Goal: Information Seeking & Learning: Learn about a topic

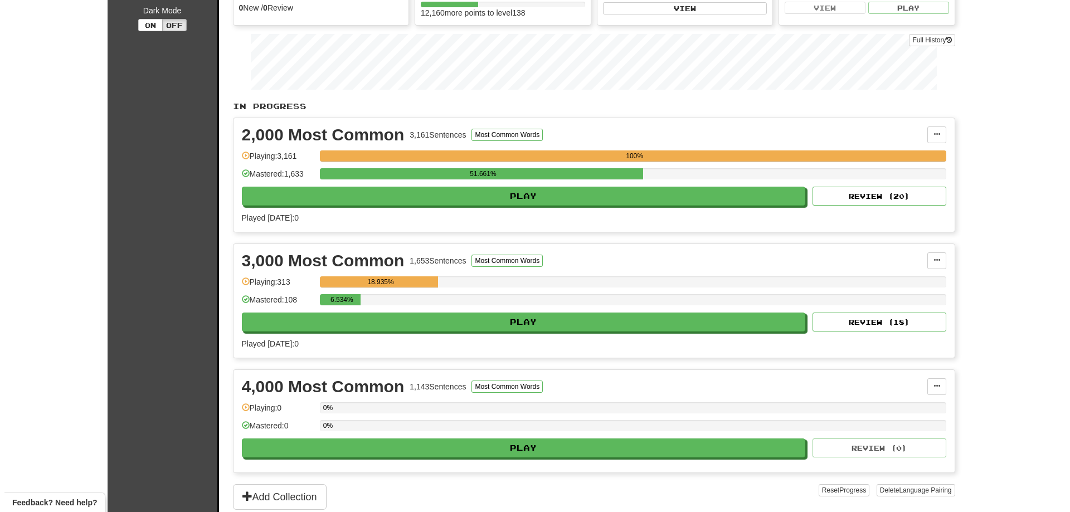
scroll to position [167, 0]
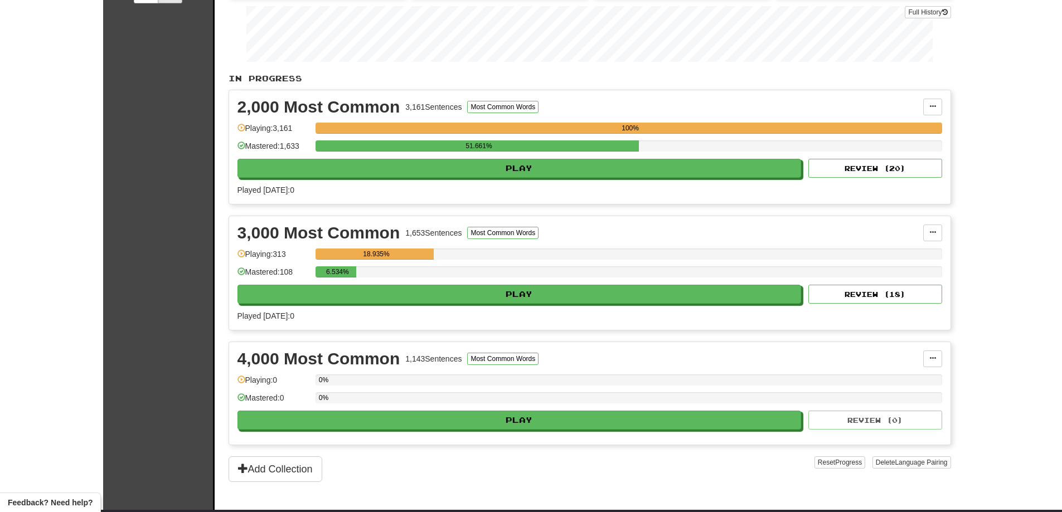
click at [506, 310] on div "3,000 Most Common 1,653 Sentences Most Common Words Manage Sentences Unpin from…" at bounding box center [589, 273] width 721 height 114
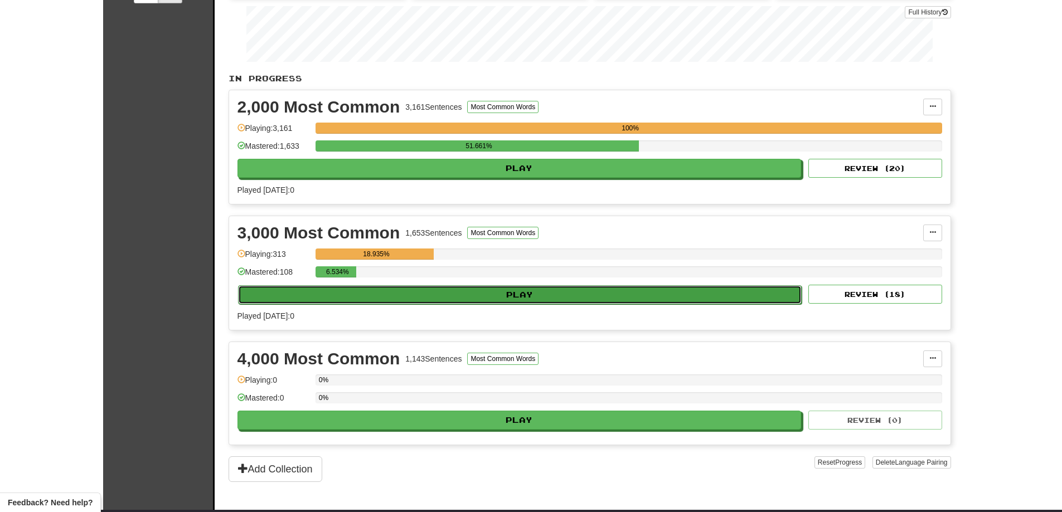
click at [507, 297] on button "Play" at bounding box center [520, 294] width 564 height 19
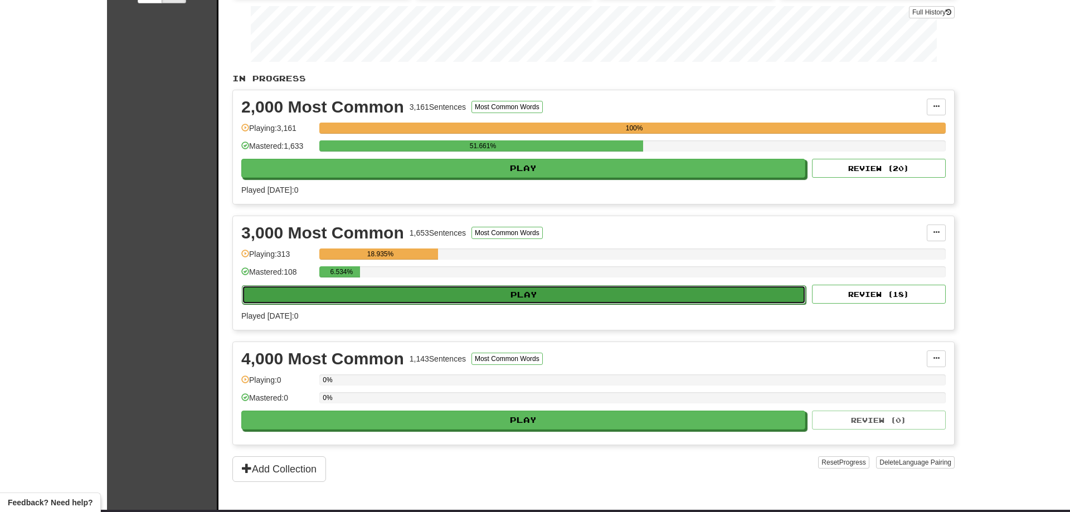
select select "**"
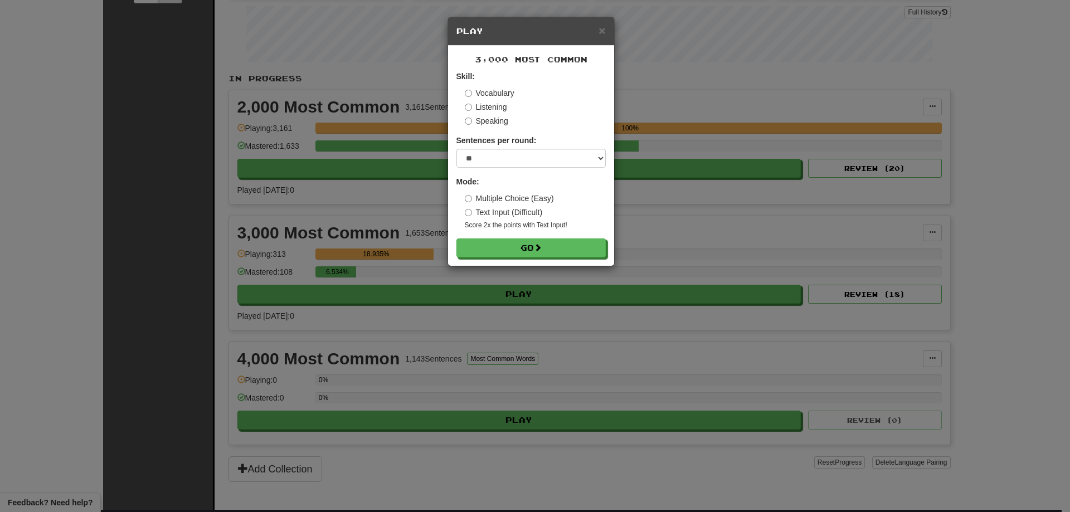
click at [537, 258] on div "3,000 Most Common Skill: Vocabulary Listening Speaking Sentences per round: * *…" at bounding box center [531, 156] width 166 height 220
click at [540, 249] on span at bounding box center [539, 248] width 8 height 8
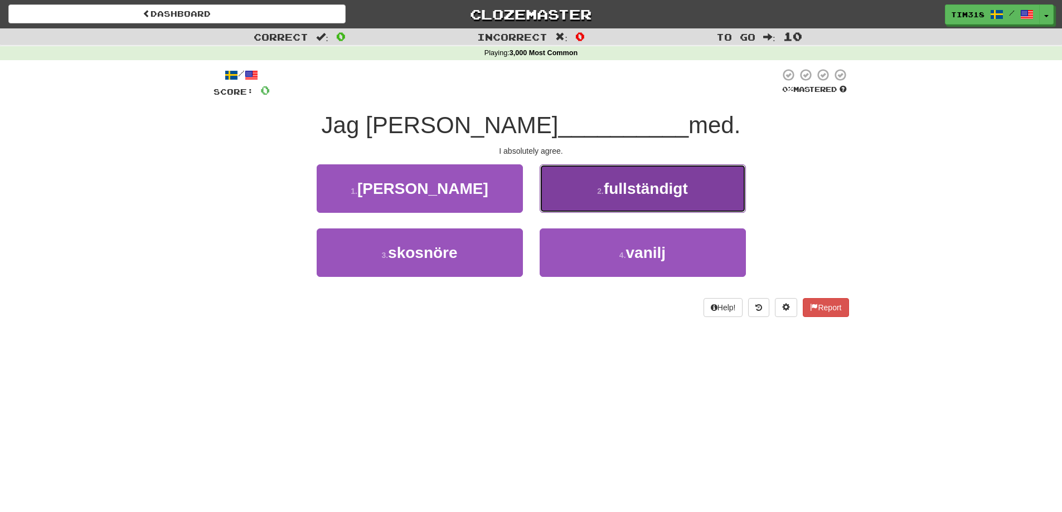
click at [627, 193] on span "fullständigt" at bounding box center [646, 188] width 84 height 17
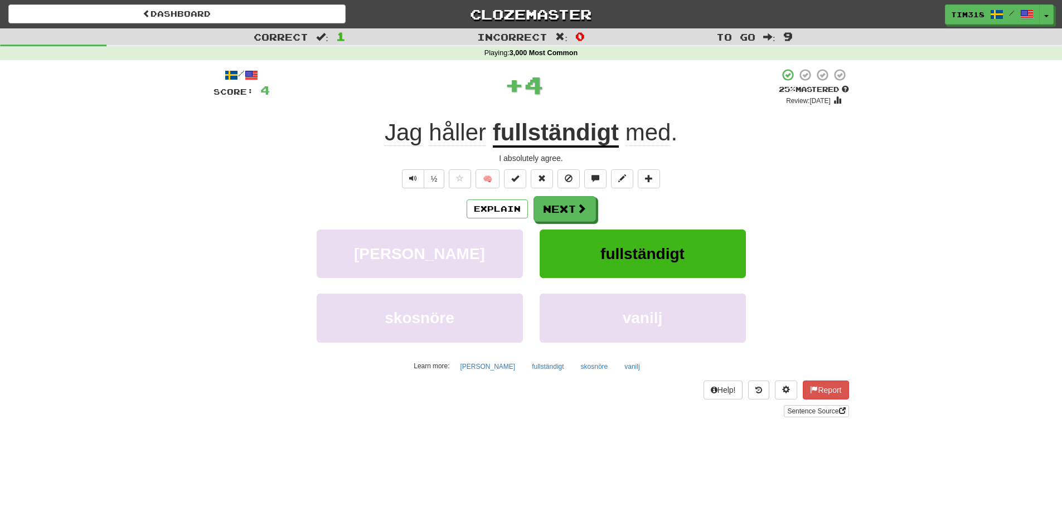
click at [482, 198] on div "Explain Next" at bounding box center [531, 209] width 635 height 26
click at [474, 210] on button "Explain" at bounding box center [497, 209] width 61 height 19
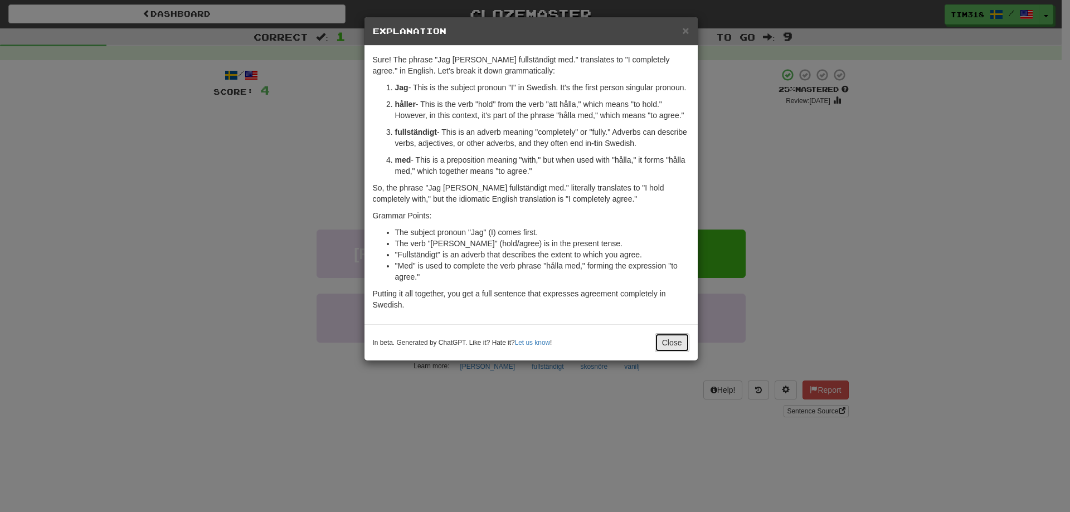
drag, startPoint x: 685, startPoint y: 344, endPoint x: 678, endPoint y: 342, distance: 6.4
click at [684, 344] on button "Close" at bounding box center [672, 342] width 35 height 19
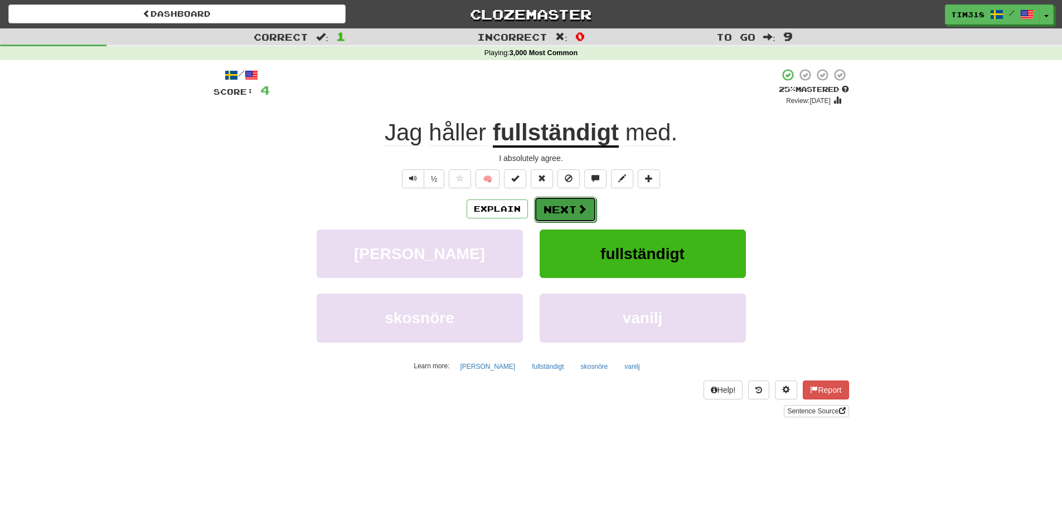
click at [571, 207] on button "Next" at bounding box center [565, 210] width 62 height 26
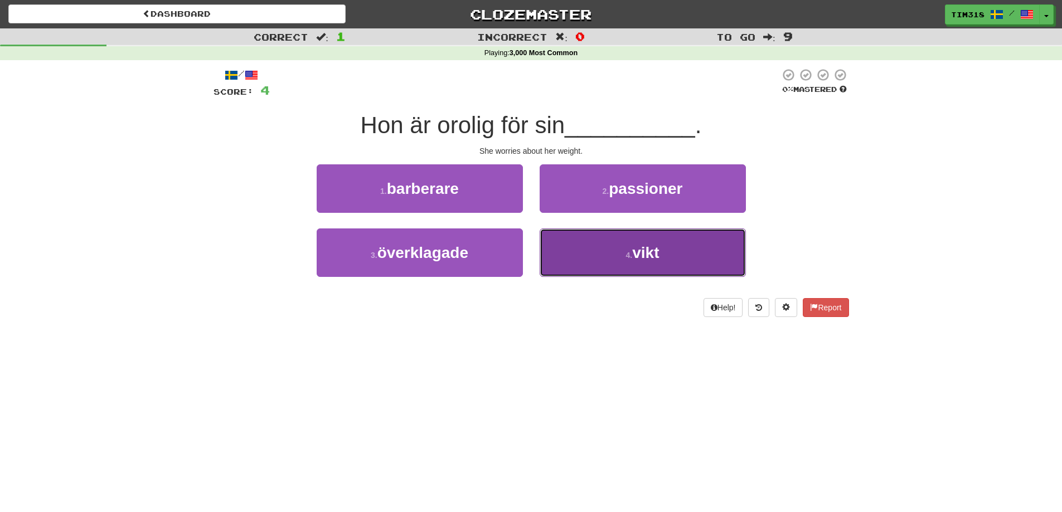
click at [651, 264] on button "4 . vikt" at bounding box center [643, 253] width 206 height 48
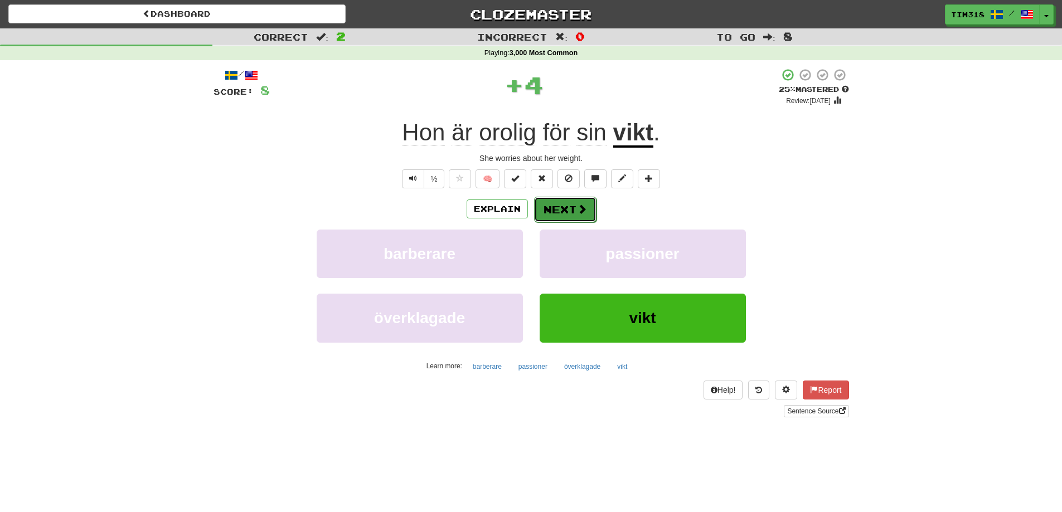
click at [571, 210] on button "Next" at bounding box center [565, 210] width 62 height 26
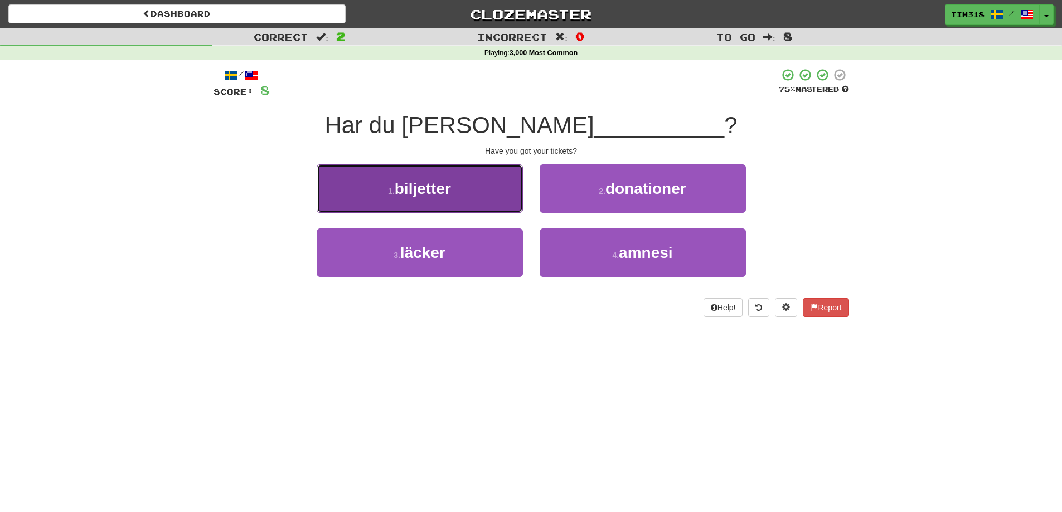
click at [479, 189] on button "1 . biljetter" at bounding box center [420, 188] width 206 height 48
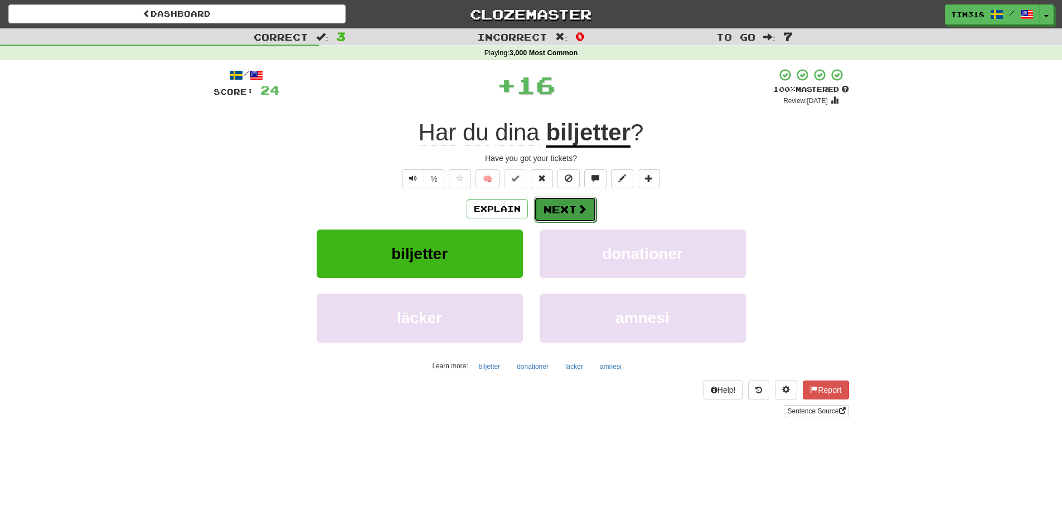
click at [577, 212] on span at bounding box center [582, 209] width 10 height 10
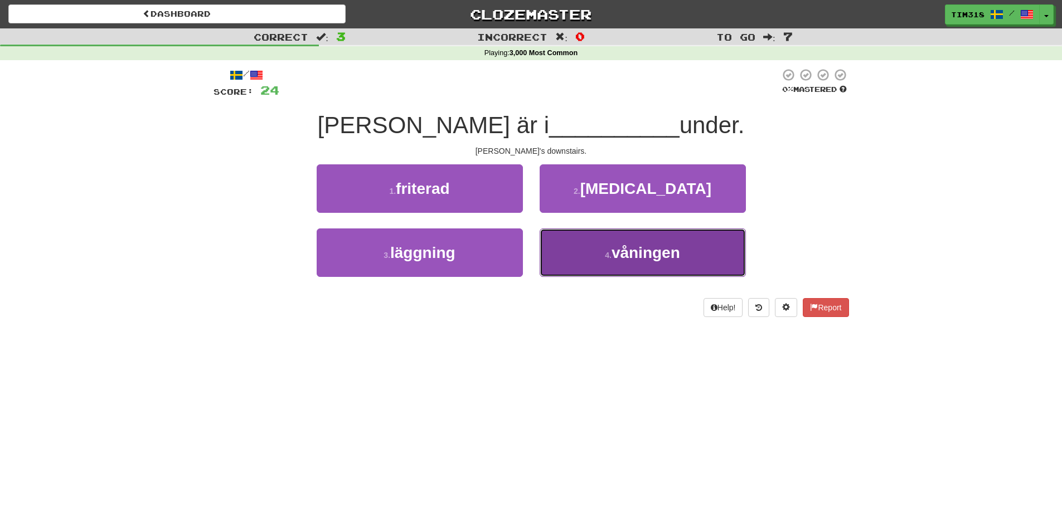
click at [611, 255] on small "4 ." at bounding box center [608, 255] width 7 height 9
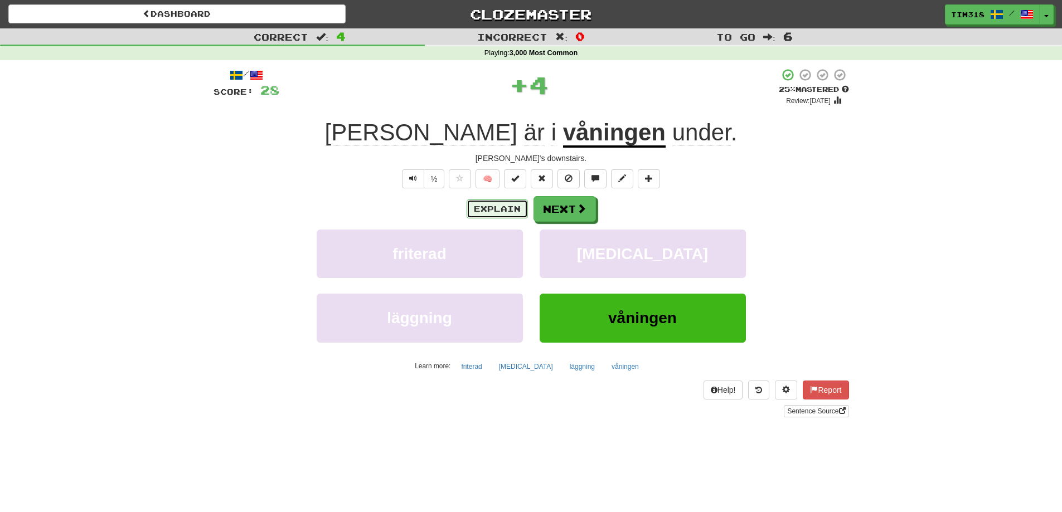
click at [507, 209] on button "Explain" at bounding box center [497, 209] width 61 height 19
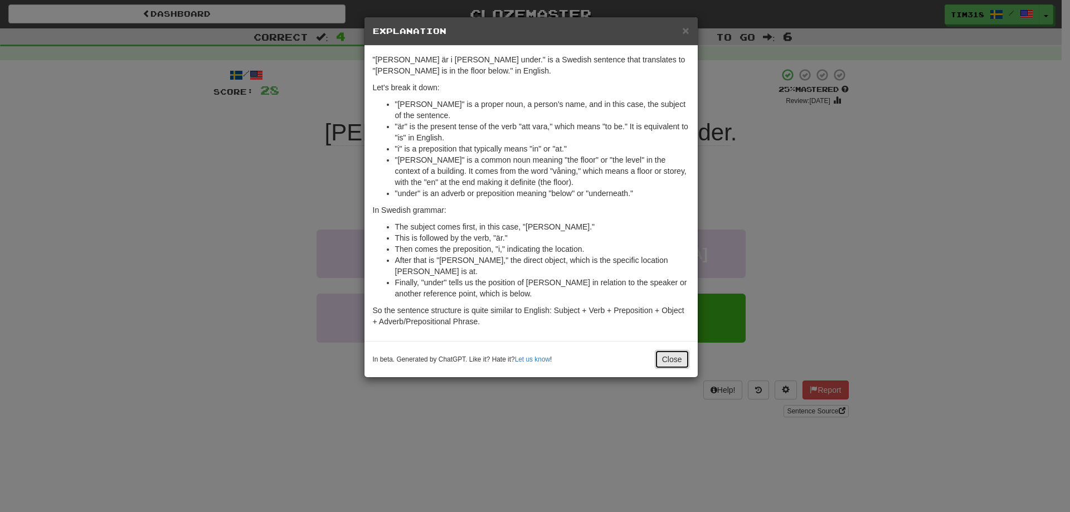
click at [677, 350] on button "Close" at bounding box center [672, 359] width 35 height 19
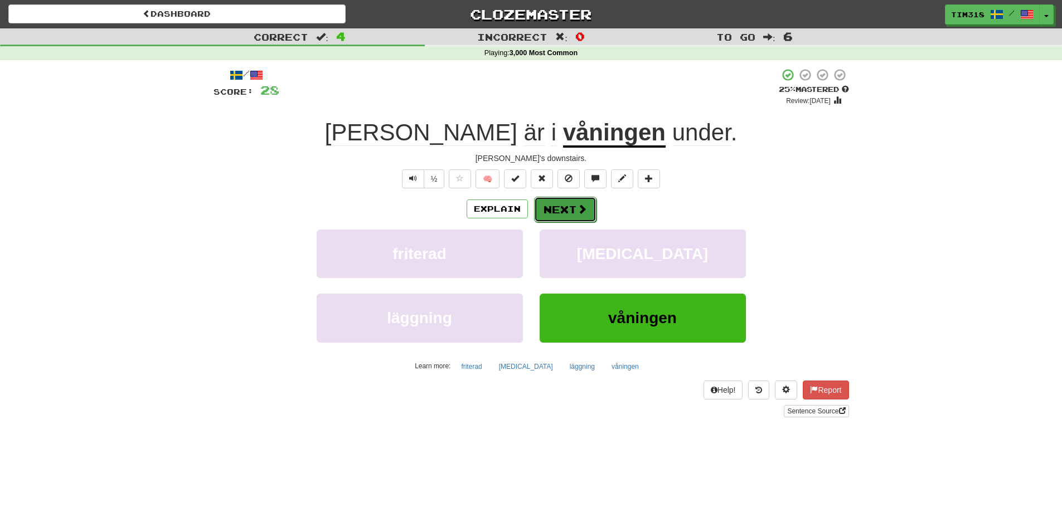
click at [576, 197] on button "Next" at bounding box center [565, 210] width 62 height 26
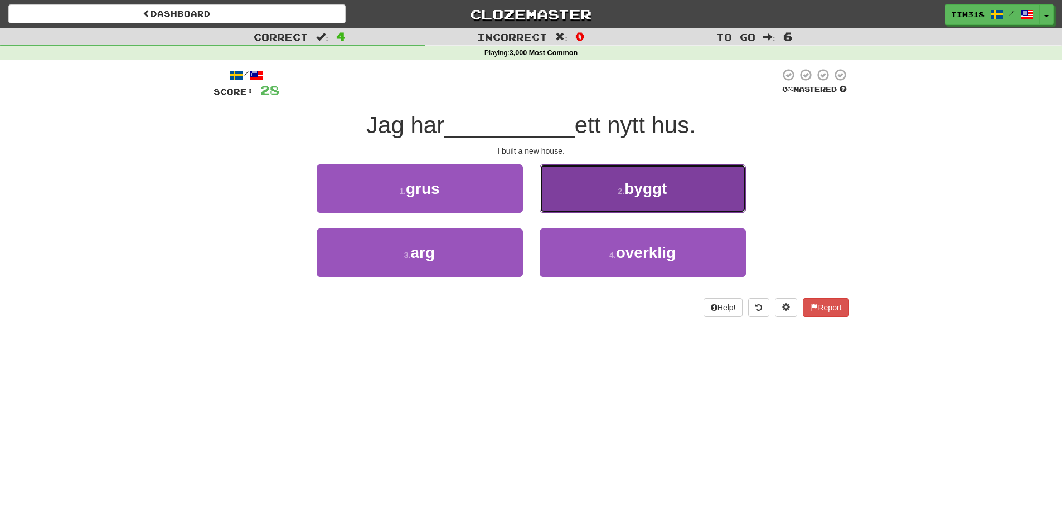
click at [600, 191] on button "2 . byggt" at bounding box center [643, 188] width 206 height 48
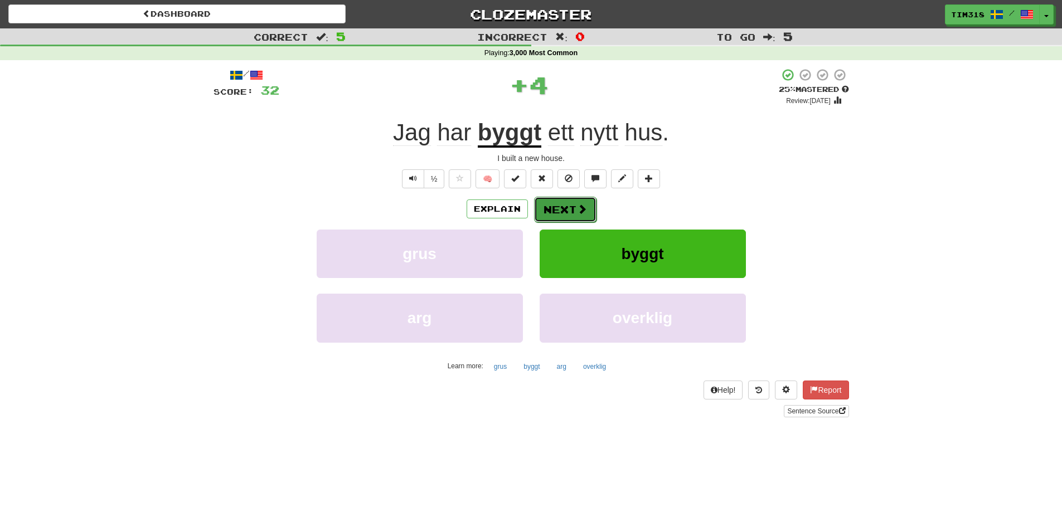
click at [577, 204] on span at bounding box center [582, 209] width 10 height 10
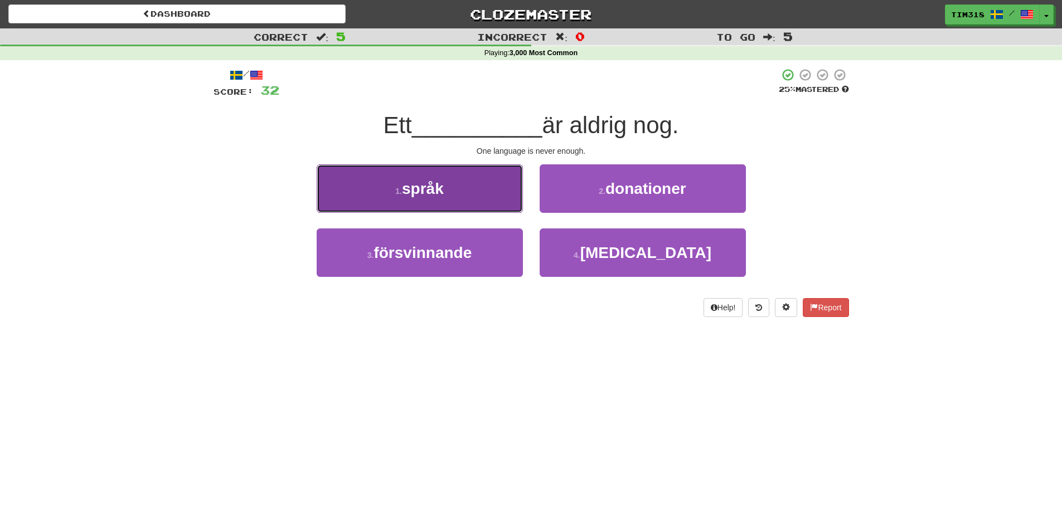
click at [455, 193] on button "1 . språk" at bounding box center [420, 188] width 206 height 48
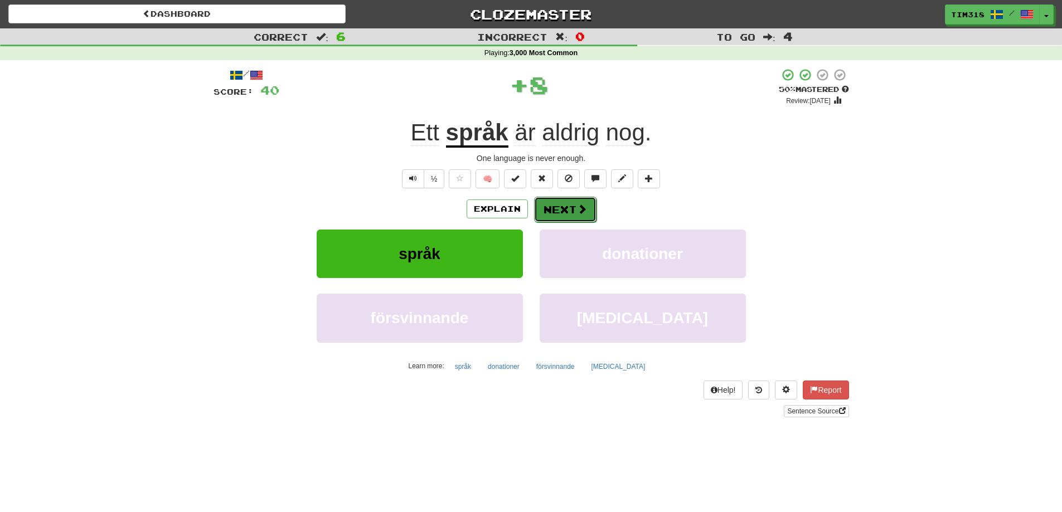
click at [584, 209] on span at bounding box center [582, 209] width 10 height 10
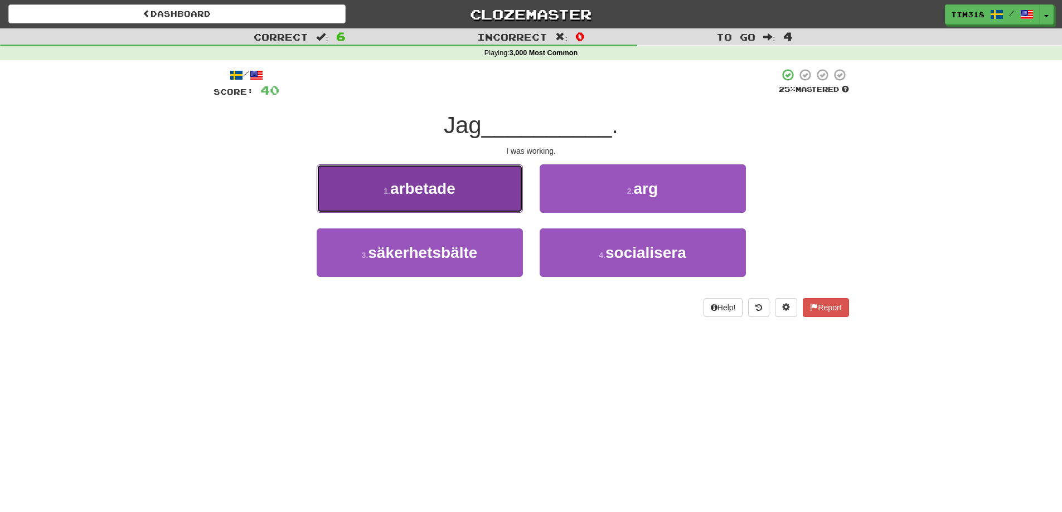
click at [518, 210] on button "1 . arbetade" at bounding box center [420, 188] width 206 height 48
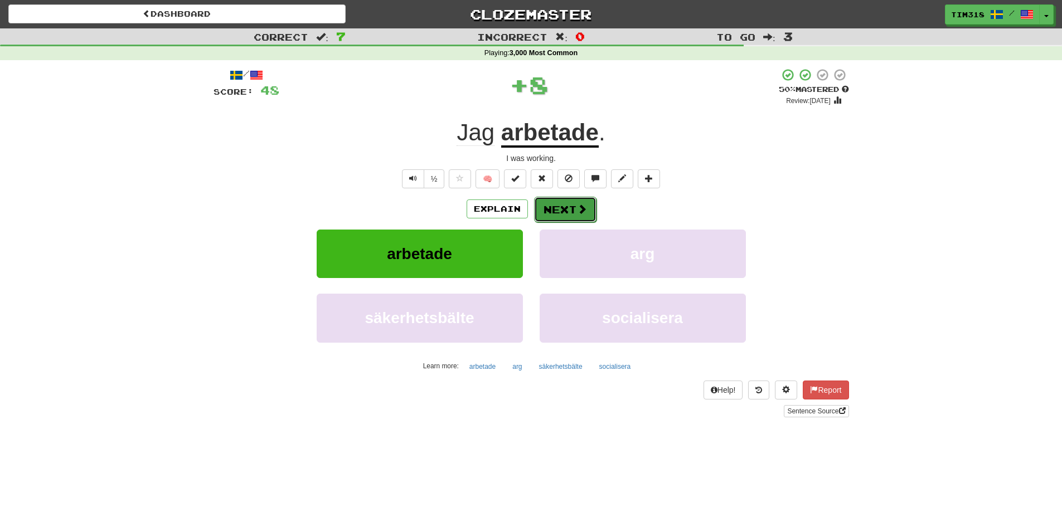
click at [549, 214] on button "Next" at bounding box center [565, 210] width 62 height 26
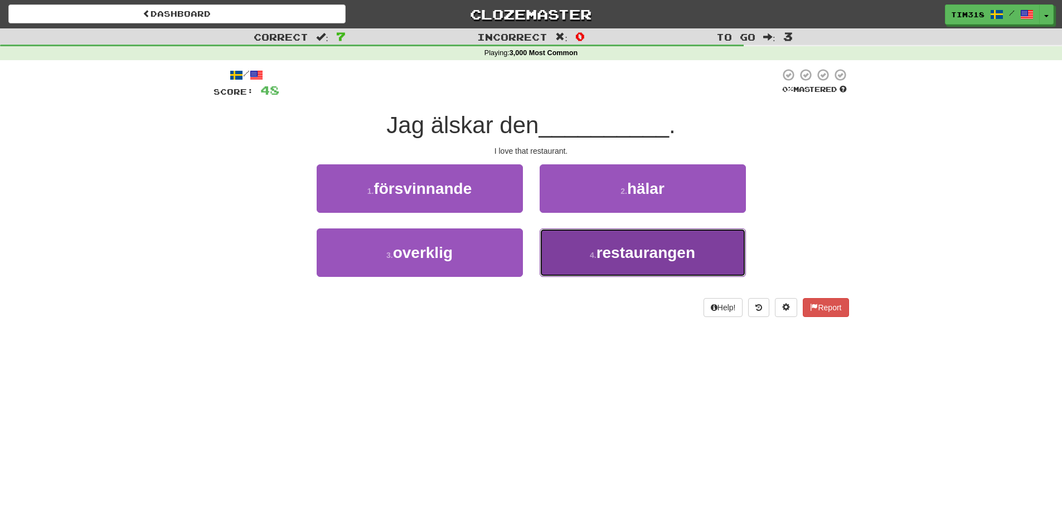
click at [596, 244] on button "4 . restaurangen" at bounding box center [643, 253] width 206 height 48
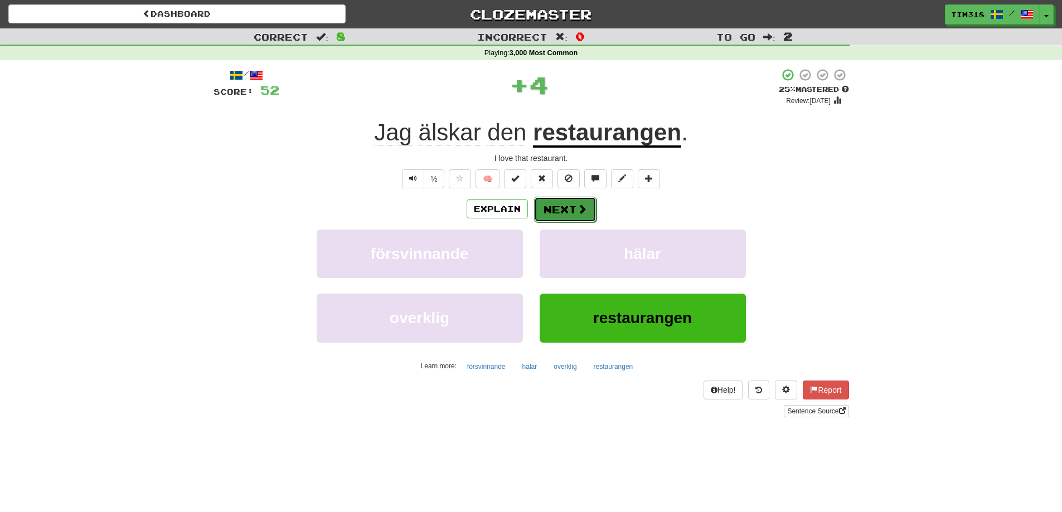
click at [559, 210] on button "Next" at bounding box center [565, 210] width 62 height 26
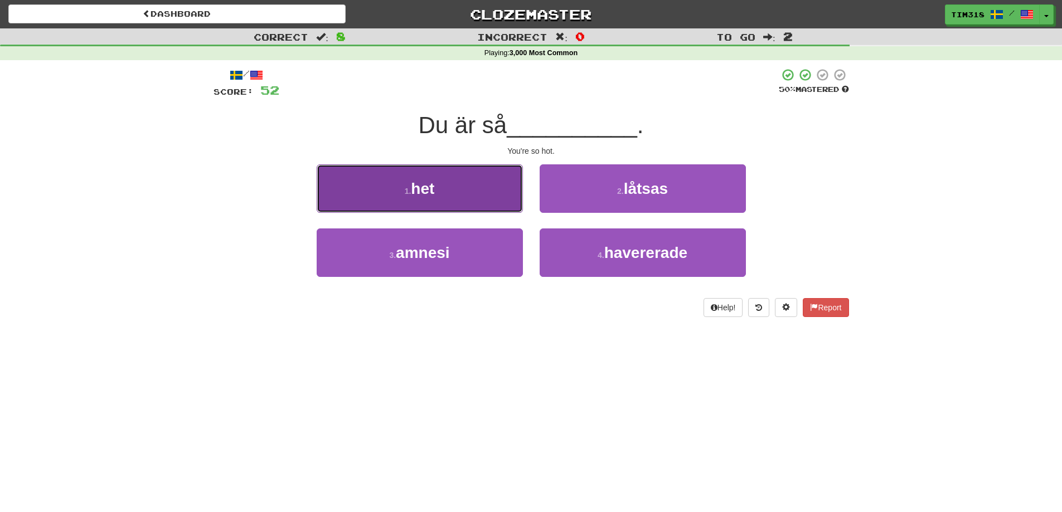
click at [469, 190] on button "1 . het" at bounding box center [420, 188] width 206 height 48
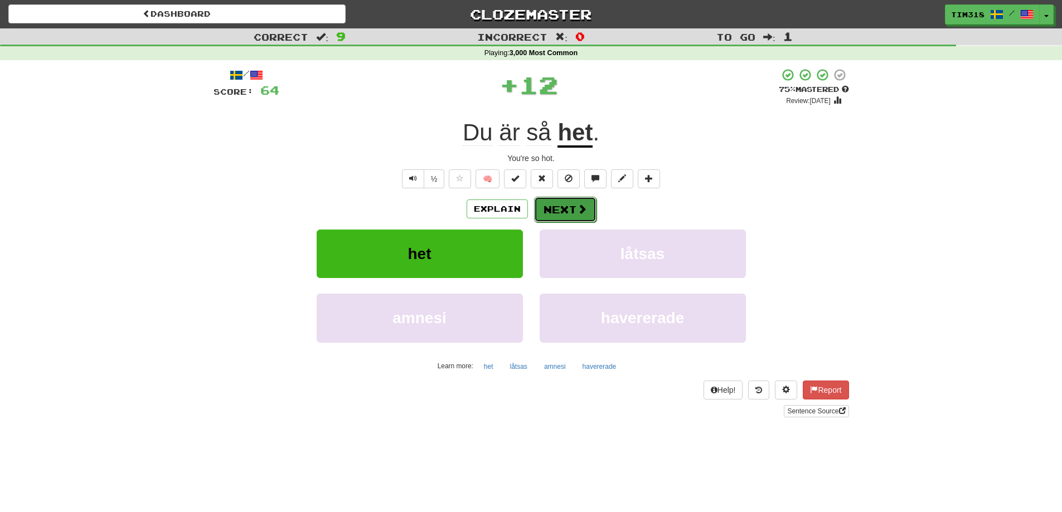
click at [578, 207] on span at bounding box center [582, 209] width 10 height 10
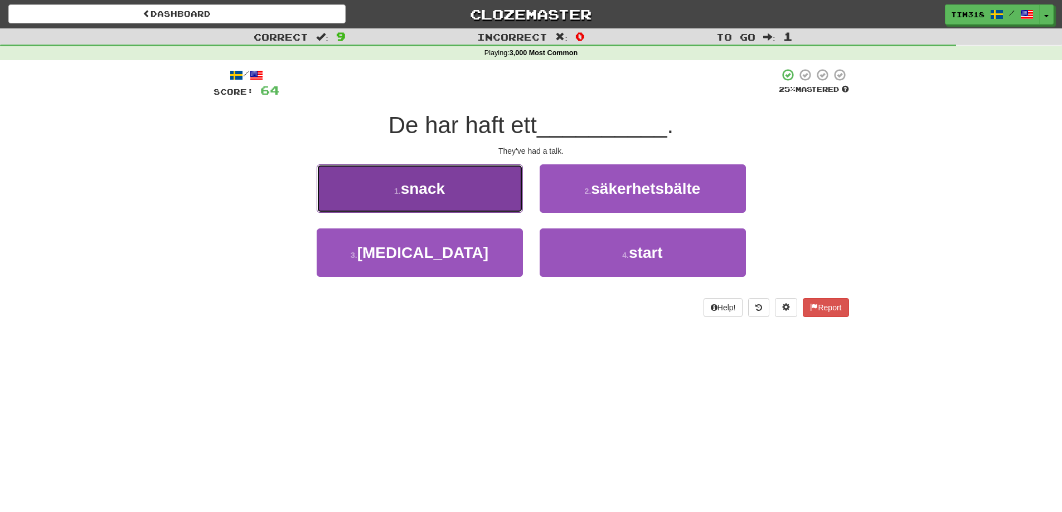
click at [476, 178] on button "1 . snack" at bounding box center [420, 188] width 206 height 48
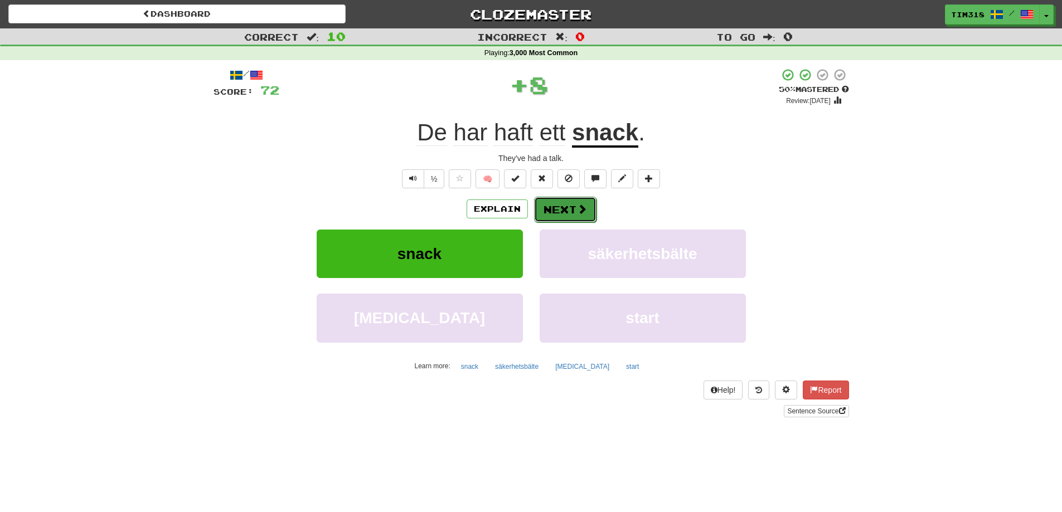
click at [566, 210] on button "Next" at bounding box center [565, 210] width 62 height 26
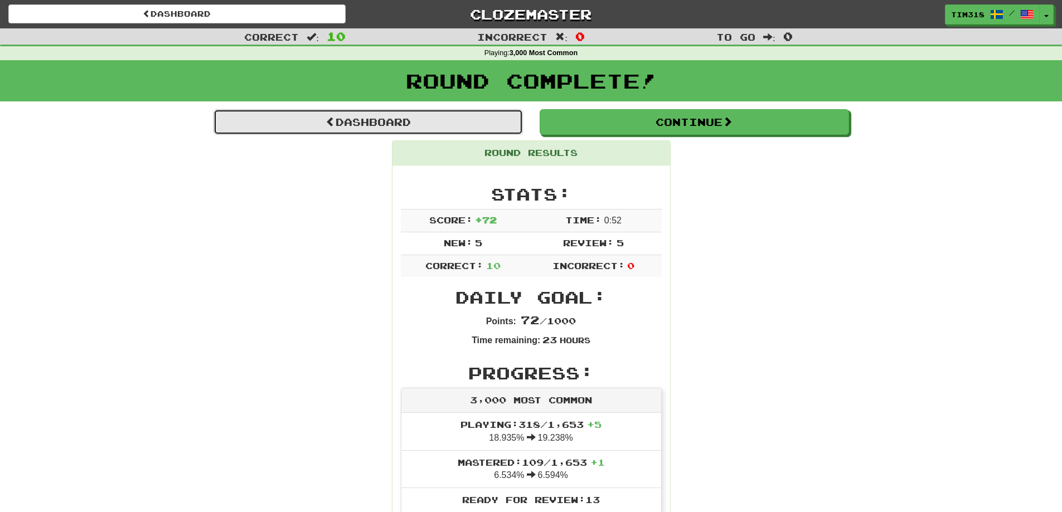
click at [472, 125] on link "Dashboard" at bounding box center [368, 122] width 309 height 26
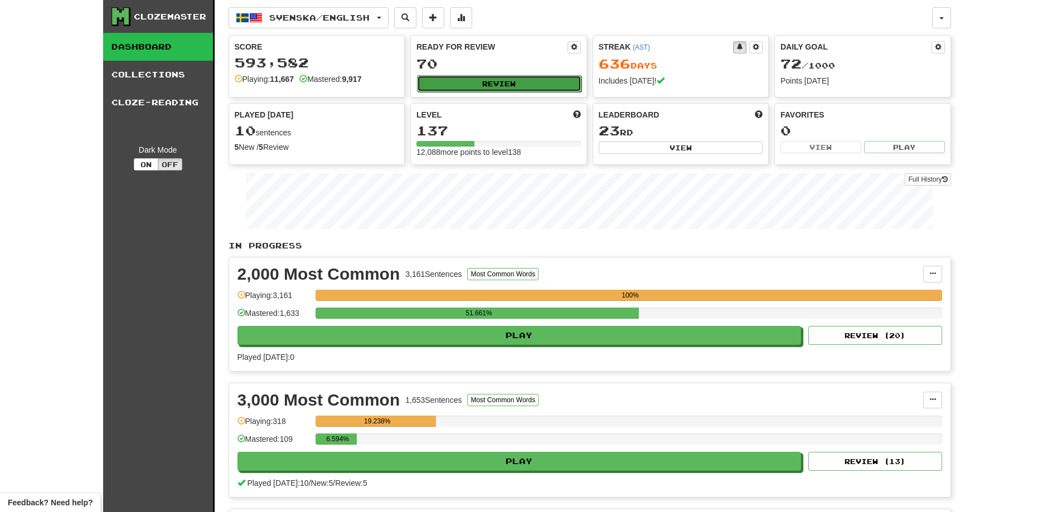
click at [470, 88] on button "Review" at bounding box center [499, 83] width 164 height 17
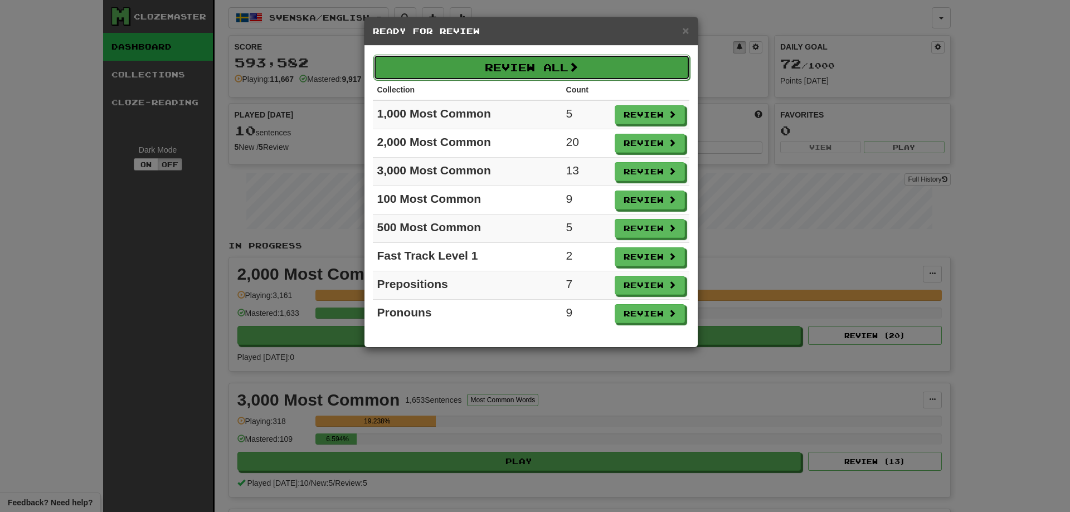
click at [498, 68] on button "Review All" at bounding box center [531, 68] width 317 height 26
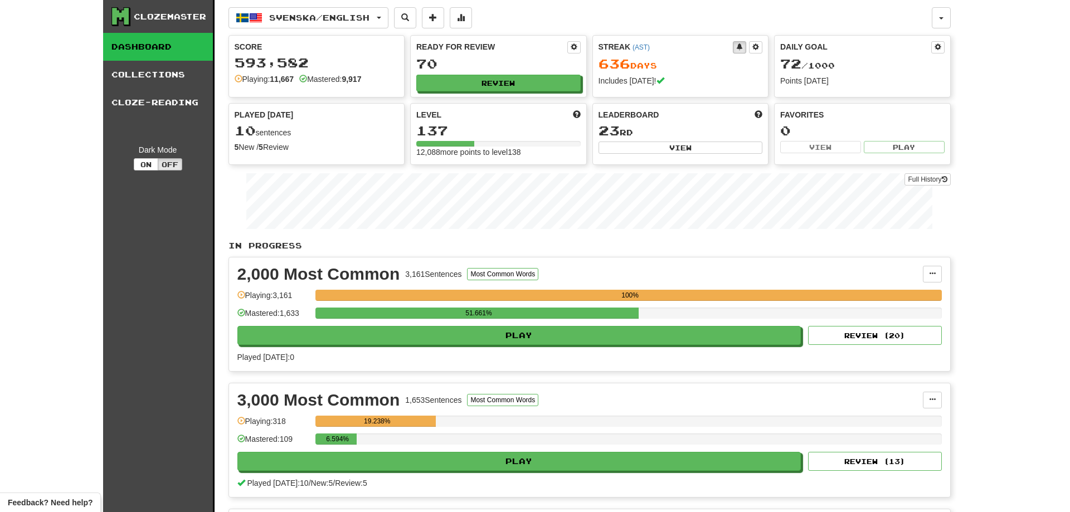
select select "**"
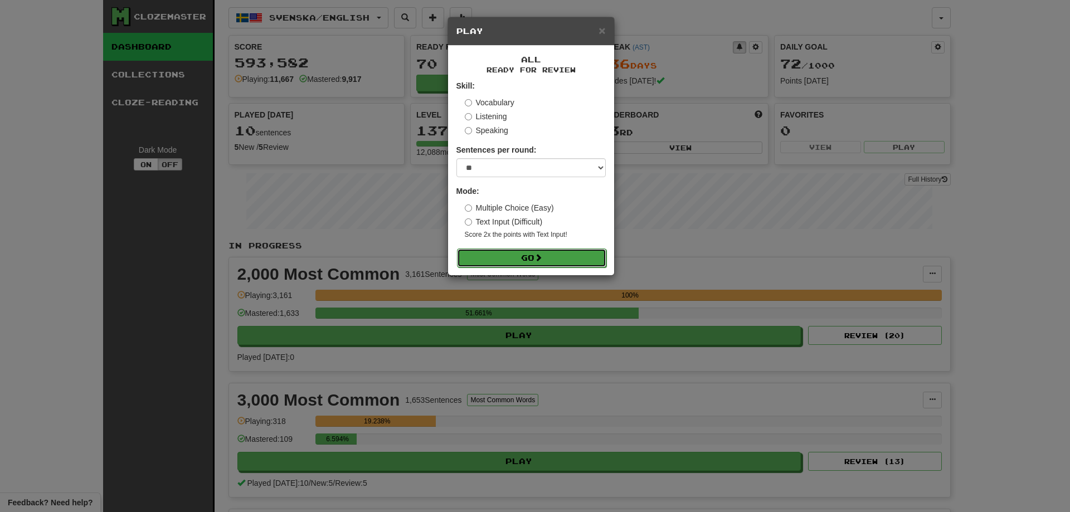
click at [513, 264] on button "Go" at bounding box center [531, 258] width 149 height 19
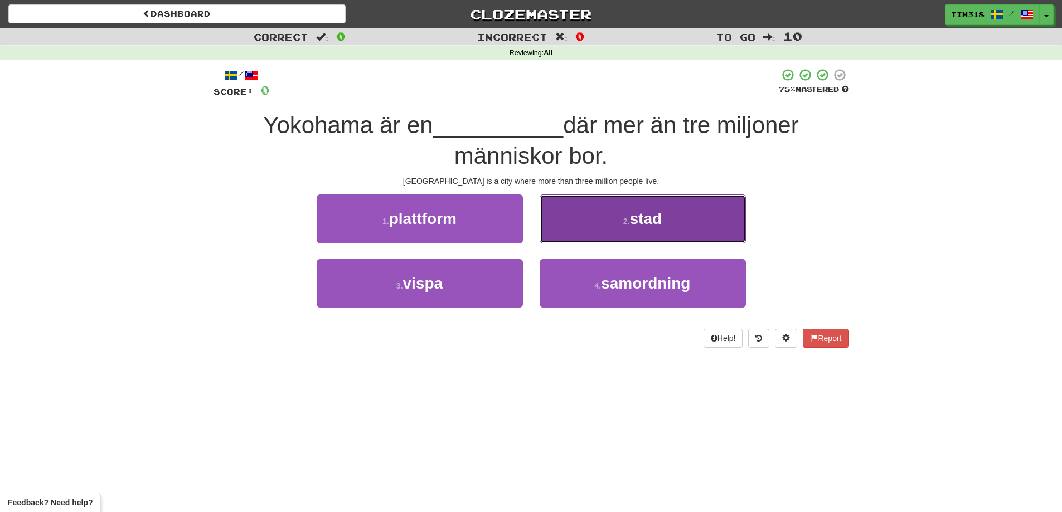
click at [604, 222] on button "2 . stad" at bounding box center [643, 219] width 206 height 48
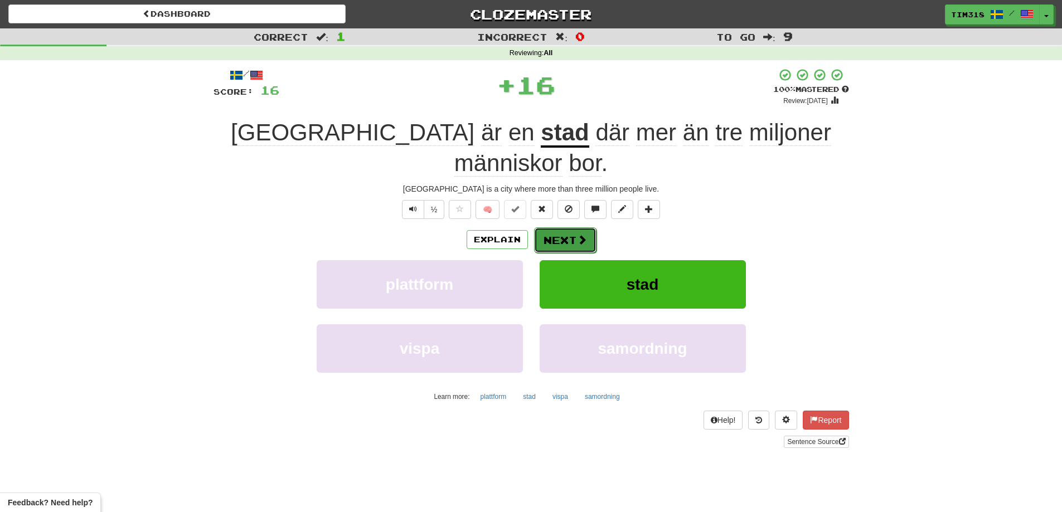
click at [567, 227] on button "Next" at bounding box center [565, 240] width 62 height 26
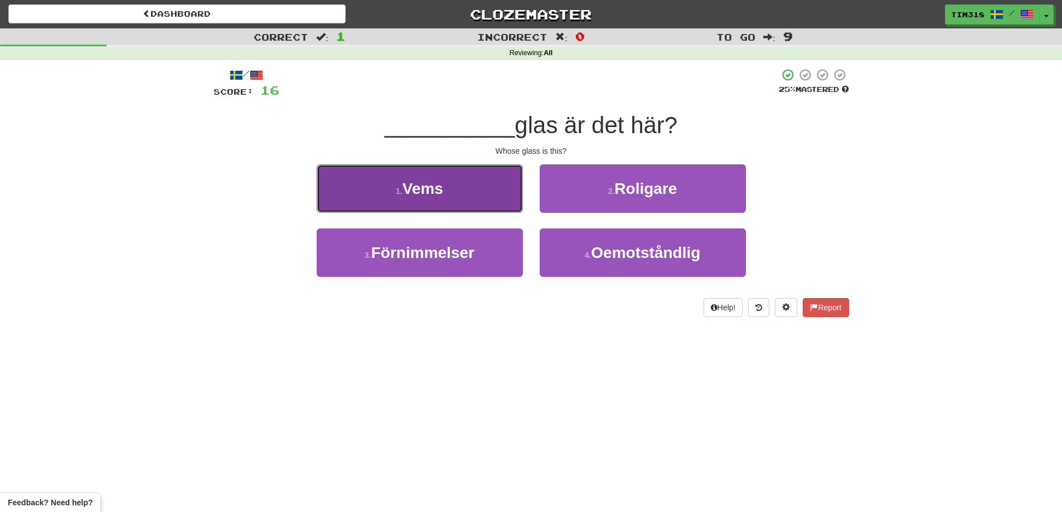
click at [477, 201] on button "1 . Vems" at bounding box center [420, 188] width 206 height 48
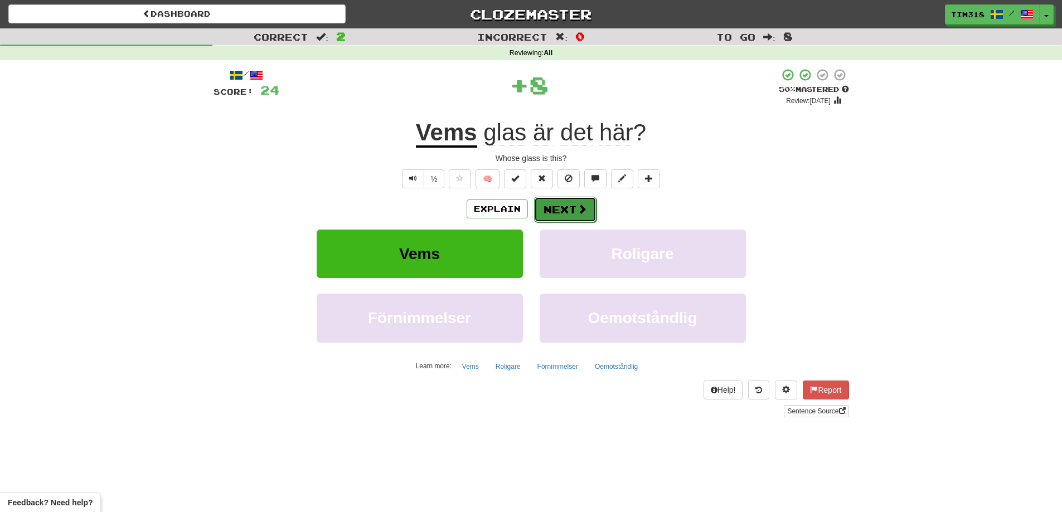
click at [554, 208] on button "Next" at bounding box center [565, 210] width 62 height 26
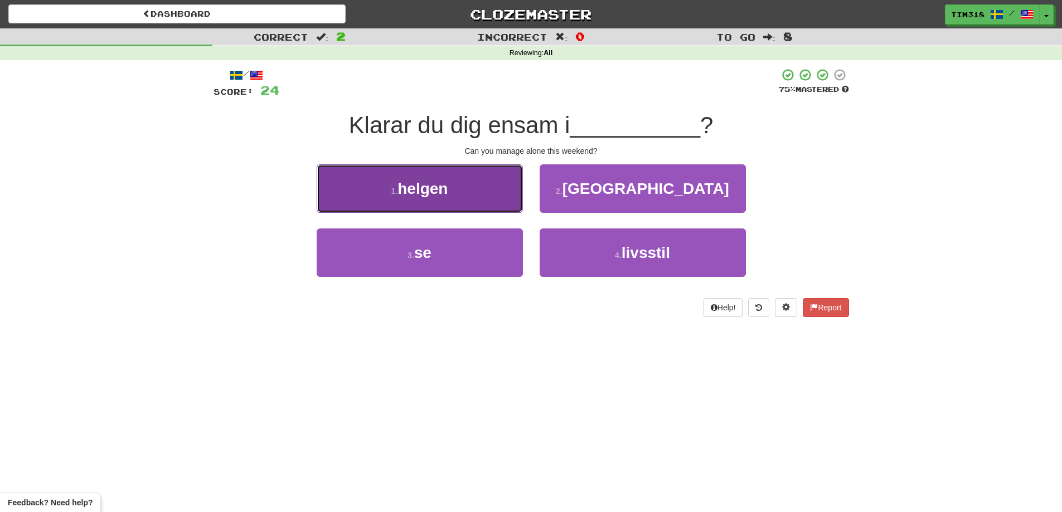
click at [485, 195] on button "1 . helgen" at bounding box center [420, 188] width 206 height 48
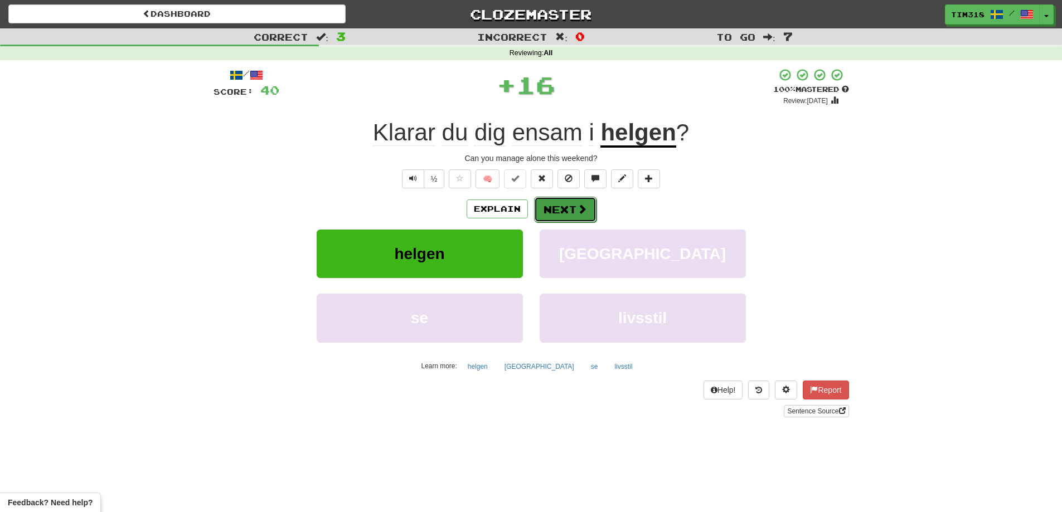
click at [561, 207] on button "Next" at bounding box center [565, 210] width 62 height 26
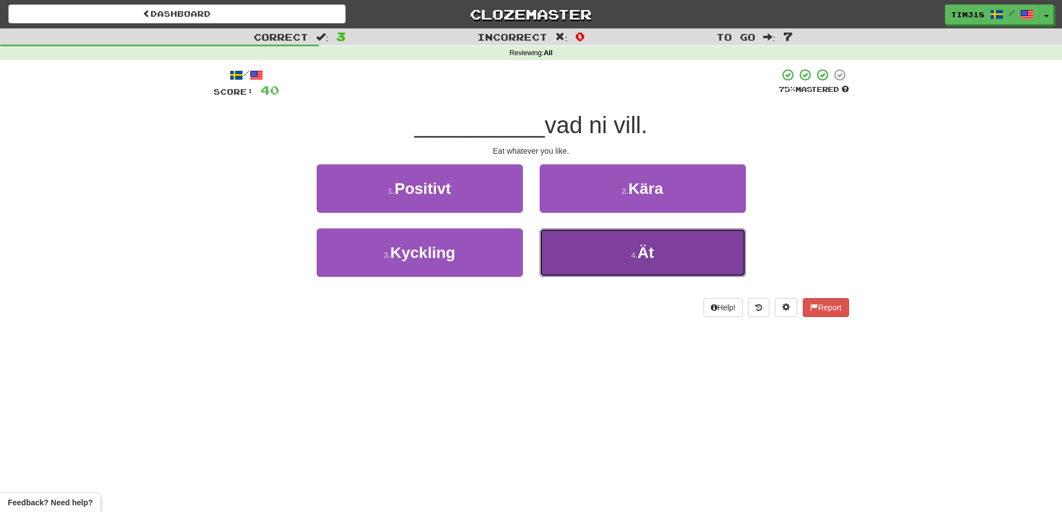
click at [612, 246] on button "4 . Ät" at bounding box center [643, 253] width 206 height 48
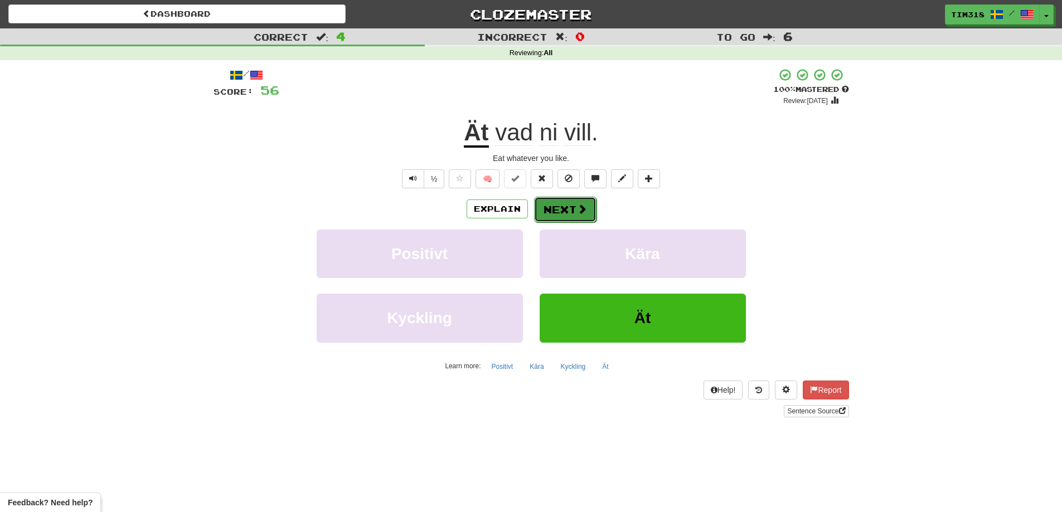
click at [577, 206] on span at bounding box center [582, 209] width 10 height 10
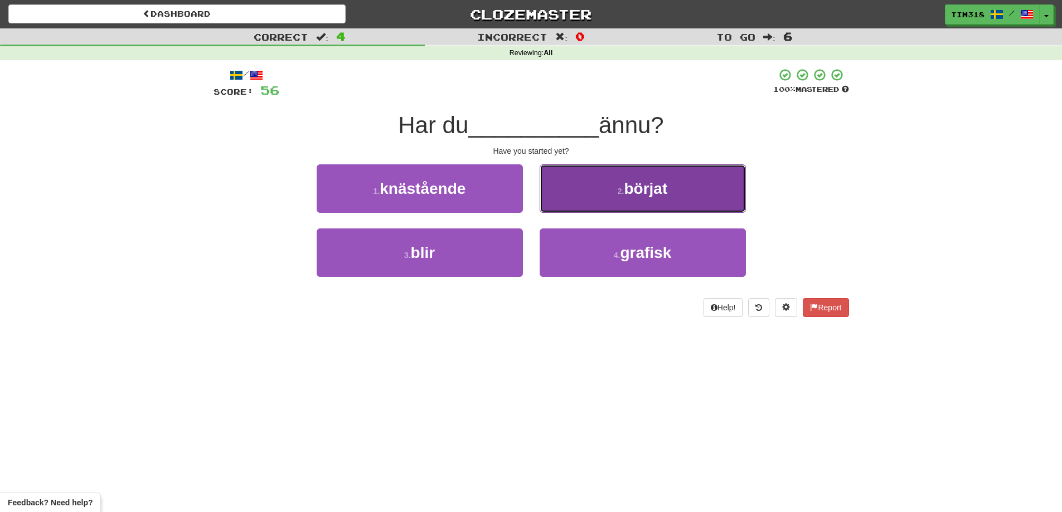
click at [599, 190] on button "2 . börjat" at bounding box center [643, 188] width 206 height 48
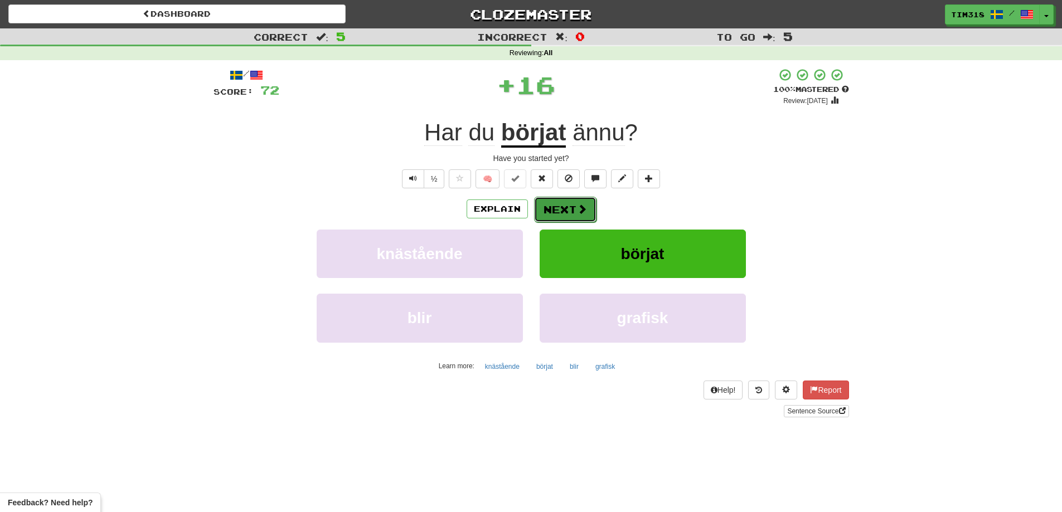
click at [571, 210] on button "Next" at bounding box center [565, 210] width 62 height 26
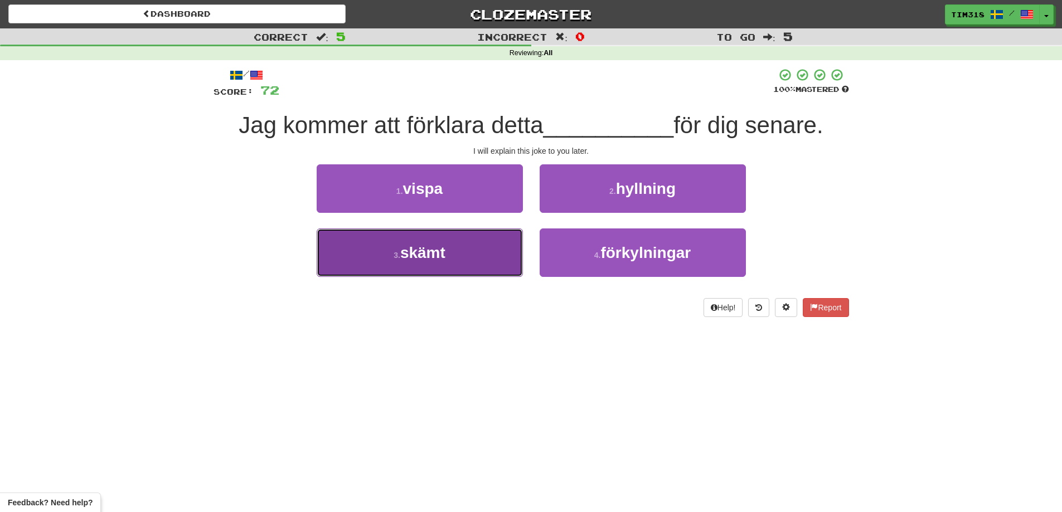
click at [483, 260] on button "3 . skämt" at bounding box center [420, 253] width 206 height 48
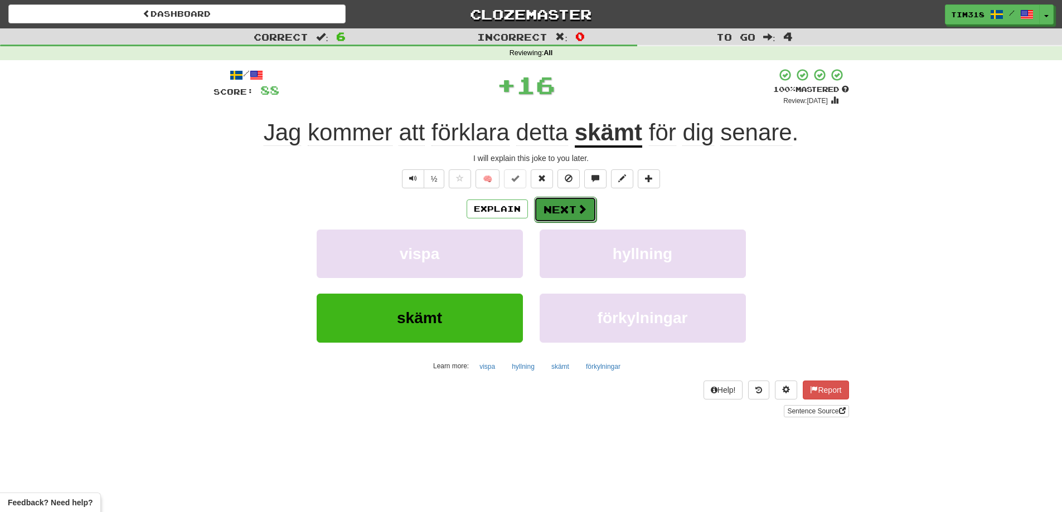
click at [585, 210] on span at bounding box center [582, 209] width 10 height 10
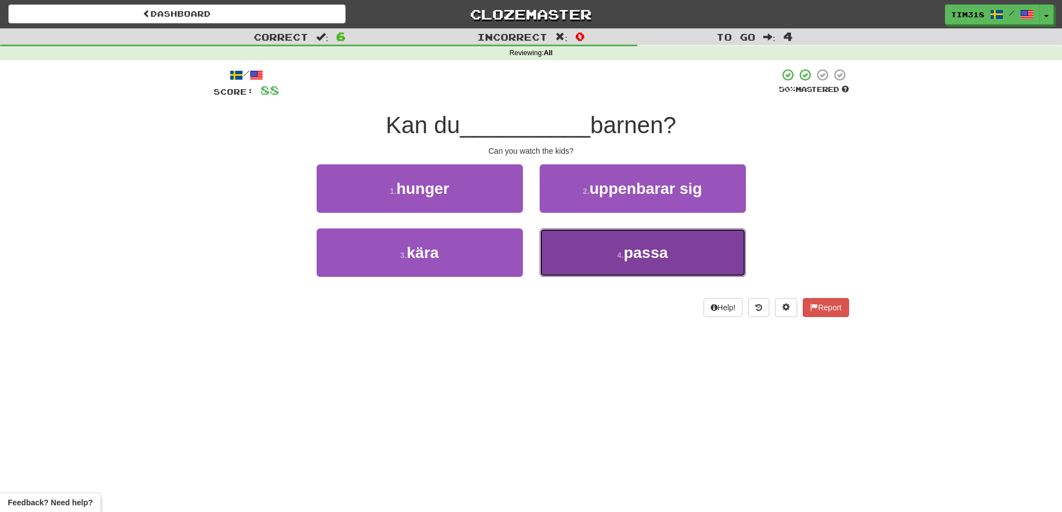
click at [615, 252] on button "4 . passa" at bounding box center [643, 253] width 206 height 48
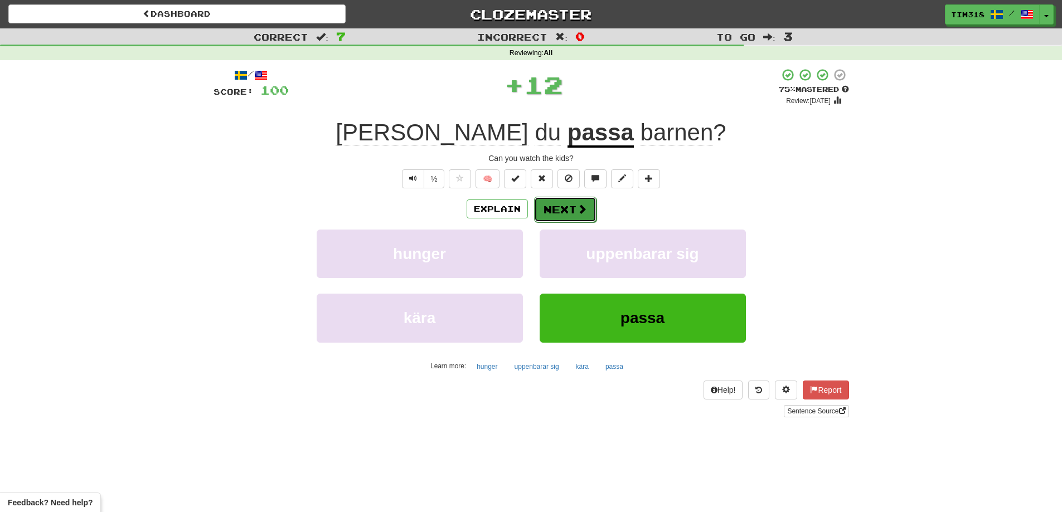
click at [546, 198] on button "Next" at bounding box center [565, 210] width 62 height 26
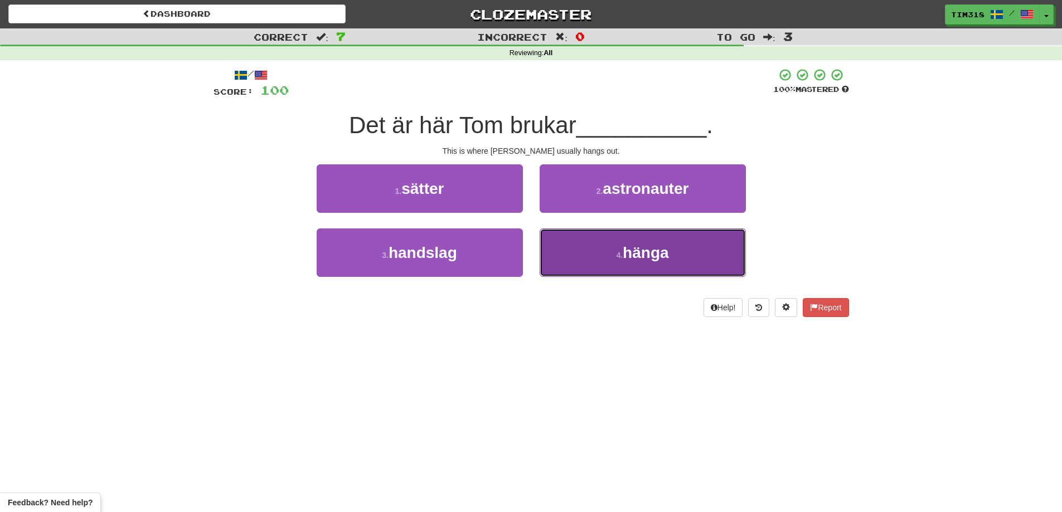
click at [637, 250] on span "hänga" at bounding box center [646, 252] width 46 height 17
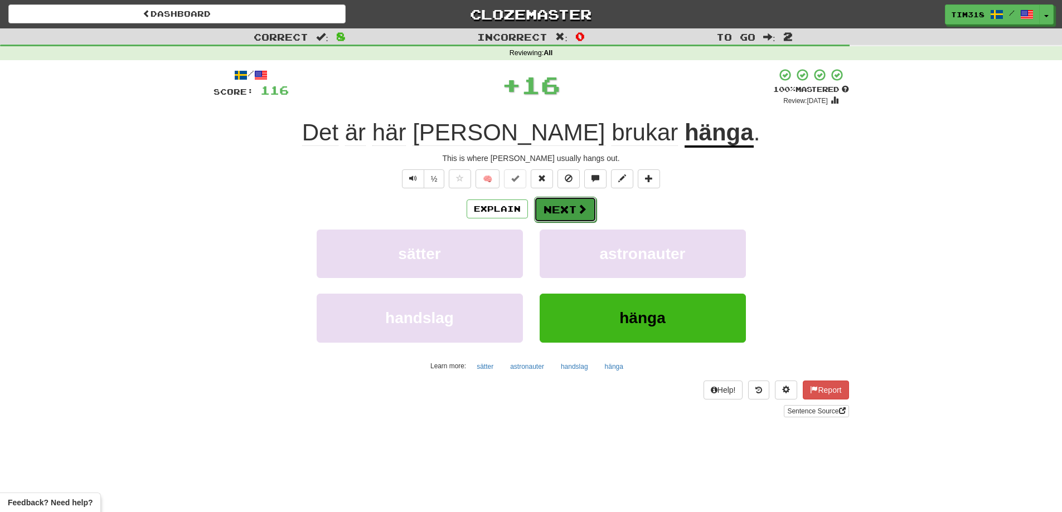
click at [577, 214] on span at bounding box center [582, 209] width 10 height 10
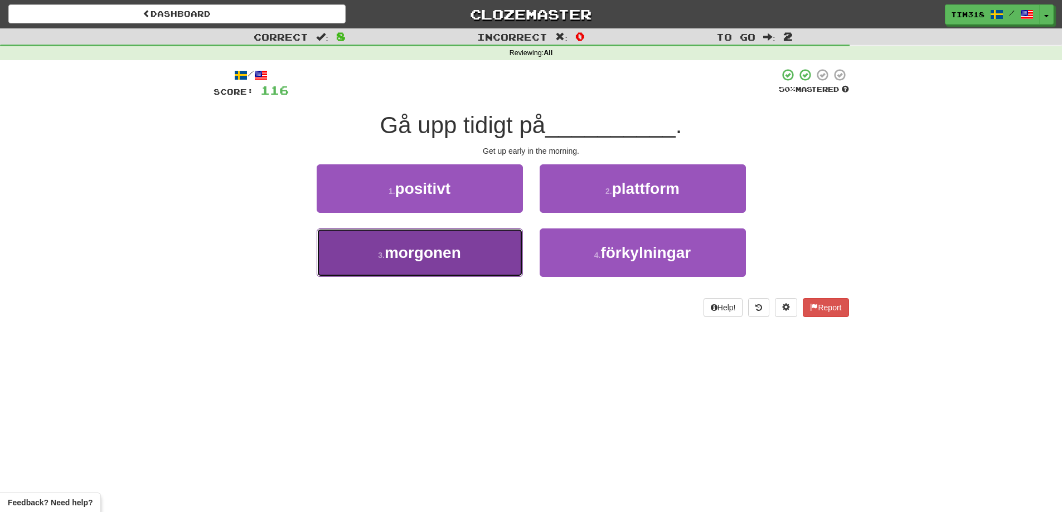
click at [467, 258] on button "3 . morgonen" at bounding box center [420, 253] width 206 height 48
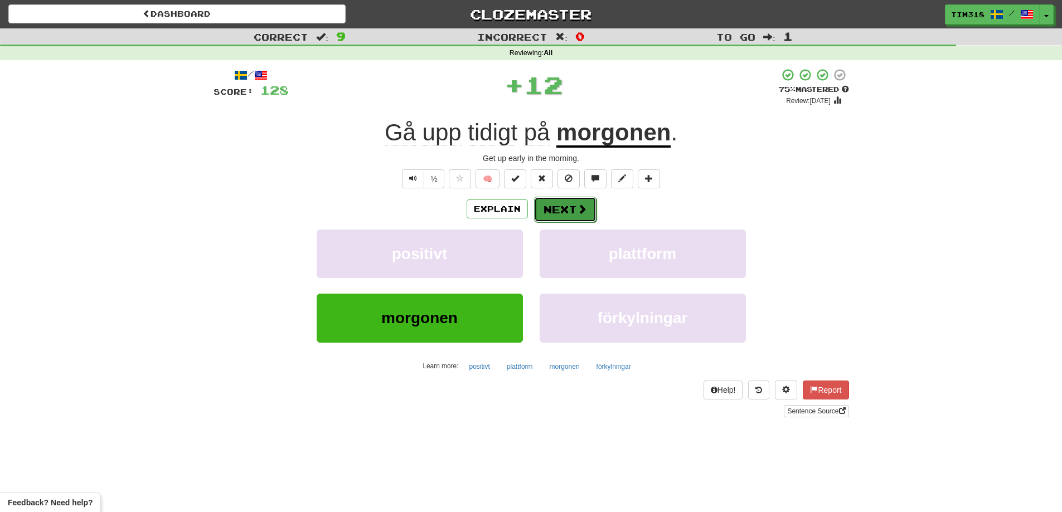
click at [585, 208] on span at bounding box center [582, 209] width 10 height 10
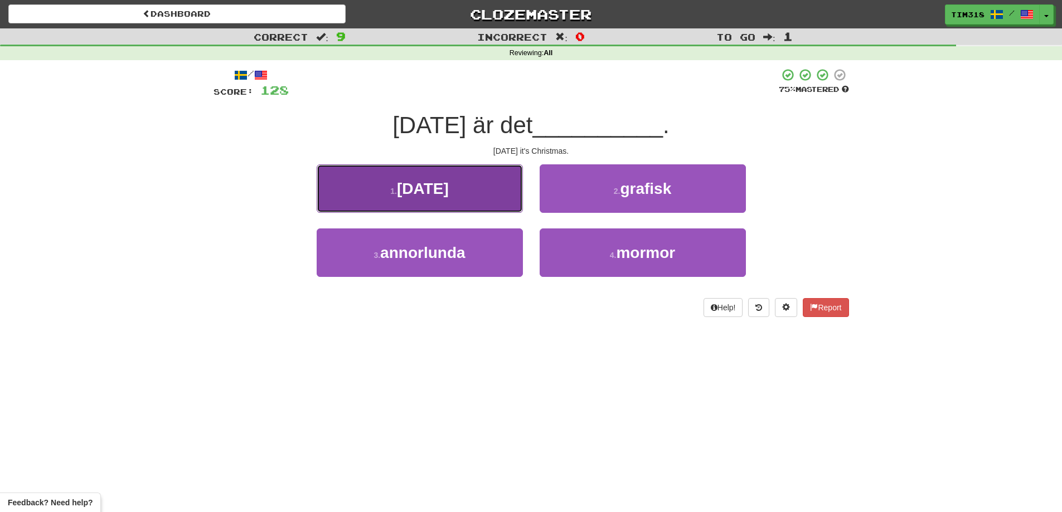
click at [439, 195] on button "1 . jul" at bounding box center [420, 188] width 206 height 48
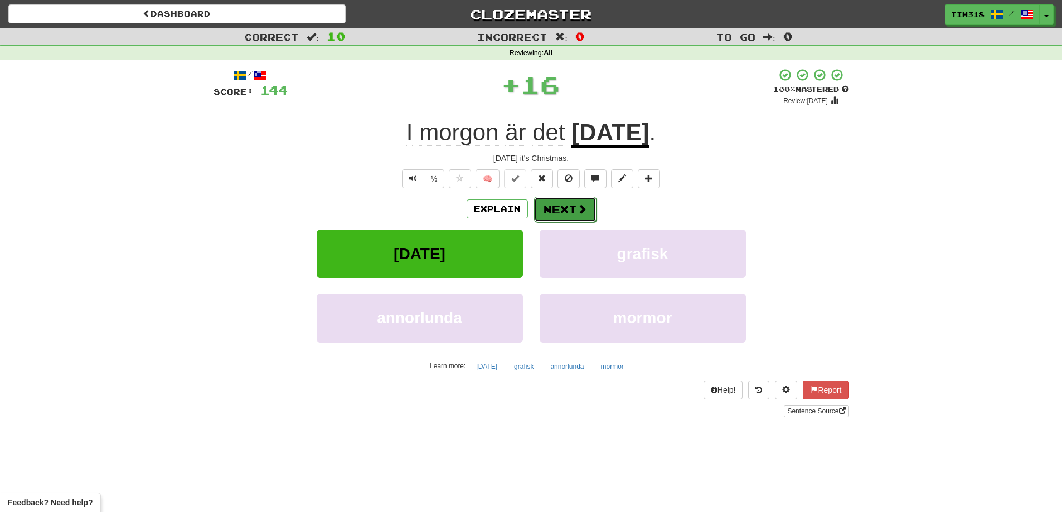
click at [566, 207] on button "Next" at bounding box center [565, 210] width 62 height 26
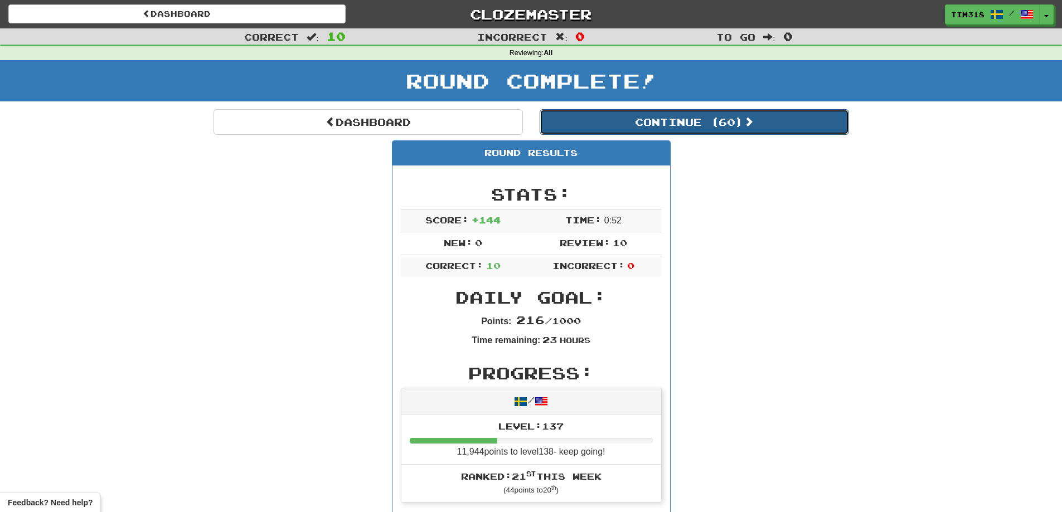
click at [644, 125] on button "Continue ( 60 )" at bounding box center [694, 122] width 309 height 26
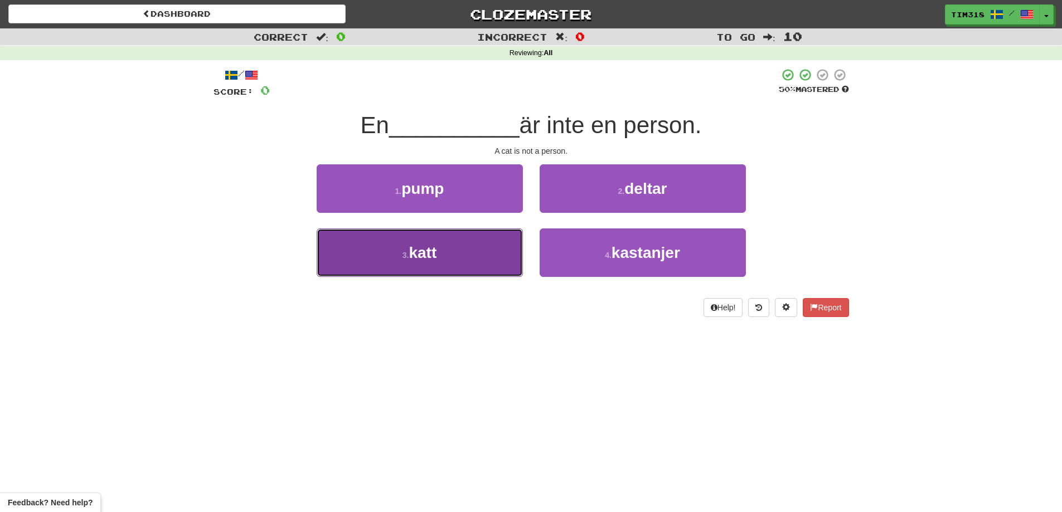
click at [447, 253] on button "3 . katt" at bounding box center [420, 253] width 206 height 48
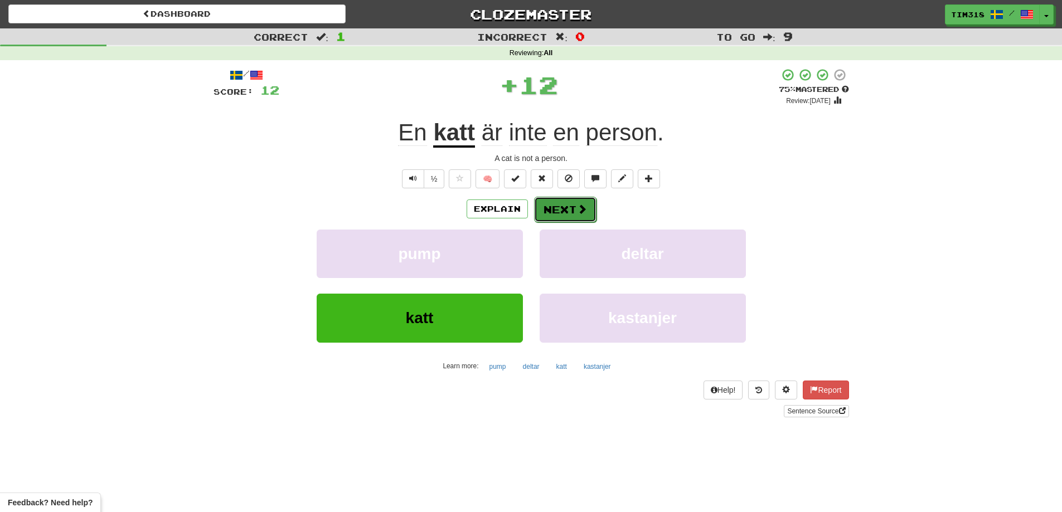
click at [550, 203] on button "Next" at bounding box center [565, 210] width 62 height 26
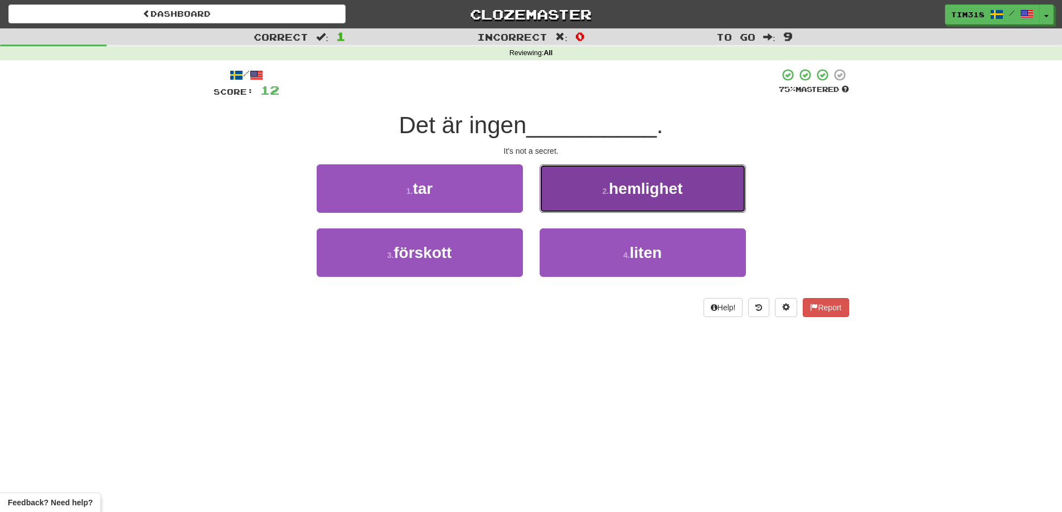
click at [567, 195] on button "2 . hemlighet" at bounding box center [643, 188] width 206 height 48
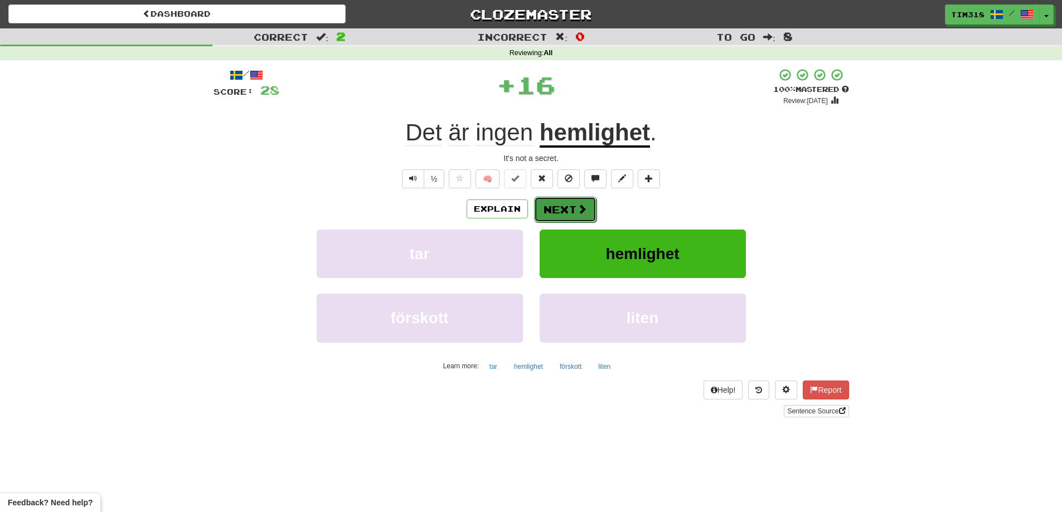
click at [554, 207] on button "Next" at bounding box center [565, 210] width 62 height 26
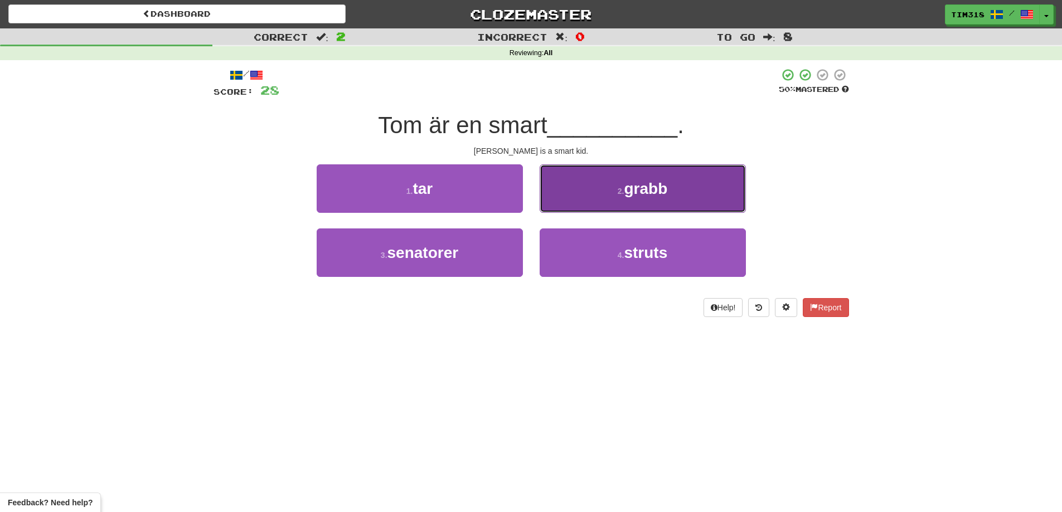
click at [642, 200] on button "2 . grabb" at bounding box center [643, 188] width 206 height 48
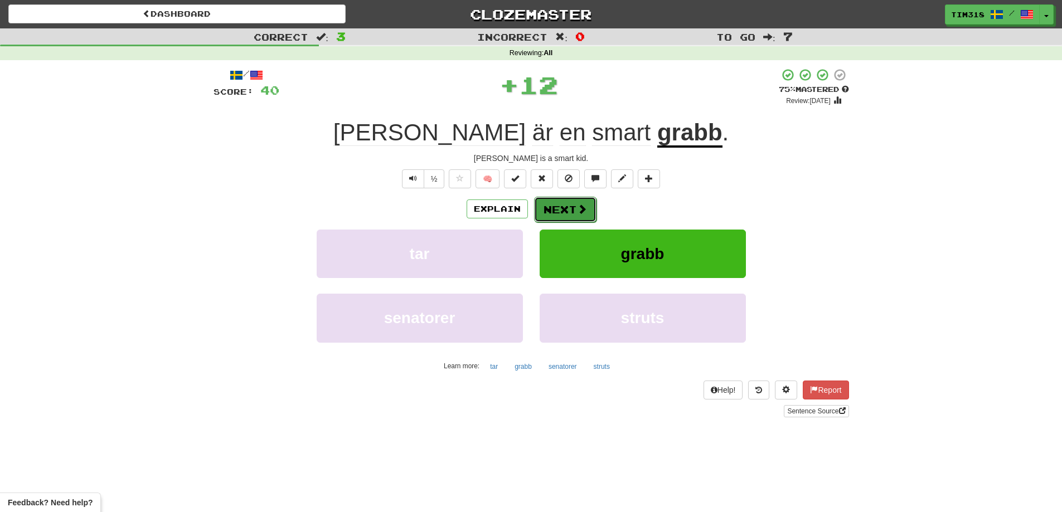
click at [569, 214] on button "Next" at bounding box center [565, 210] width 62 height 26
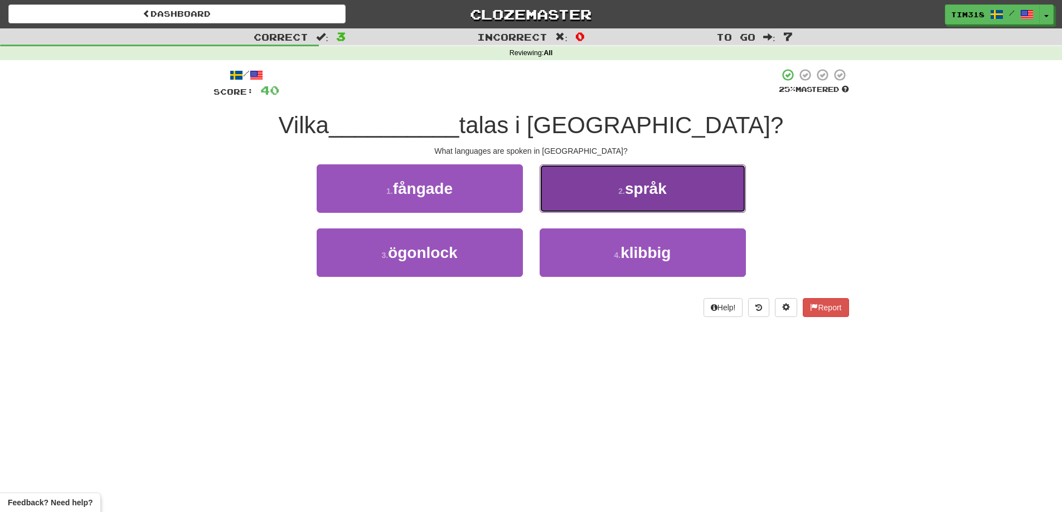
click at [598, 193] on button "2 . språk" at bounding box center [643, 188] width 206 height 48
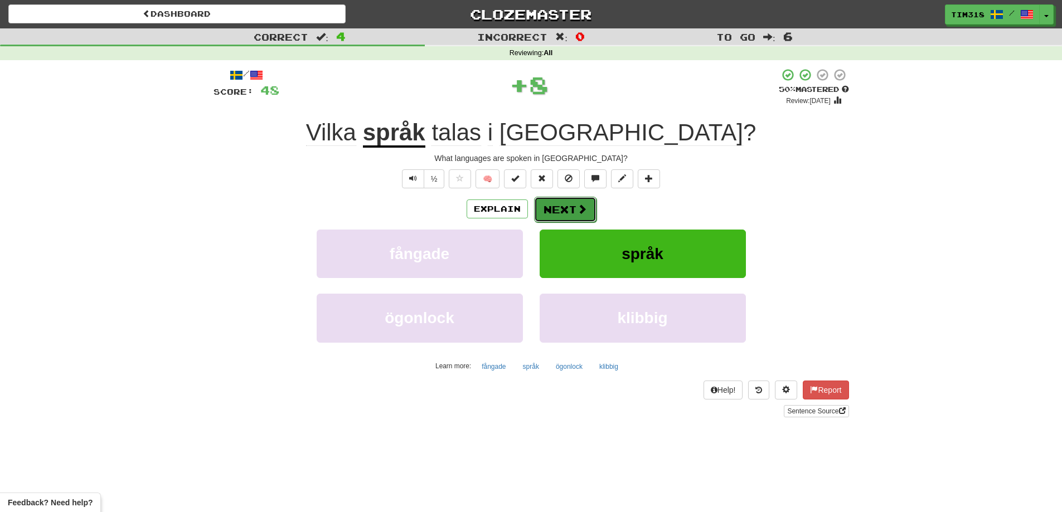
click at [571, 203] on button "Next" at bounding box center [565, 210] width 62 height 26
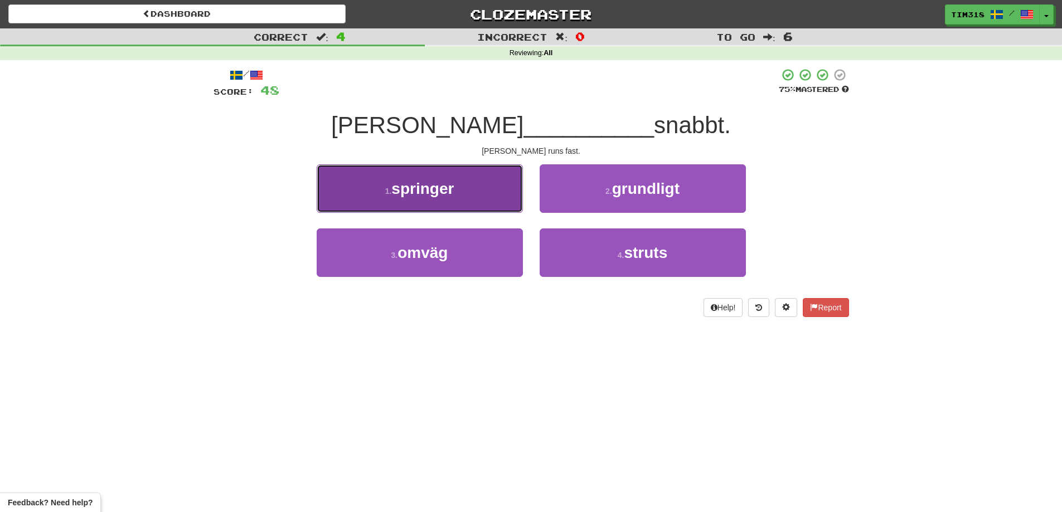
click at [472, 196] on button "1 . springer" at bounding box center [420, 188] width 206 height 48
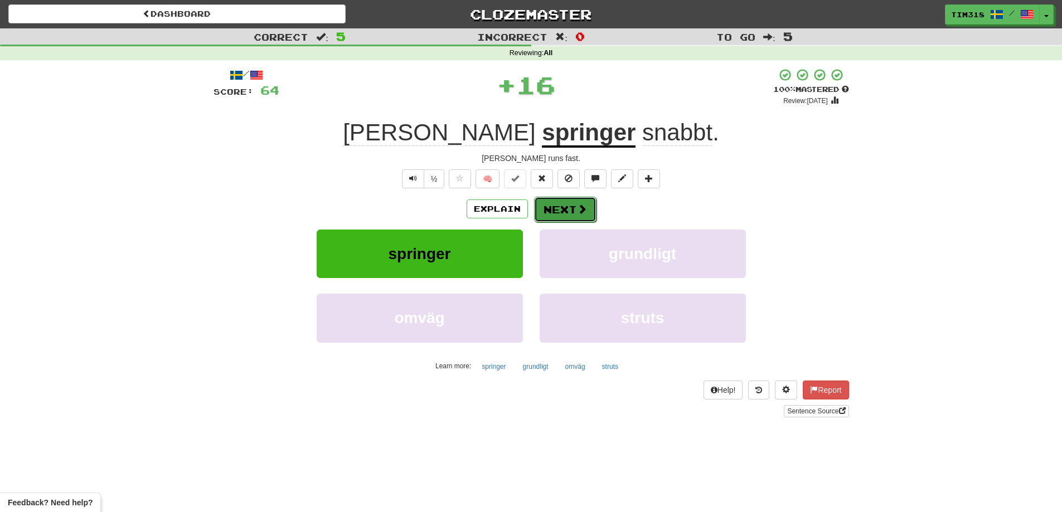
click at [564, 206] on button "Next" at bounding box center [565, 210] width 62 height 26
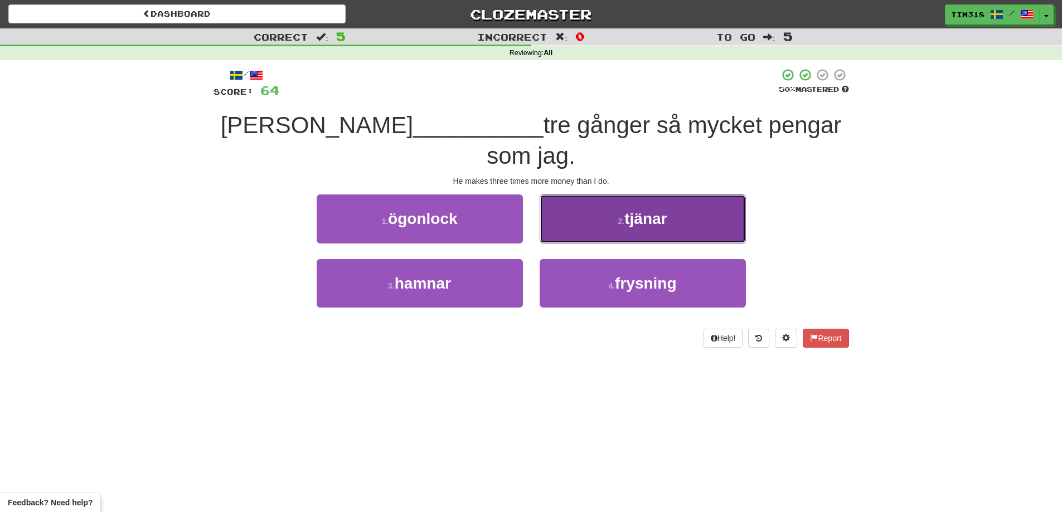
click at [647, 210] on span "tjänar" at bounding box center [645, 218] width 42 height 17
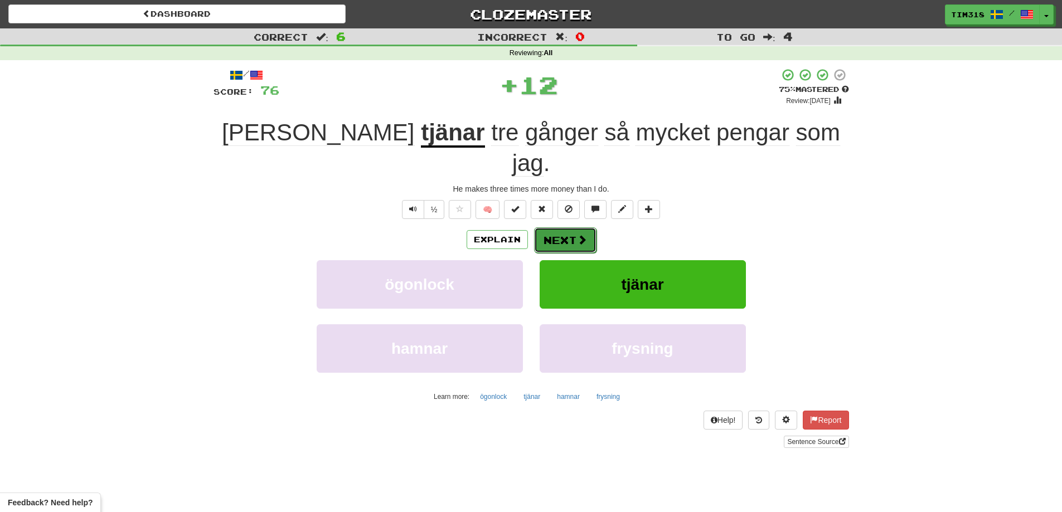
click at [561, 227] on button "Next" at bounding box center [565, 240] width 62 height 26
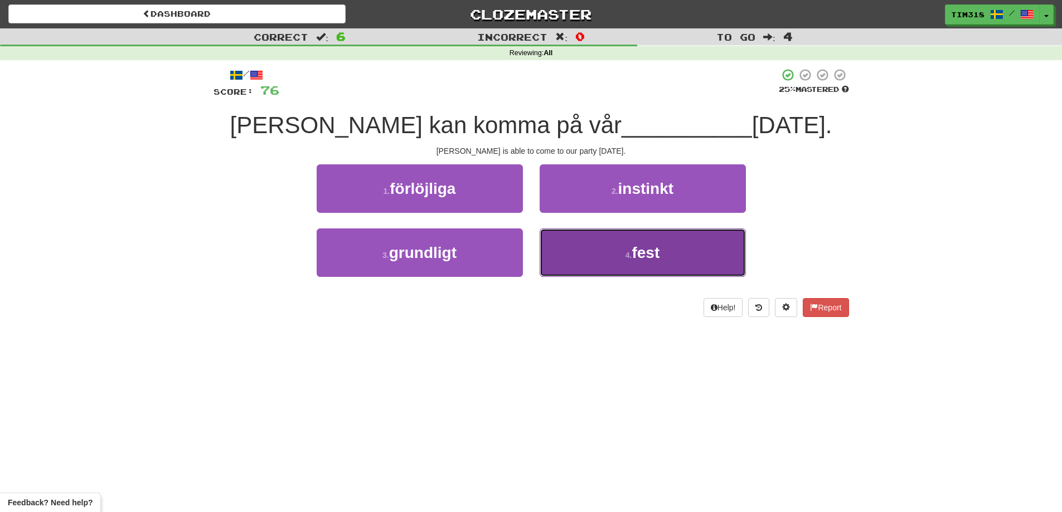
click at [590, 247] on button "4 . fest" at bounding box center [643, 253] width 206 height 48
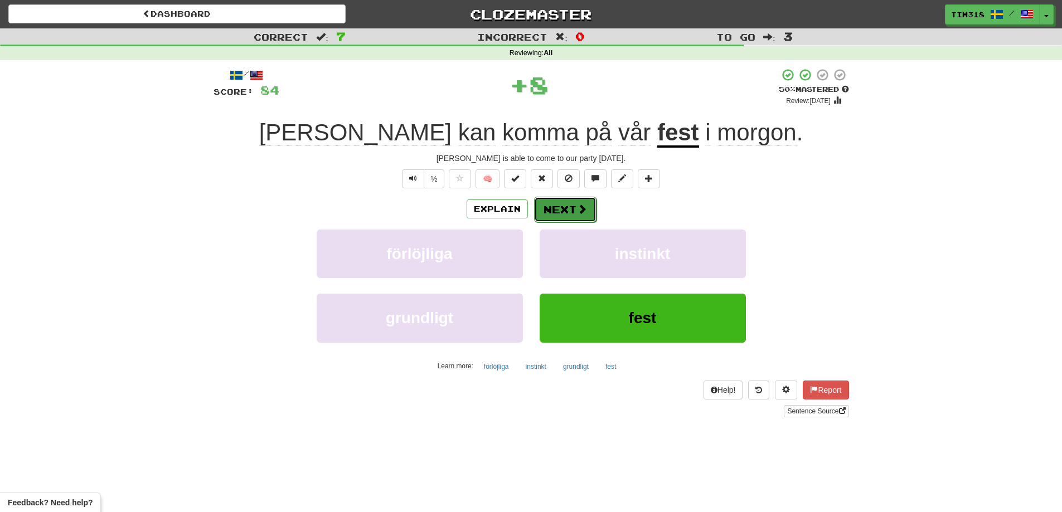
click at [567, 208] on button "Next" at bounding box center [565, 210] width 62 height 26
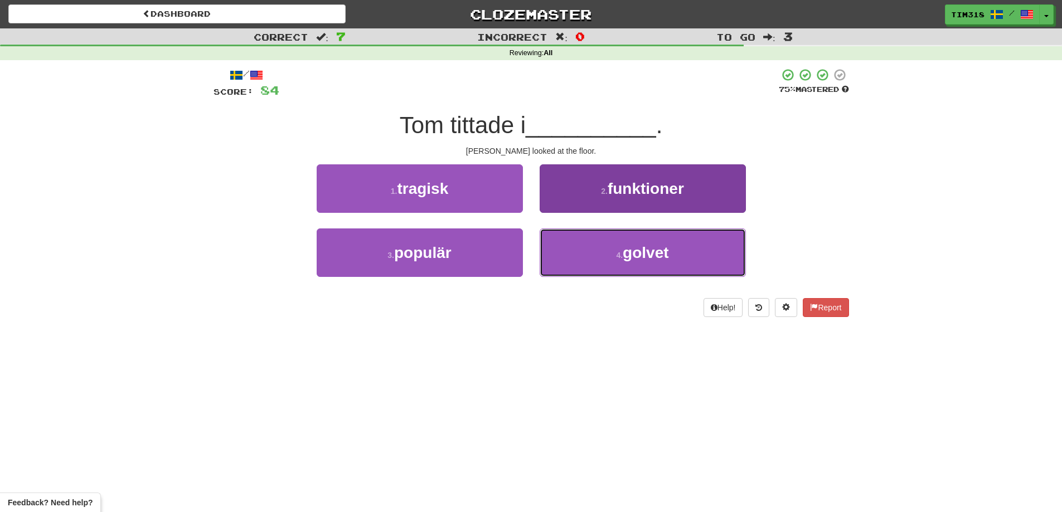
click at [603, 256] on button "4 . golvet" at bounding box center [643, 253] width 206 height 48
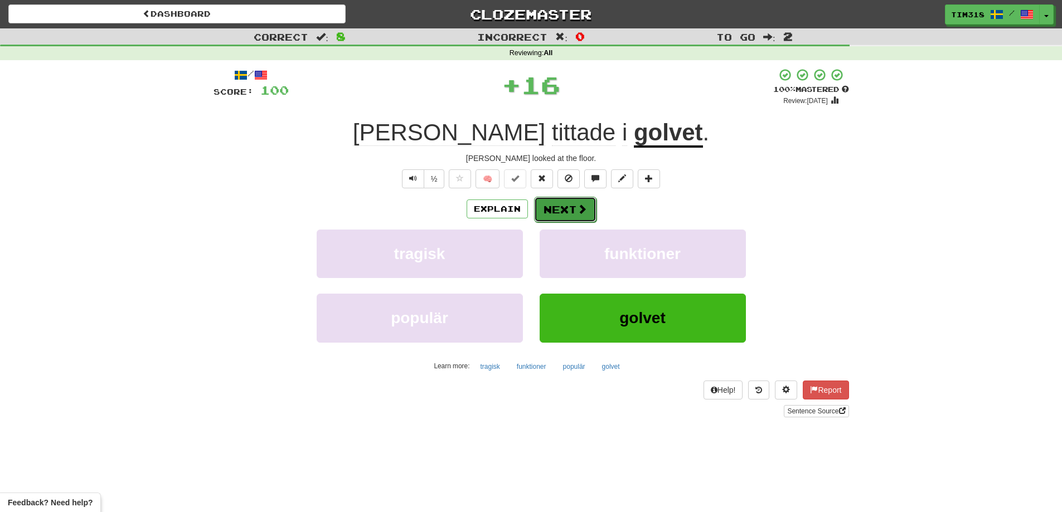
click at [577, 211] on span at bounding box center [582, 209] width 10 height 10
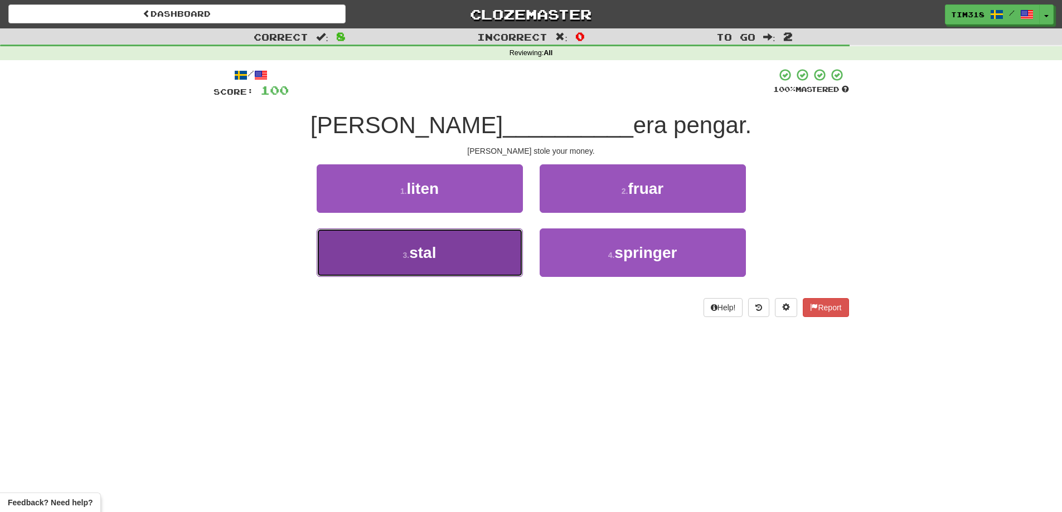
click at [443, 250] on button "3 . stal" at bounding box center [420, 253] width 206 height 48
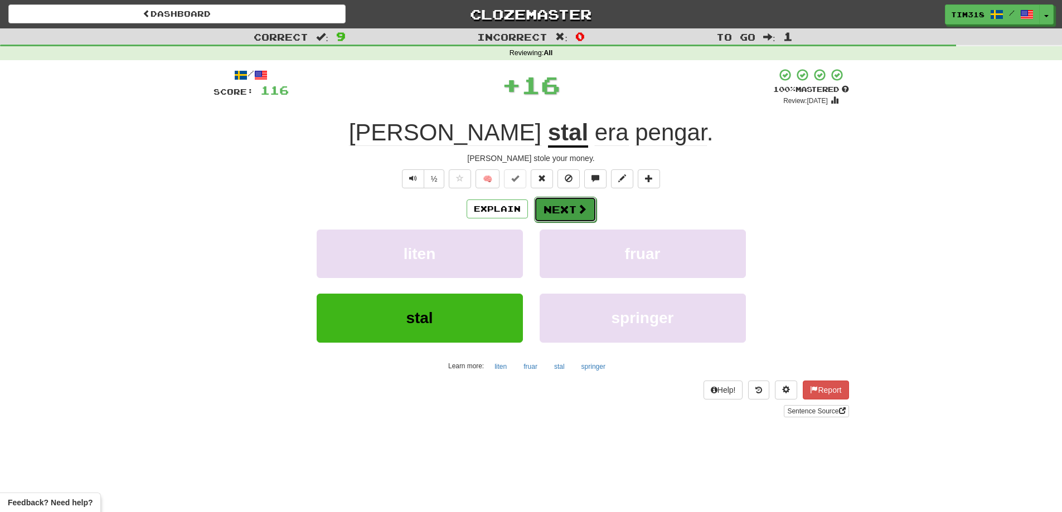
click at [573, 205] on button "Next" at bounding box center [565, 210] width 62 height 26
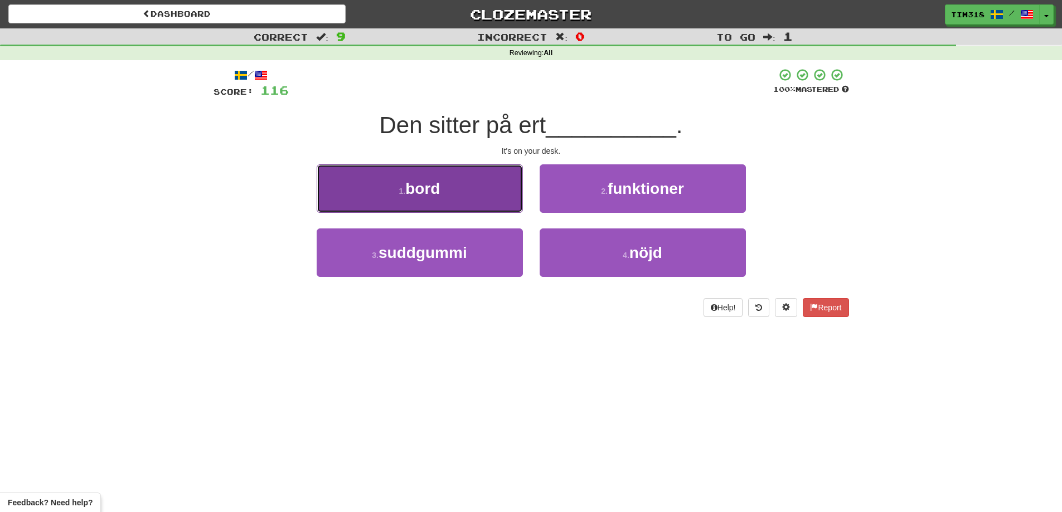
click at [429, 195] on span "bord" at bounding box center [422, 188] width 35 height 17
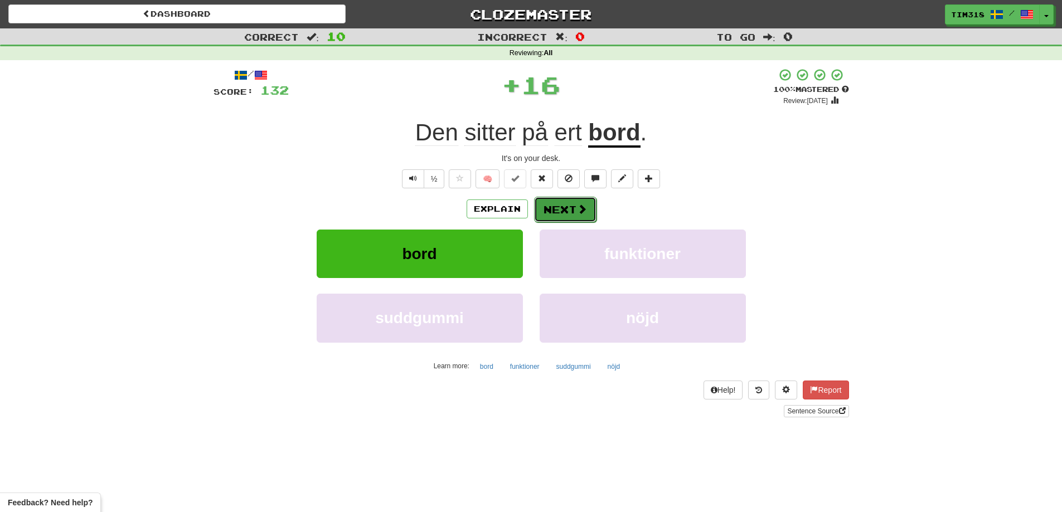
click at [588, 214] on button "Next" at bounding box center [565, 210] width 62 height 26
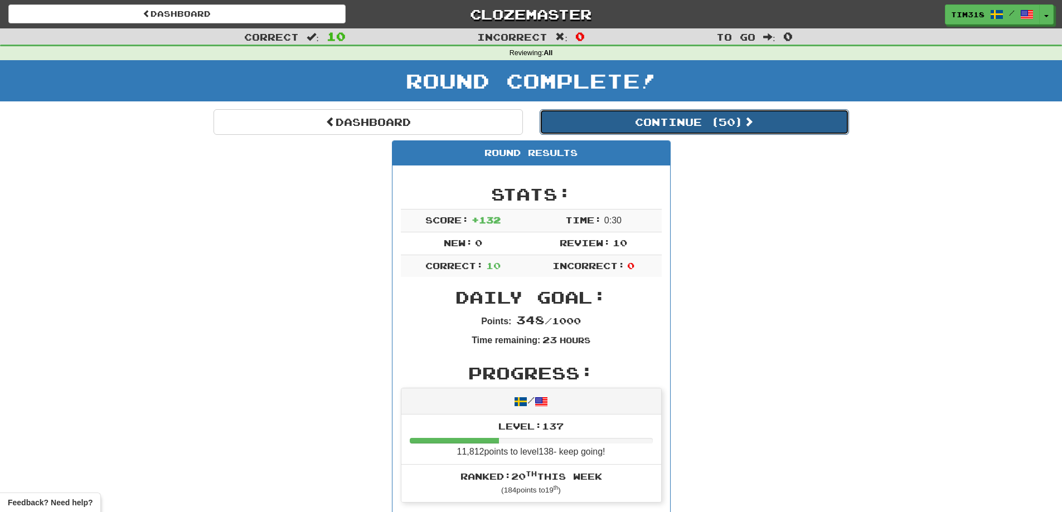
click at [674, 124] on button "Continue ( 50 )" at bounding box center [694, 122] width 309 height 26
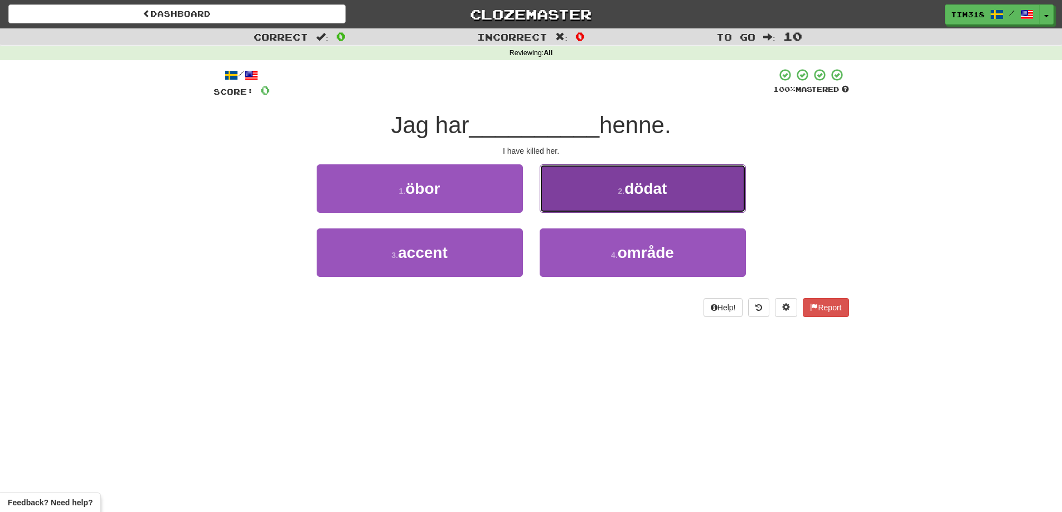
click at [576, 188] on button "2 . dödat" at bounding box center [643, 188] width 206 height 48
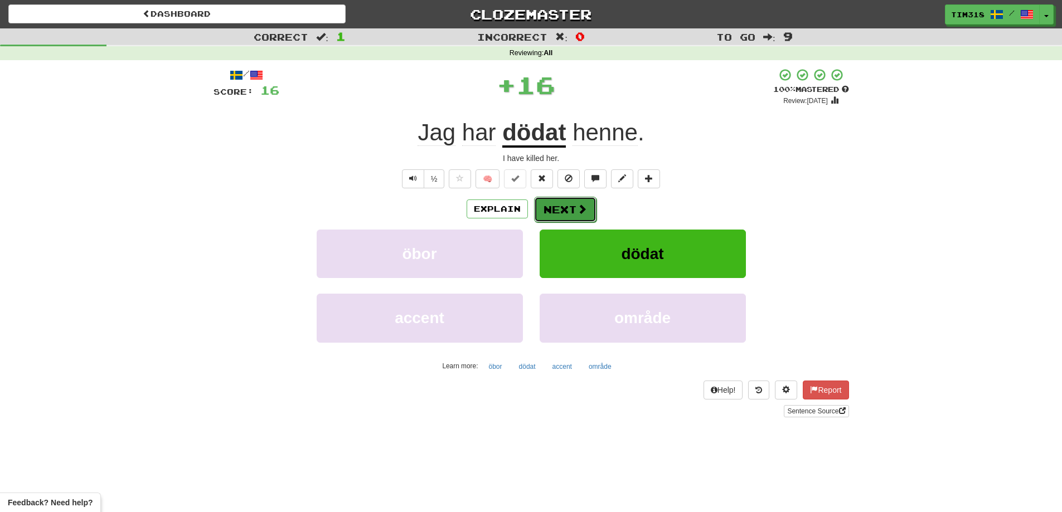
click at [551, 203] on button "Next" at bounding box center [565, 210] width 62 height 26
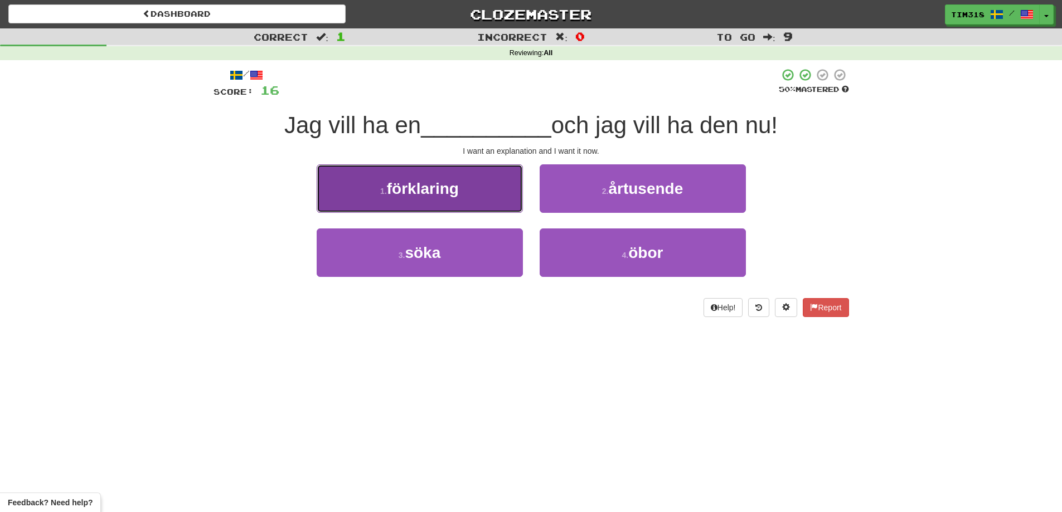
click at [459, 199] on button "1 . förklaring" at bounding box center [420, 188] width 206 height 48
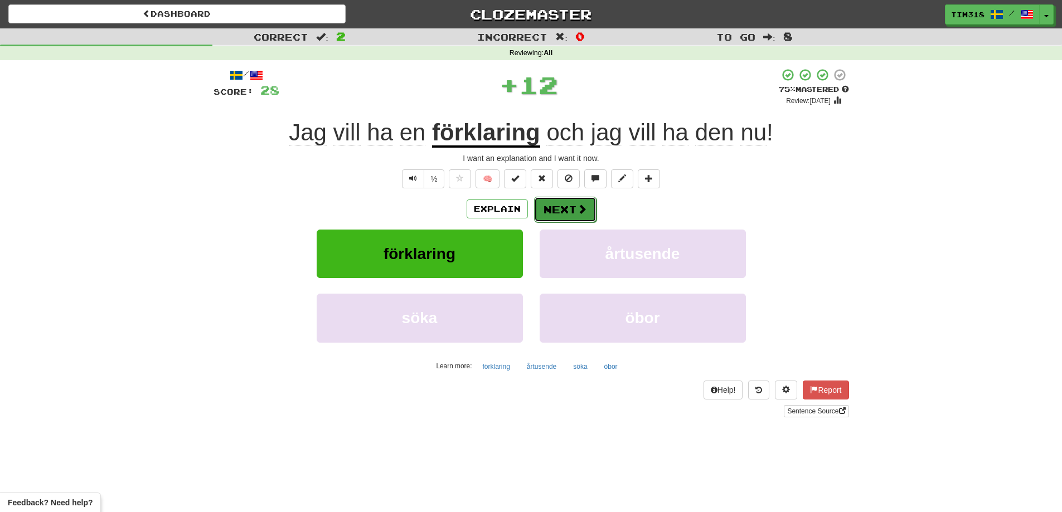
click at [563, 209] on button "Next" at bounding box center [565, 210] width 62 height 26
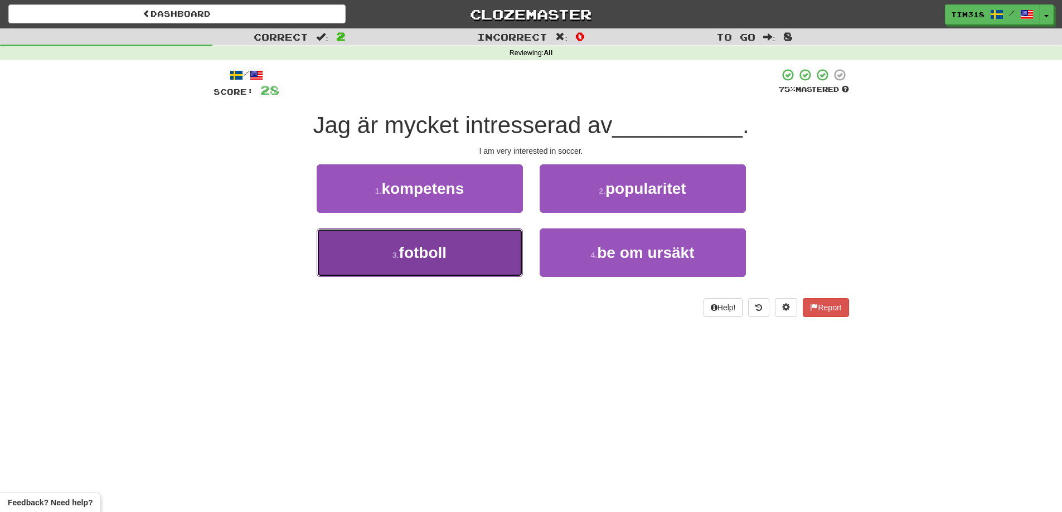
click at [457, 255] on button "3 . fotboll" at bounding box center [420, 253] width 206 height 48
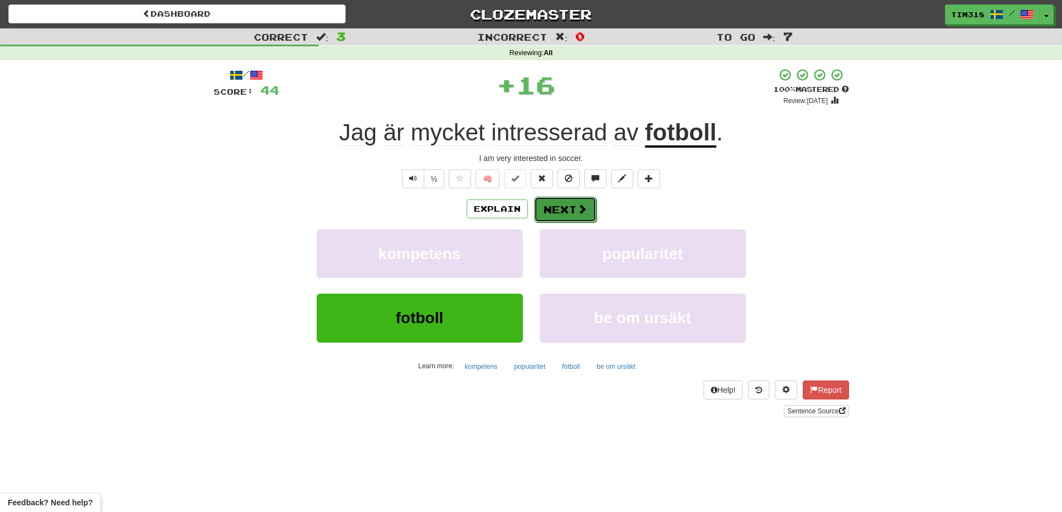
click at [568, 208] on button "Next" at bounding box center [565, 210] width 62 height 26
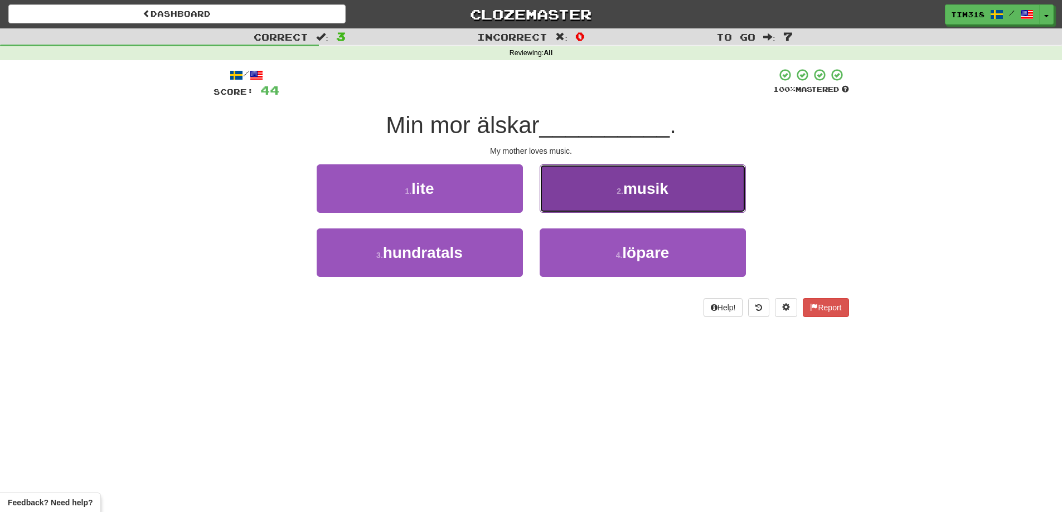
click at [615, 199] on button "2 . musik" at bounding box center [643, 188] width 206 height 48
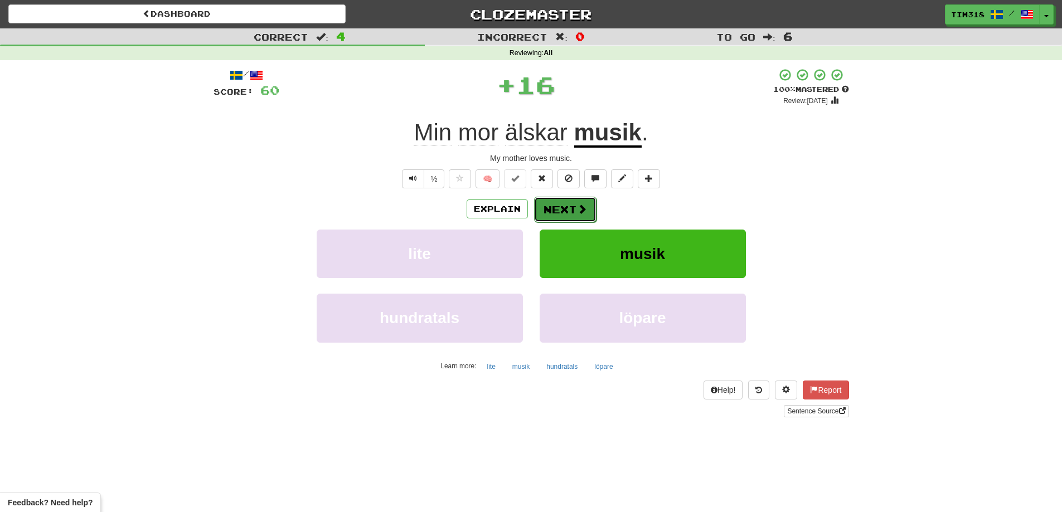
click at [568, 211] on button "Next" at bounding box center [565, 210] width 62 height 26
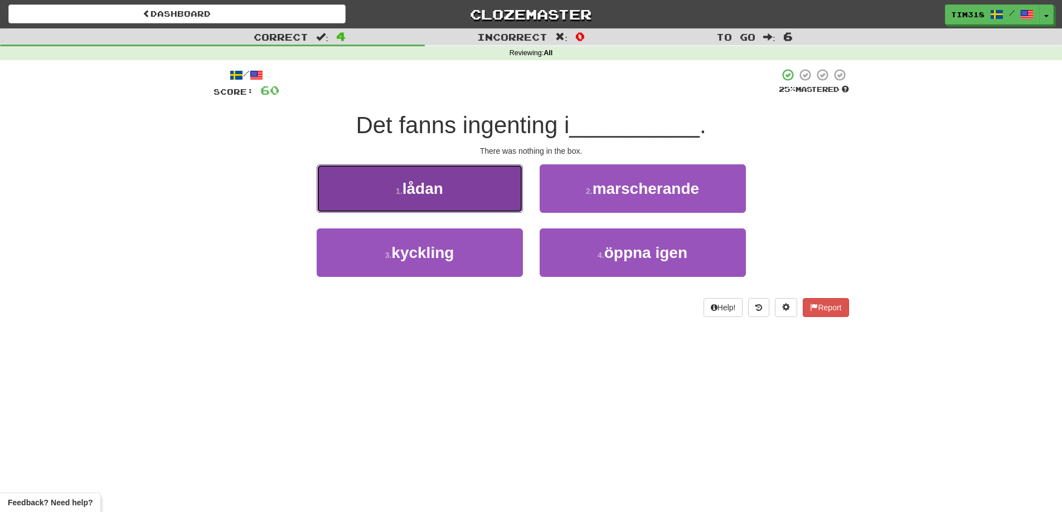
click at [459, 196] on button "1 . lådan" at bounding box center [420, 188] width 206 height 48
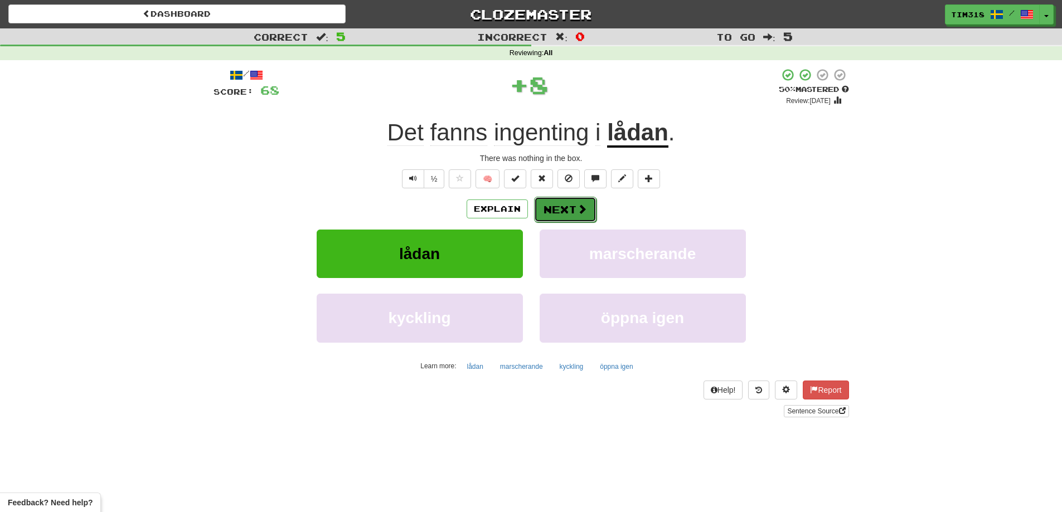
click at [592, 210] on button "Next" at bounding box center [565, 210] width 62 height 26
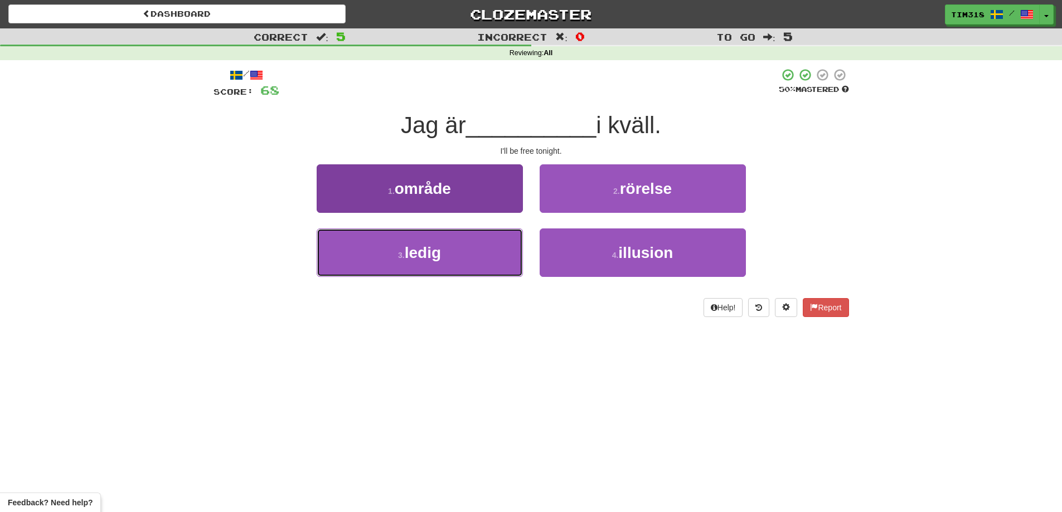
drag, startPoint x: 453, startPoint y: 254, endPoint x: 450, endPoint y: 263, distance: 8.7
click at [453, 255] on button "3 . ledig" at bounding box center [420, 253] width 206 height 48
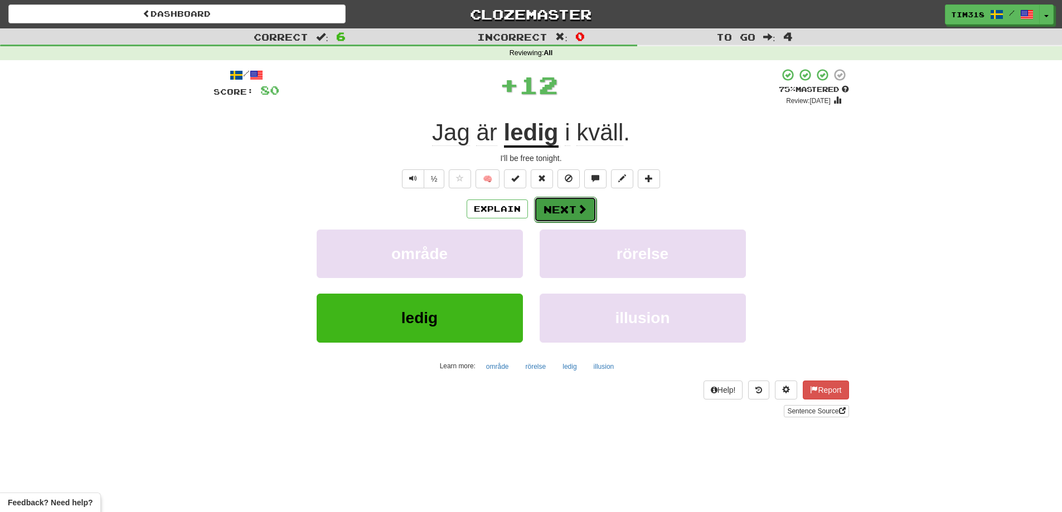
click at [567, 205] on button "Next" at bounding box center [565, 210] width 62 height 26
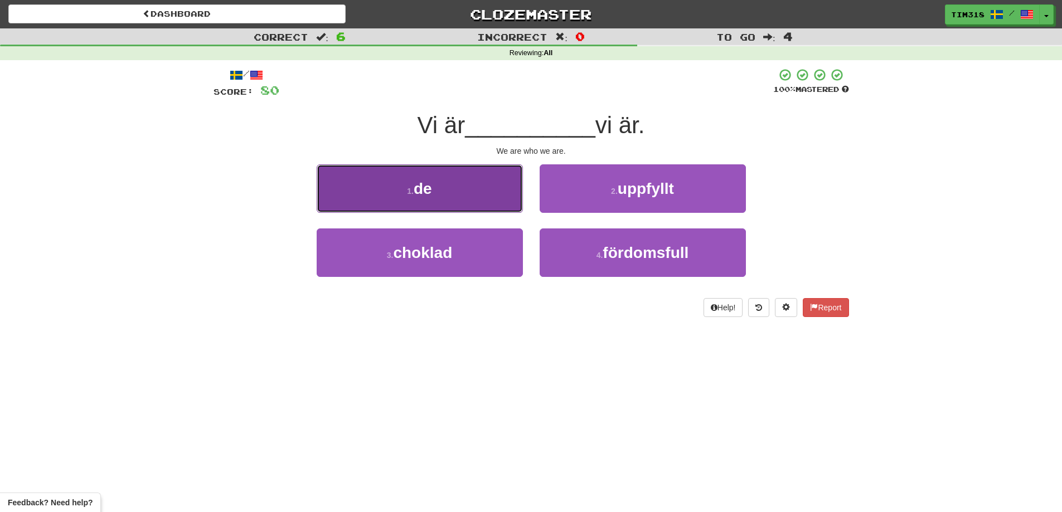
click at [492, 202] on button "1 . de" at bounding box center [420, 188] width 206 height 48
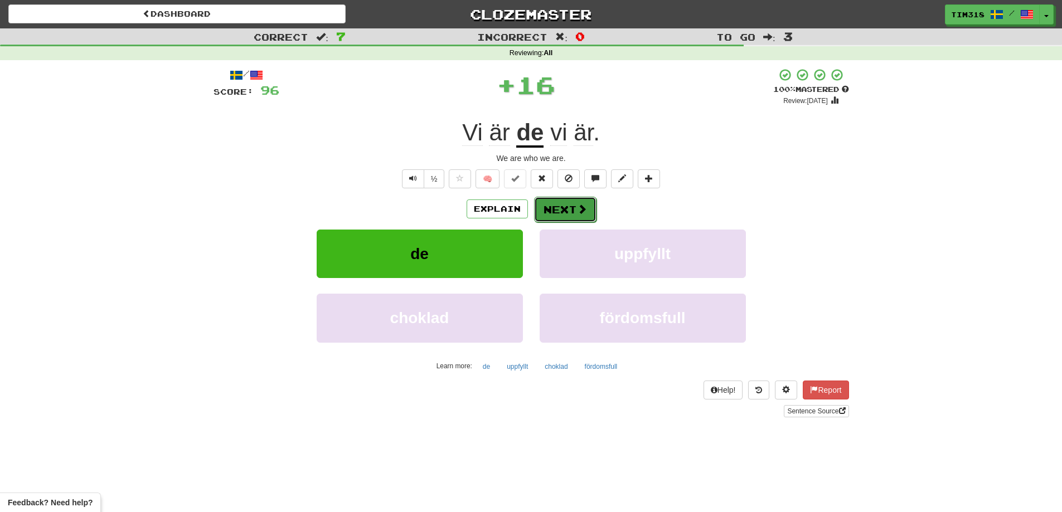
click at [561, 207] on button "Next" at bounding box center [565, 210] width 62 height 26
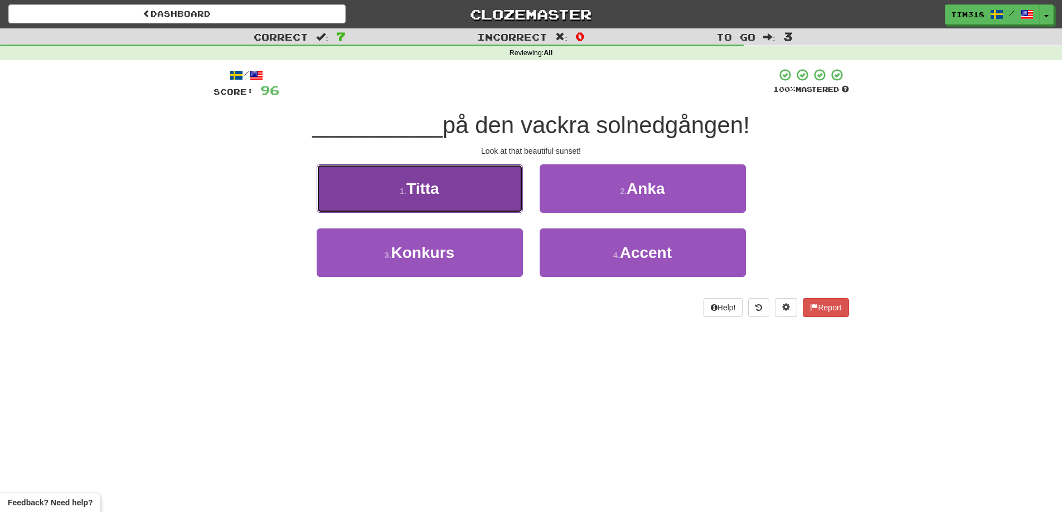
click at [464, 206] on button "1 . Titta" at bounding box center [420, 188] width 206 height 48
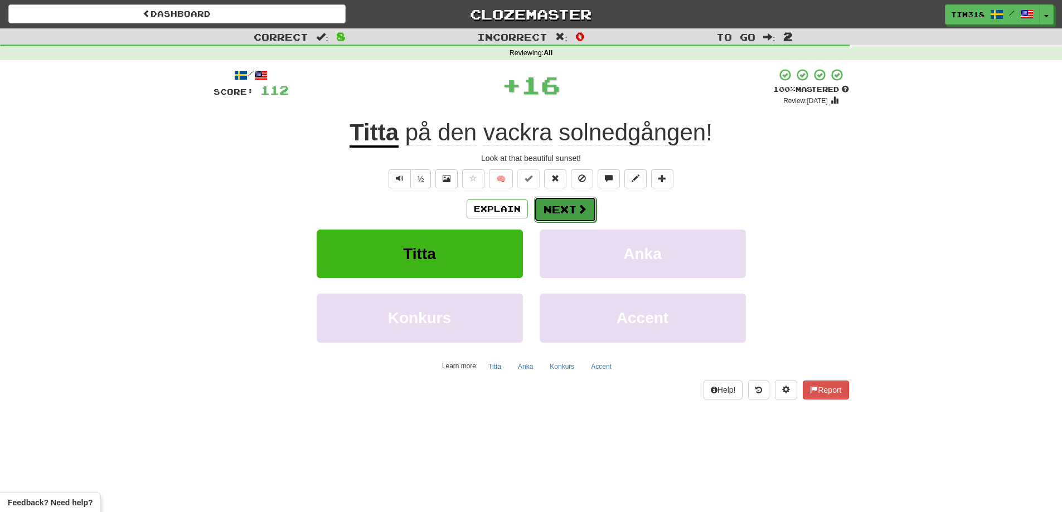
click at [552, 208] on button "Next" at bounding box center [565, 210] width 62 height 26
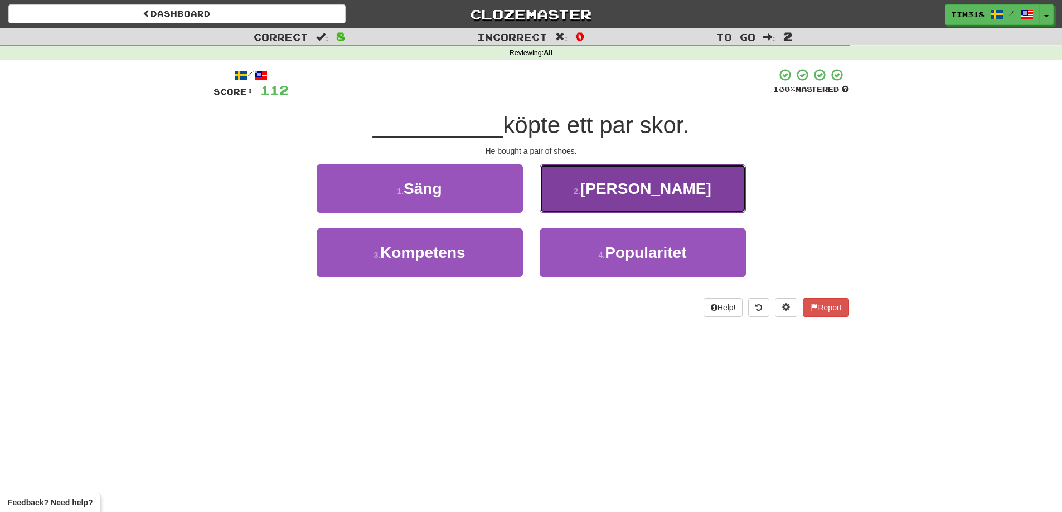
click at [594, 198] on button "2 . Han" at bounding box center [643, 188] width 206 height 48
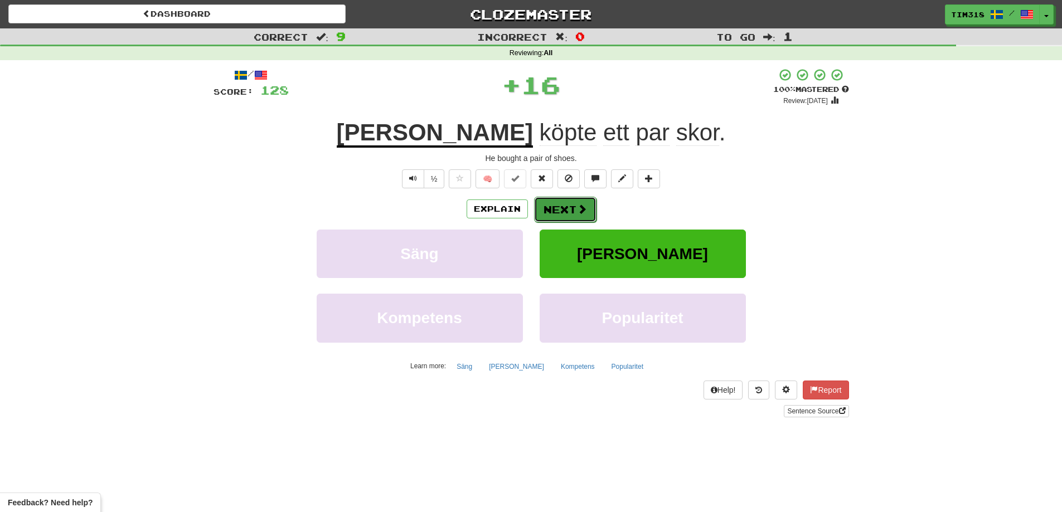
click at [563, 201] on button "Next" at bounding box center [565, 210] width 62 height 26
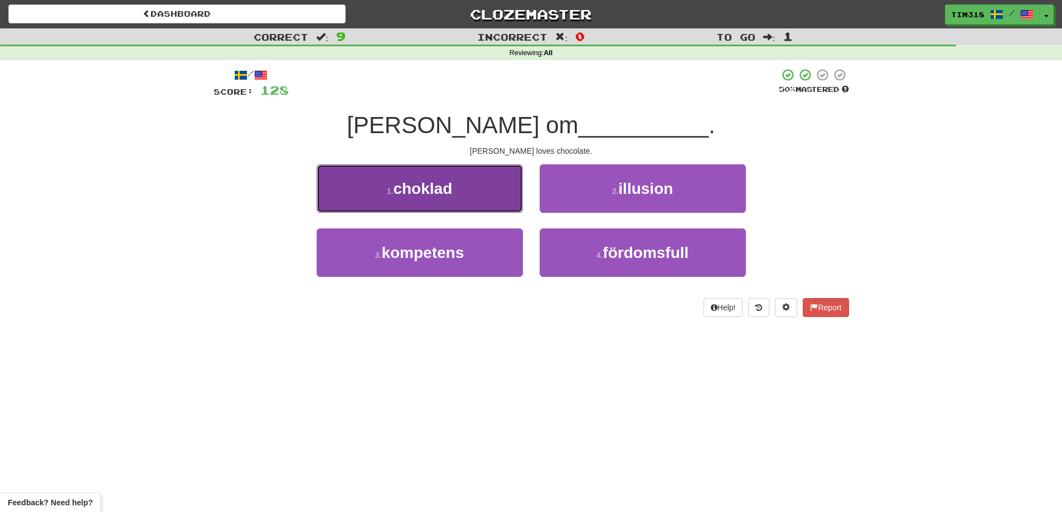
click at [493, 210] on button "1 . choklad" at bounding box center [420, 188] width 206 height 48
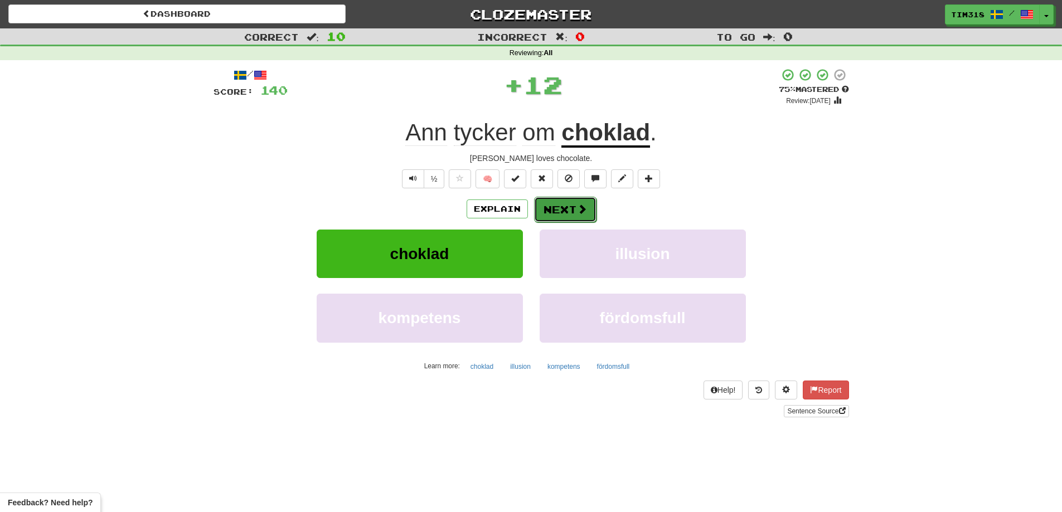
click at [571, 215] on button "Next" at bounding box center [565, 210] width 62 height 26
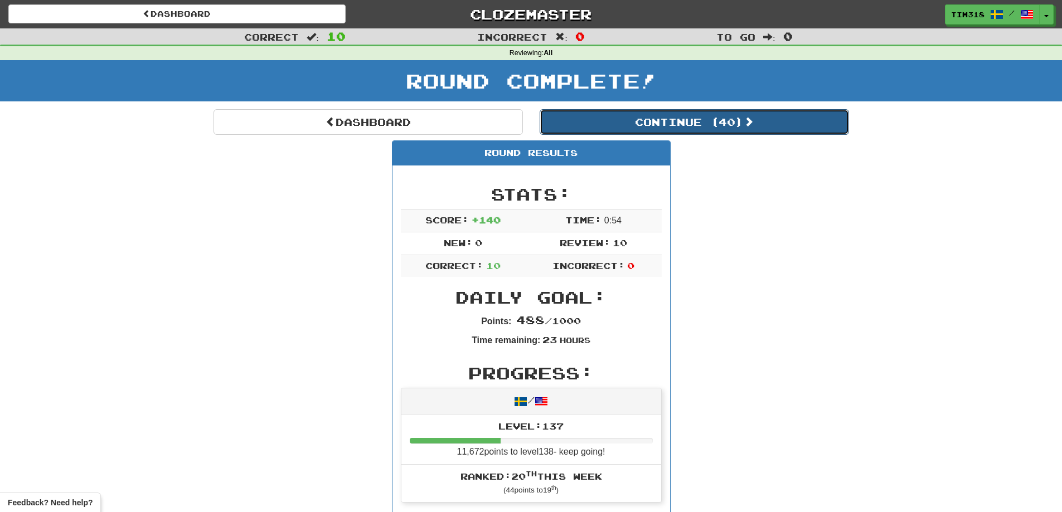
click at [730, 122] on button "Continue ( 40 )" at bounding box center [694, 122] width 309 height 26
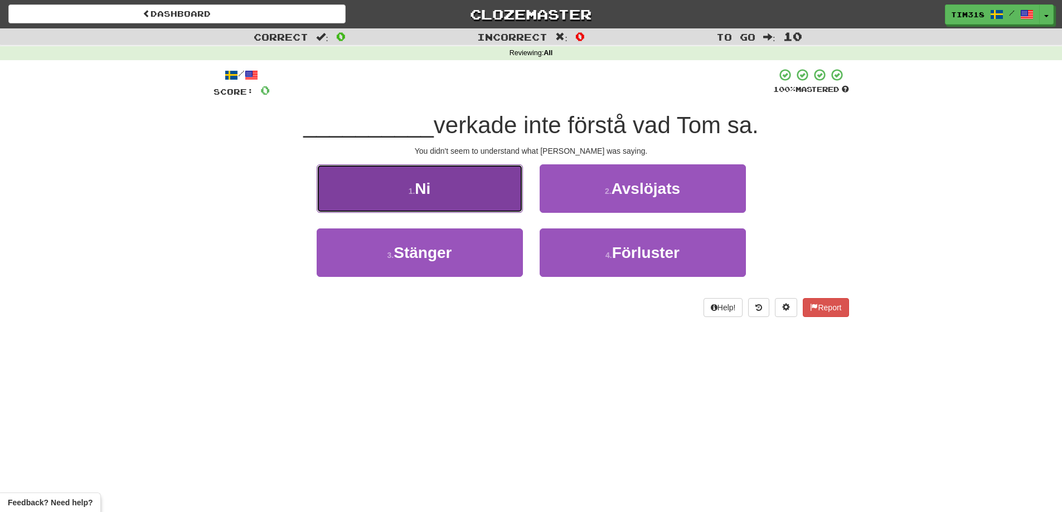
click at [478, 200] on button "1 . Ni" at bounding box center [420, 188] width 206 height 48
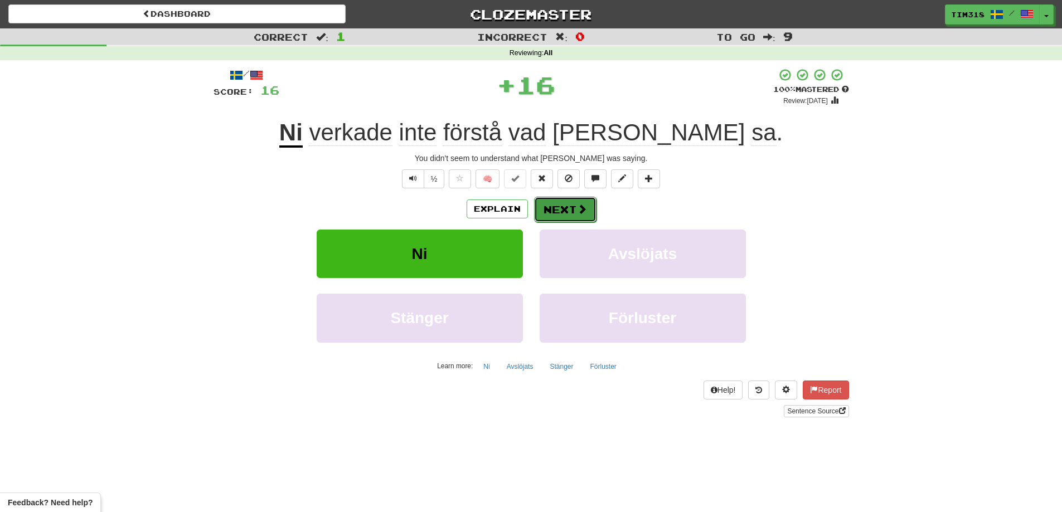
click at [557, 206] on button "Next" at bounding box center [565, 210] width 62 height 26
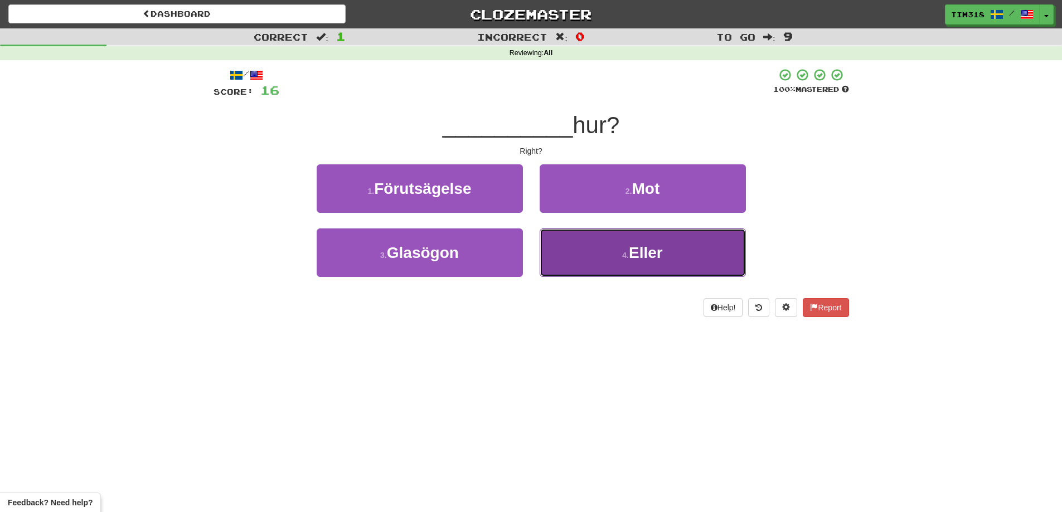
click at [584, 245] on button "4 . Eller" at bounding box center [643, 253] width 206 height 48
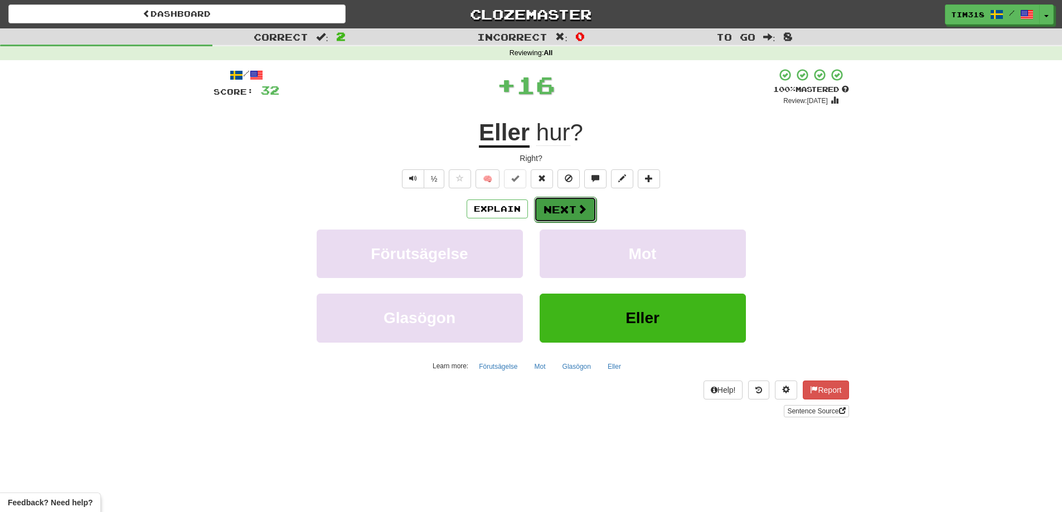
click at [564, 216] on button "Next" at bounding box center [565, 210] width 62 height 26
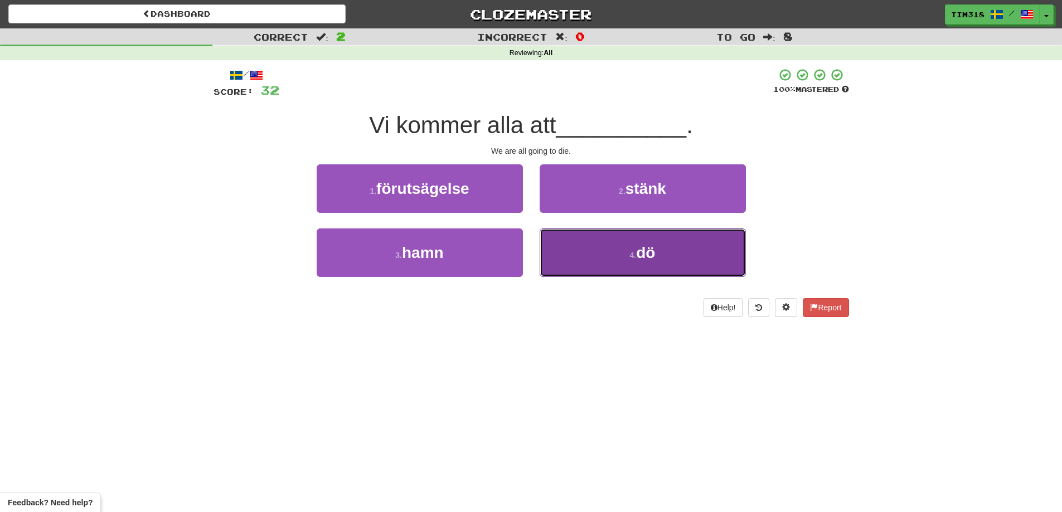
click at [589, 256] on button "4 . dö" at bounding box center [643, 253] width 206 height 48
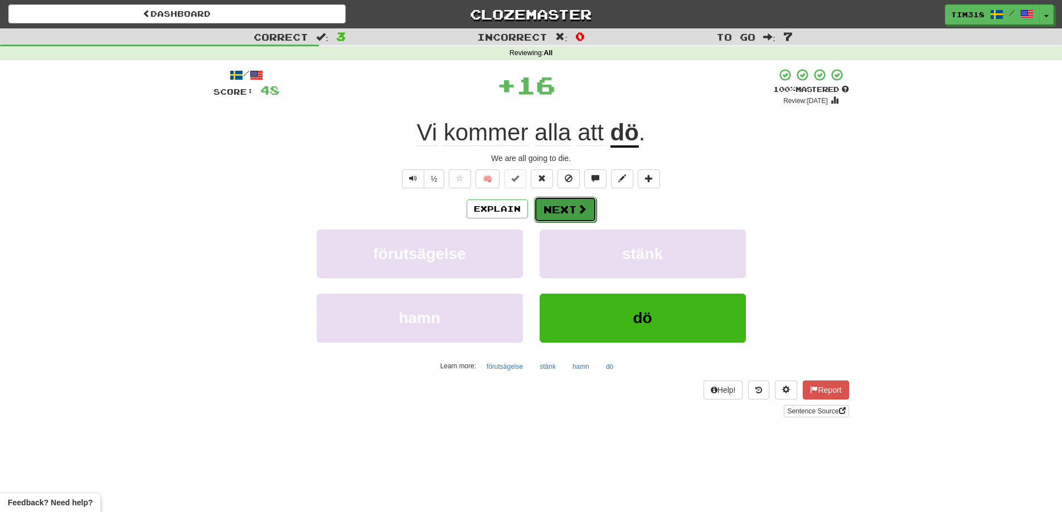
click at [560, 212] on button "Next" at bounding box center [565, 210] width 62 height 26
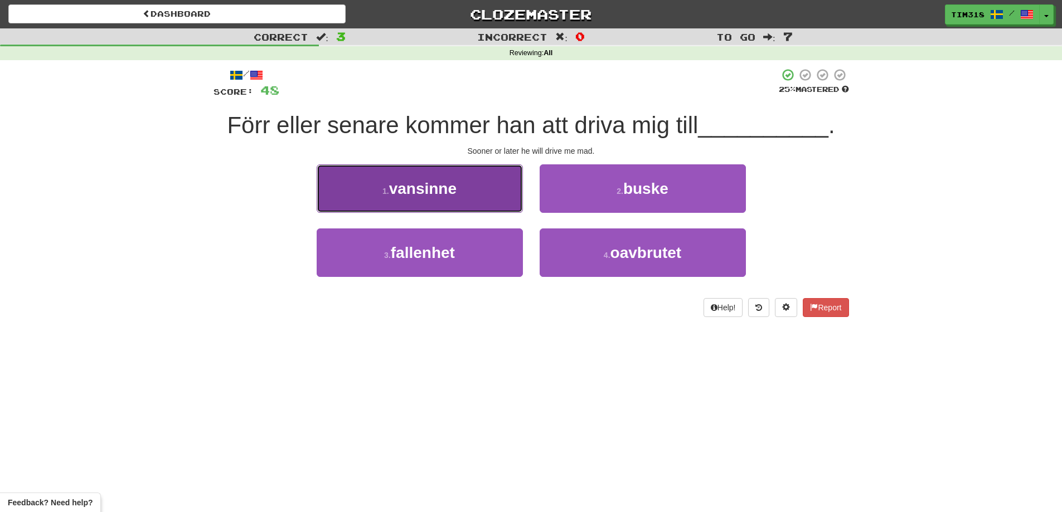
click at [465, 198] on button "1 . vansinne" at bounding box center [420, 188] width 206 height 48
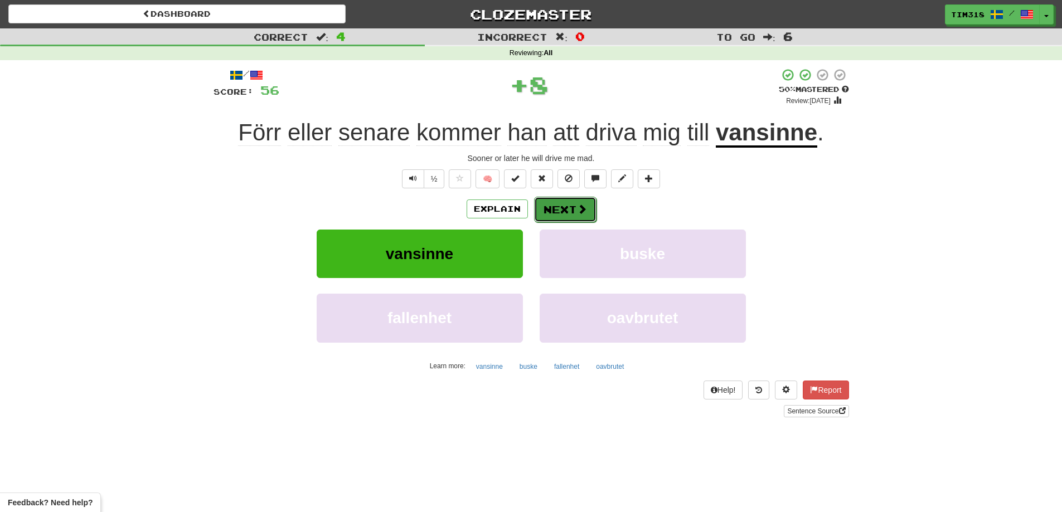
click at [561, 210] on button "Next" at bounding box center [565, 210] width 62 height 26
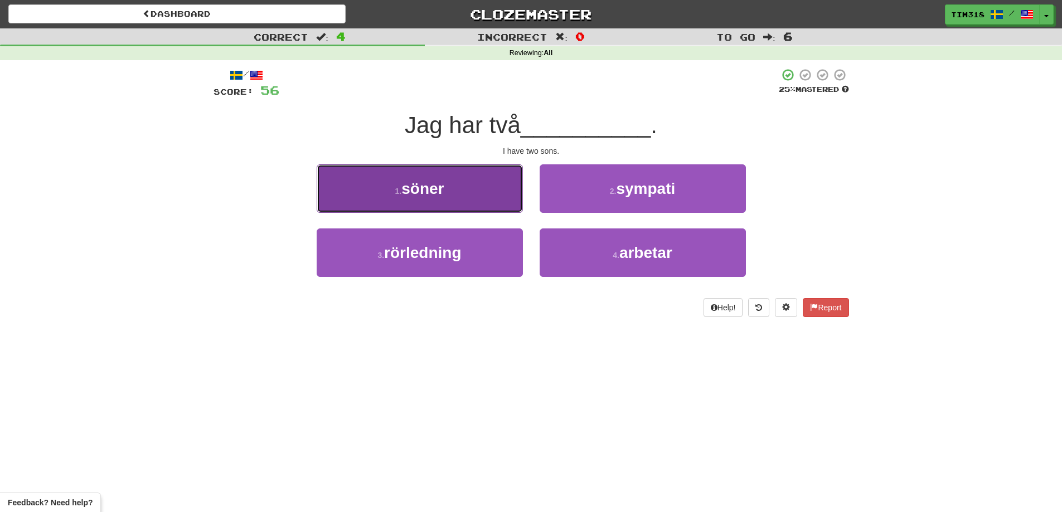
click at [441, 198] on button "1 . söner" at bounding box center [420, 188] width 206 height 48
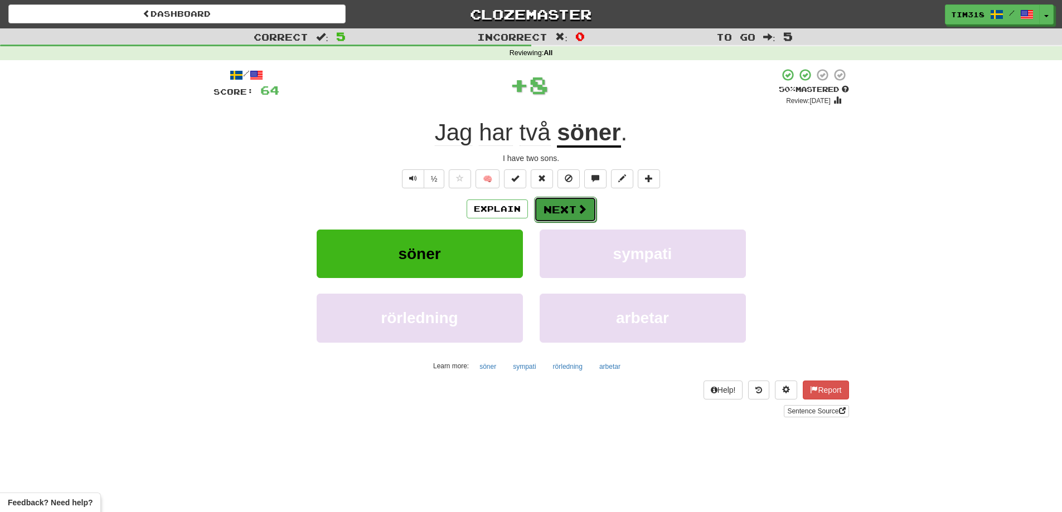
click at [577, 214] on span at bounding box center [582, 209] width 10 height 10
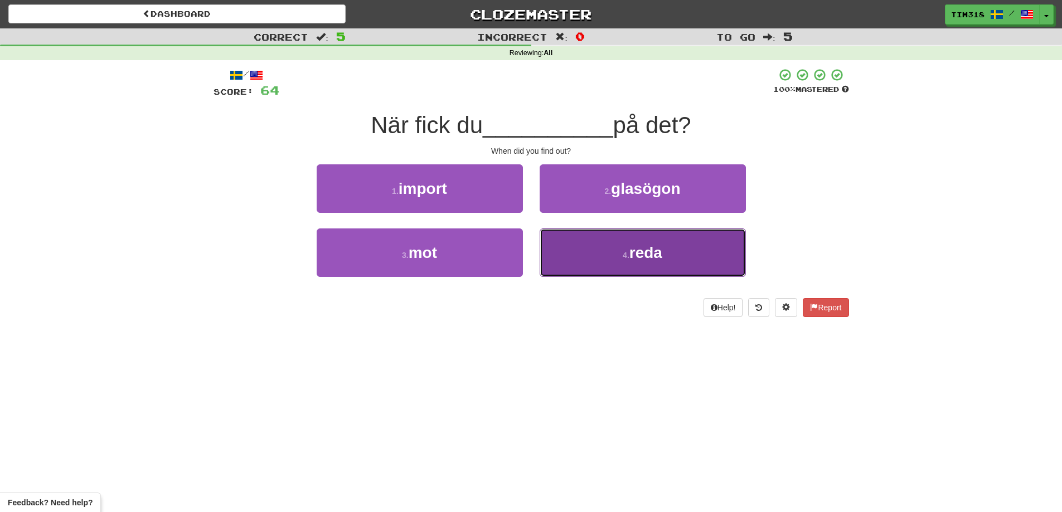
click at [628, 269] on button "4 . reda" at bounding box center [643, 253] width 206 height 48
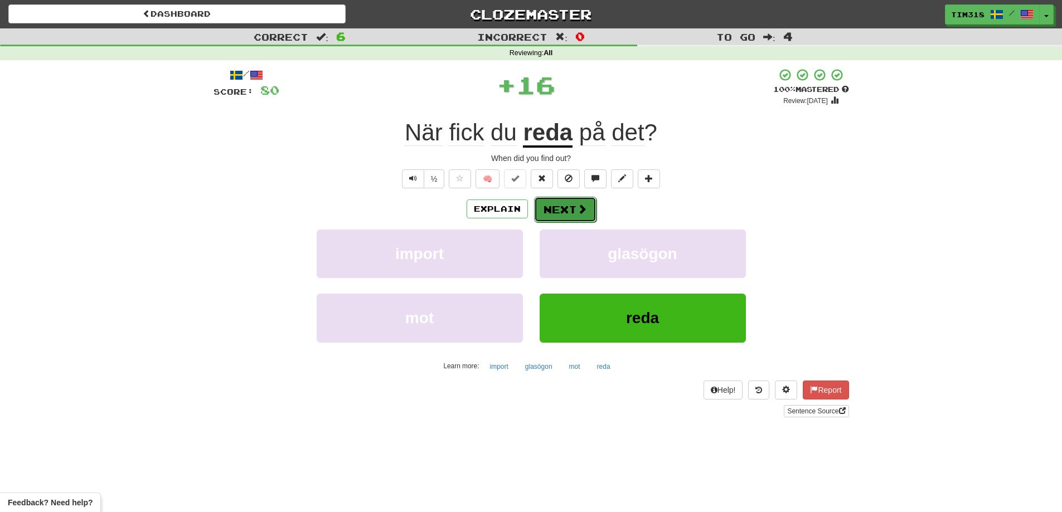
click at [550, 207] on button "Next" at bounding box center [565, 210] width 62 height 26
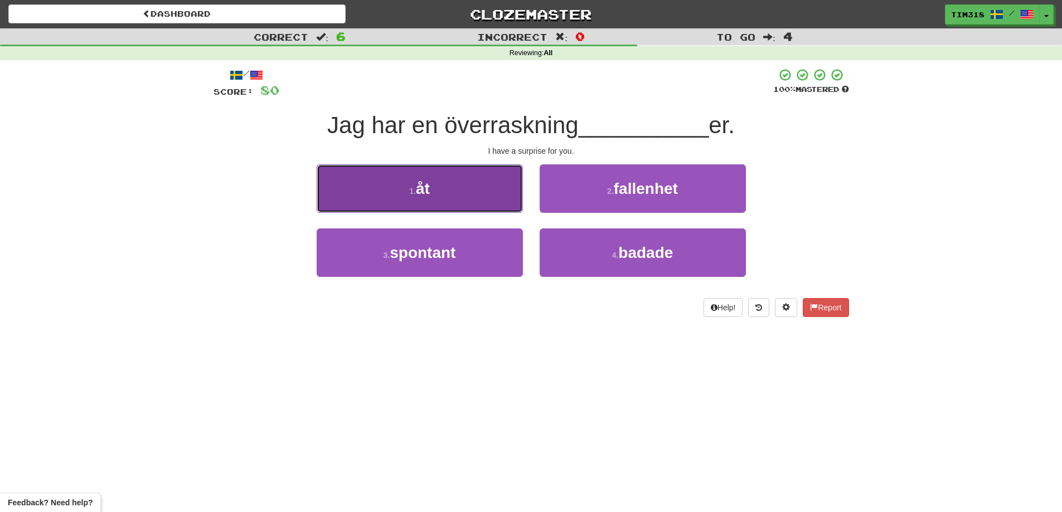
click at [453, 182] on button "1 . åt" at bounding box center [420, 188] width 206 height 48
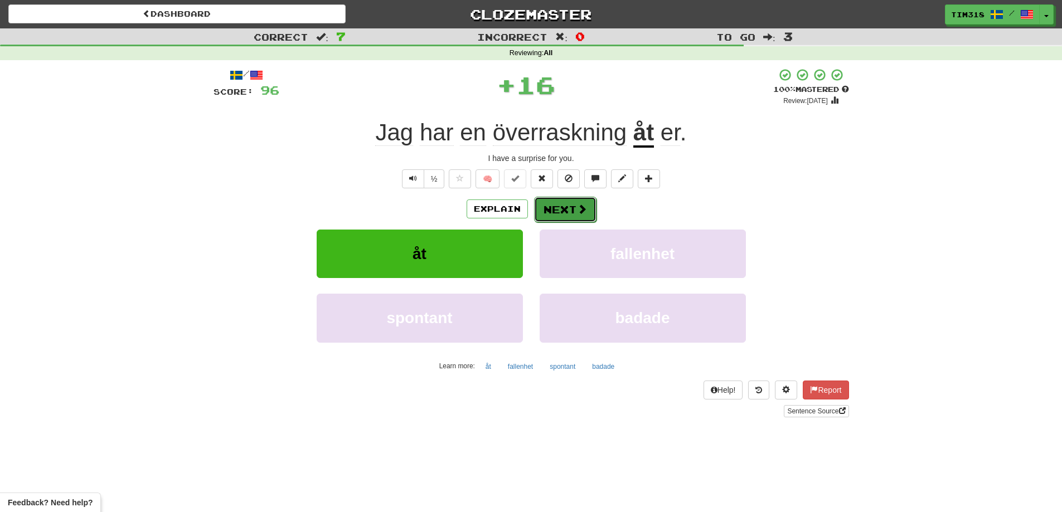
click at [542, 214] on button "Next" at bounding box center [565, 210] width 62 height 26
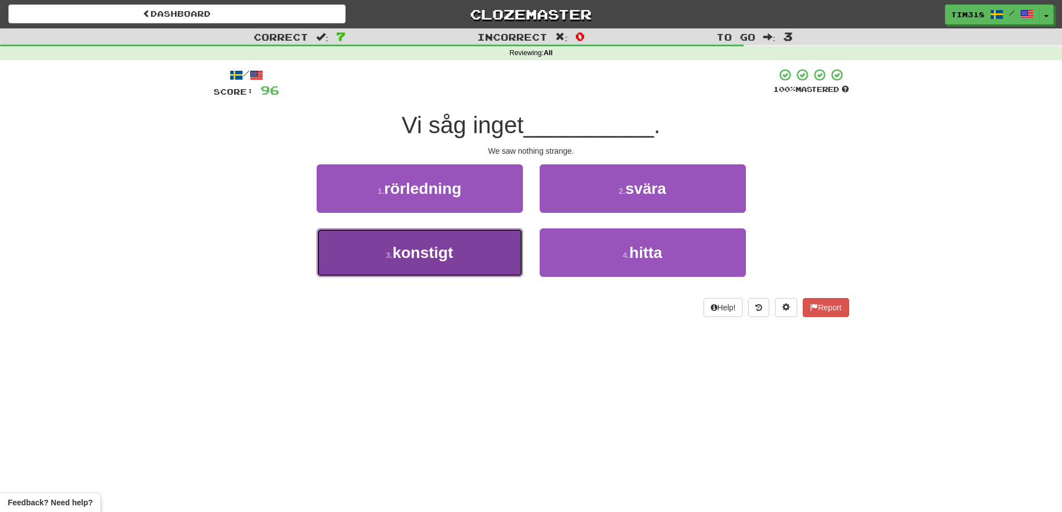
click at [469, 242] on button "3 . konstigt" at bounding box center [420, 253] width 206 height 48
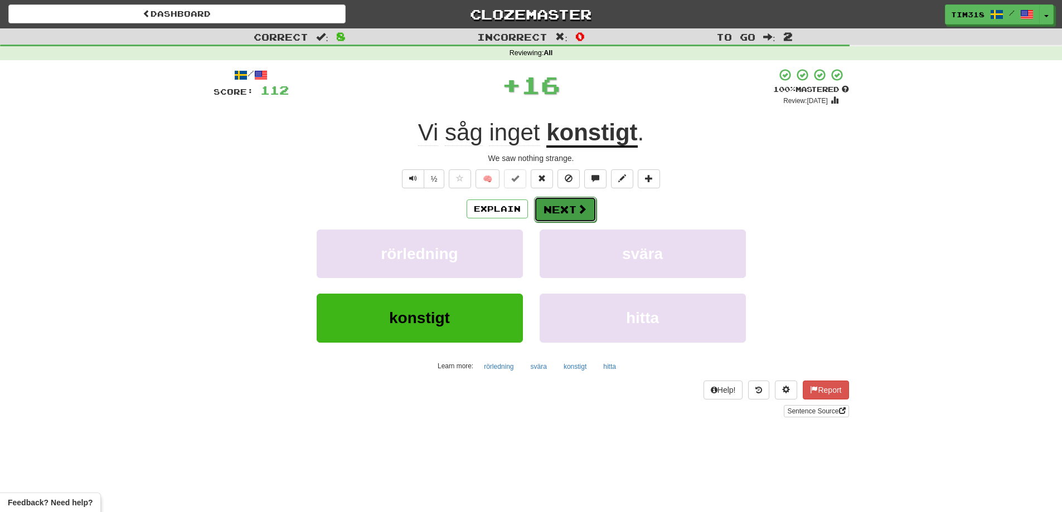
click at [555, 207] on button "Next" at bounding box center [565, 210] width 62 height 26
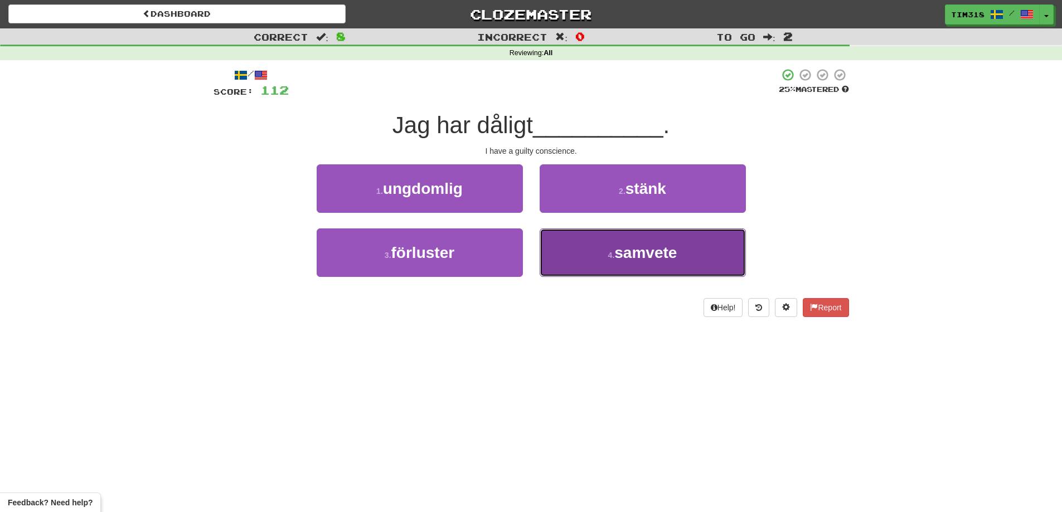
click at [592, 250] on button "4 . samvete" at bounding box center [643, 253] width 206 height 48
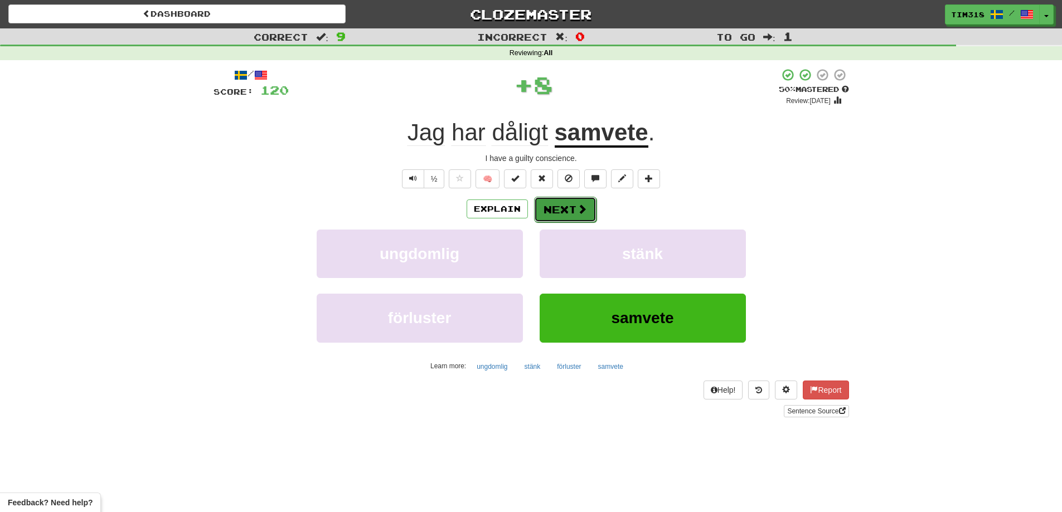
click at [557, 212] on button "Next" at bounding box center [565, 210] width 62 height 26
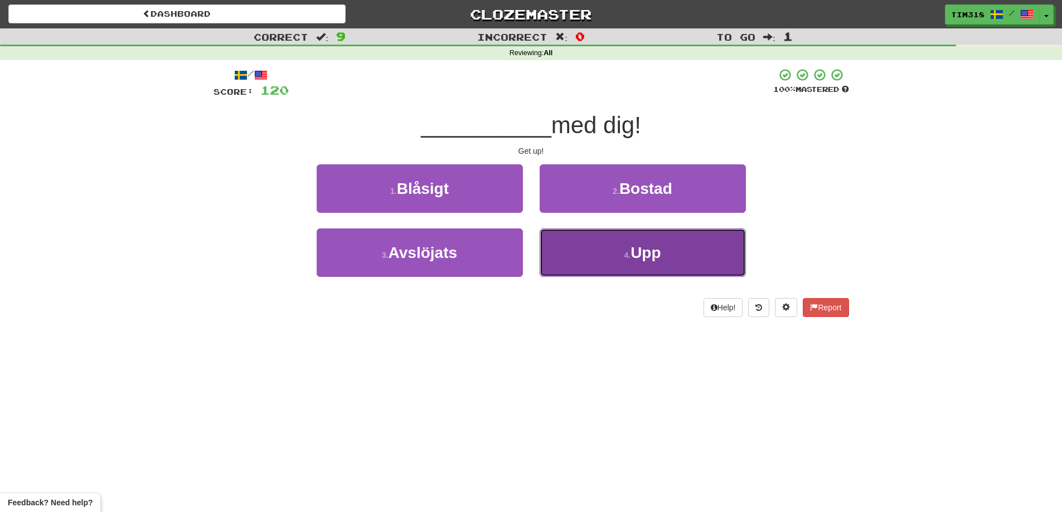
click at [590, 258] on button "4 . Upp" at bounding box center [643, 253] width 206 height 48
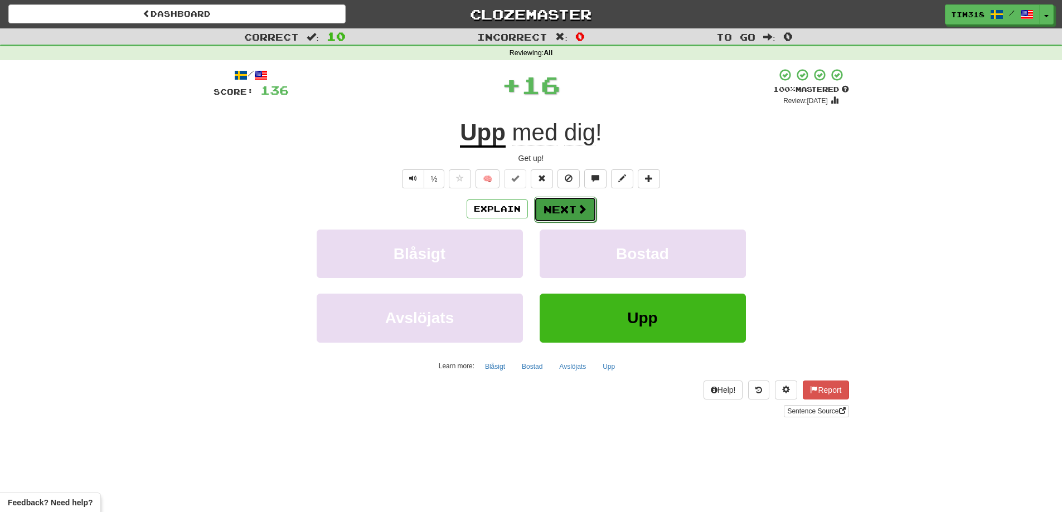
click at [559, 212] on button "Next" at bounding box center [565, 210] width 62 height 26
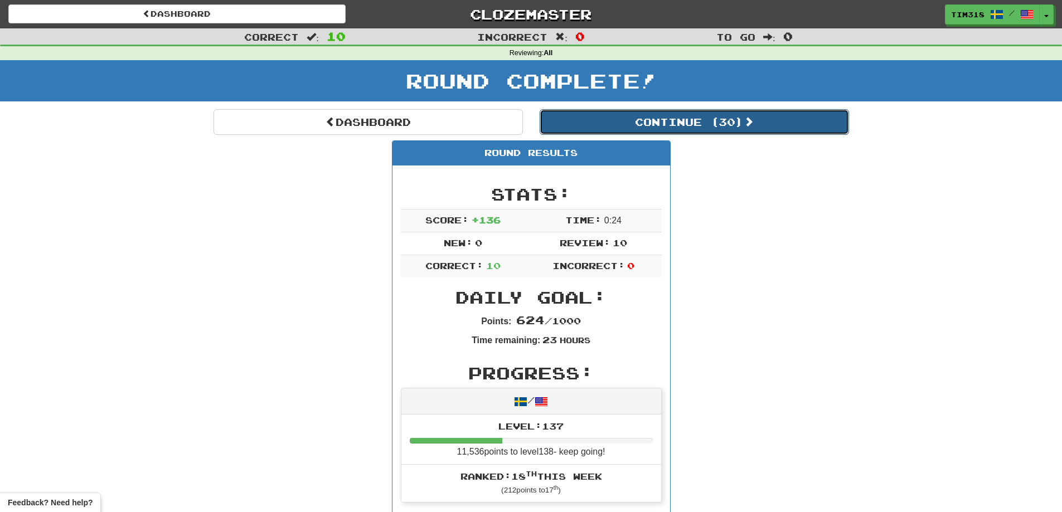
click at [683, 130] on button "Continue ( 30 )" at bounding box center [694, 122] width 309 height 26
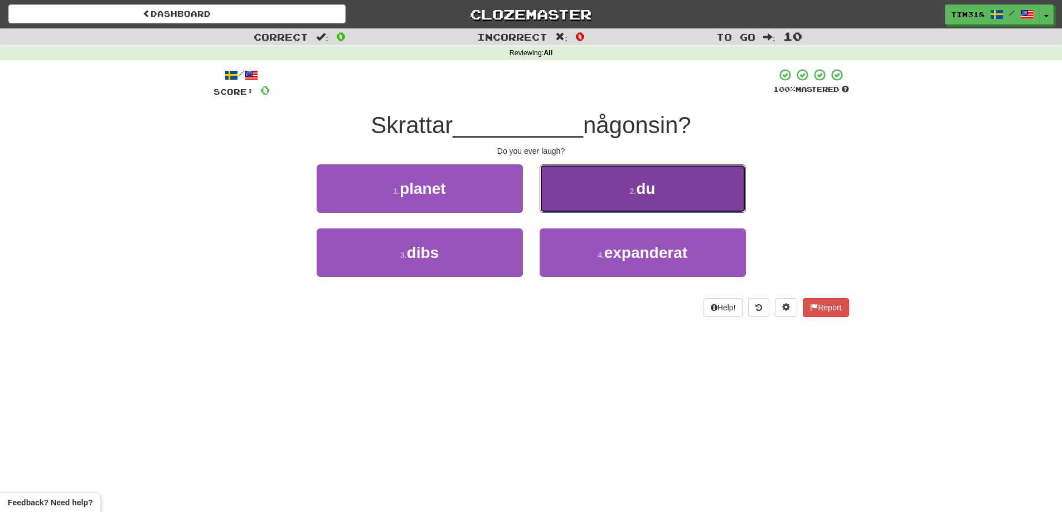
click at [630, 192] on small "2 ." at bounding box center [633, 191] width 7 height 9
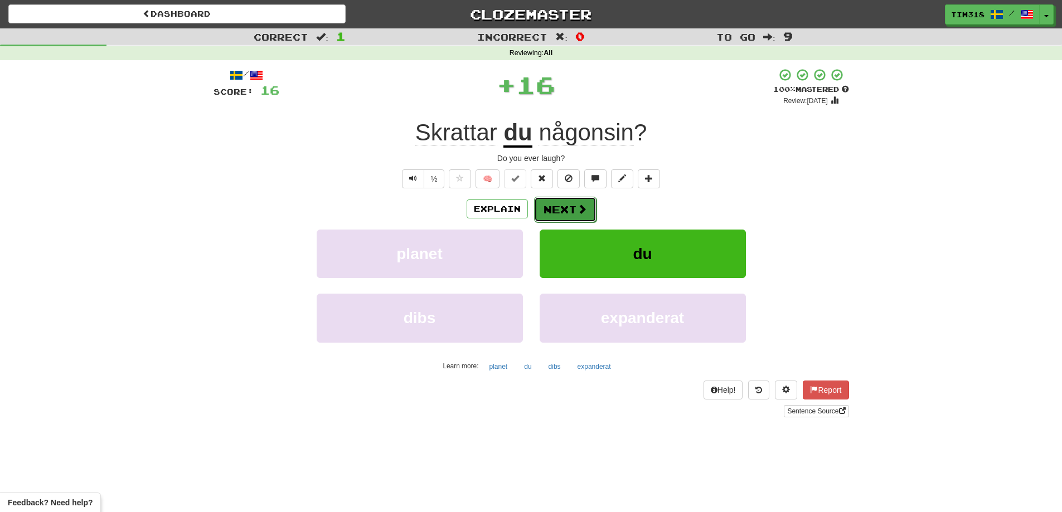
click at [560, 210] on button "Next" at bounding box center [565, 210] width 62 height 26
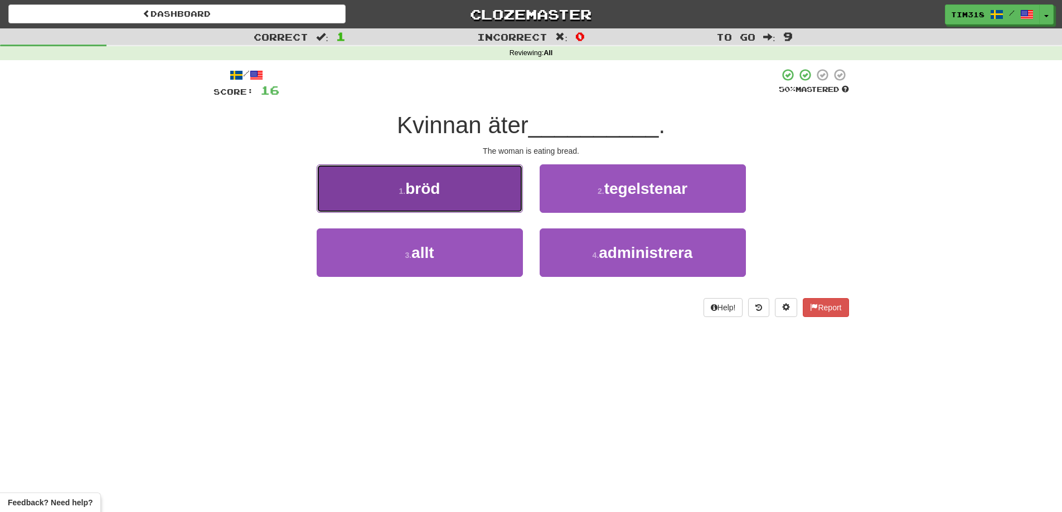
click at [478, 183] on button "1 . bröd" at bounding box center [420, 188] width 206 height 48
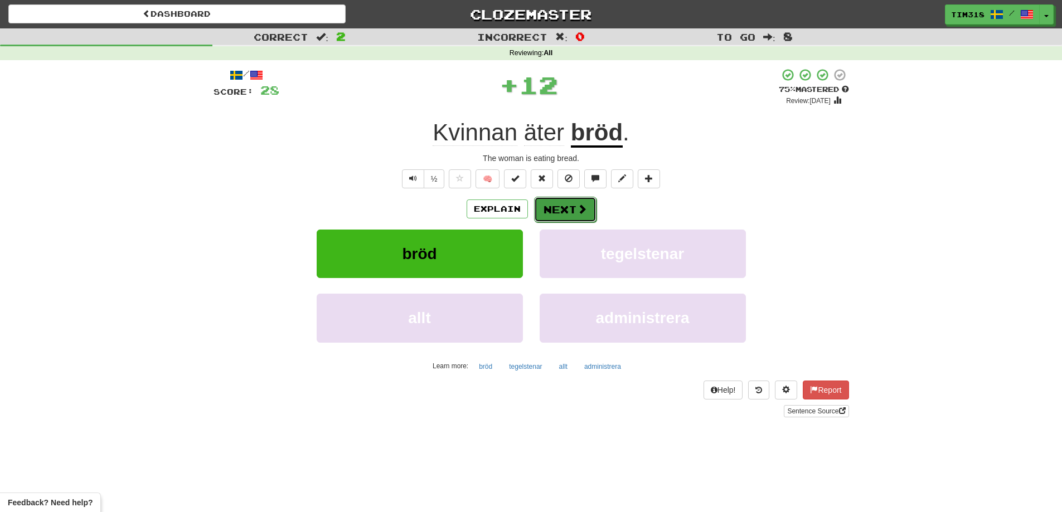
click at [577, 214] on span at bounding box center [582, 209] width 10 height 10
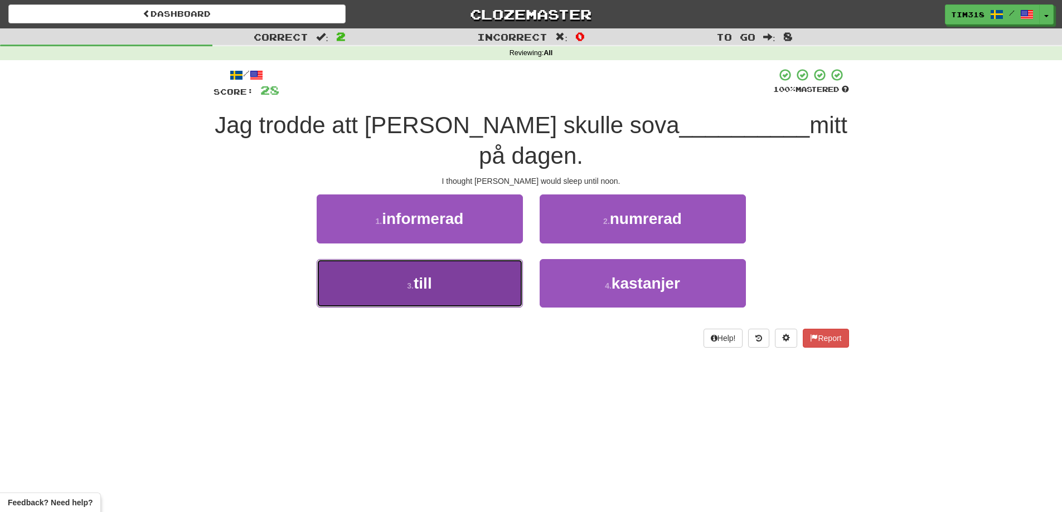
click at [473, 260] on button "3 . till" at bounding box center [420, 283] width 206 height 48
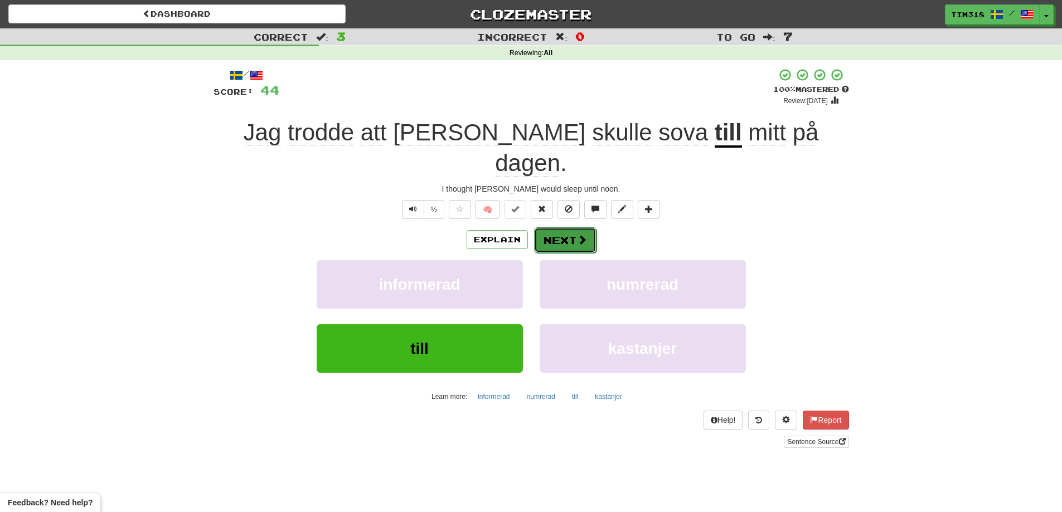
click at [577, 235] on span at bounding box center [582, 240] width 10 height 10
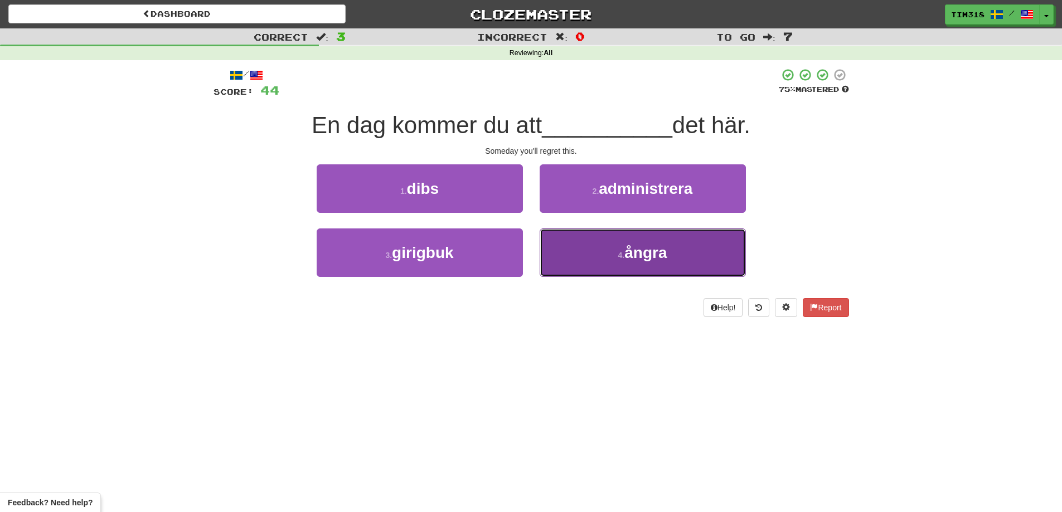
click at [565, 245] on button "4 . ångra" at bounding box center [643, 253] width 206 height 48
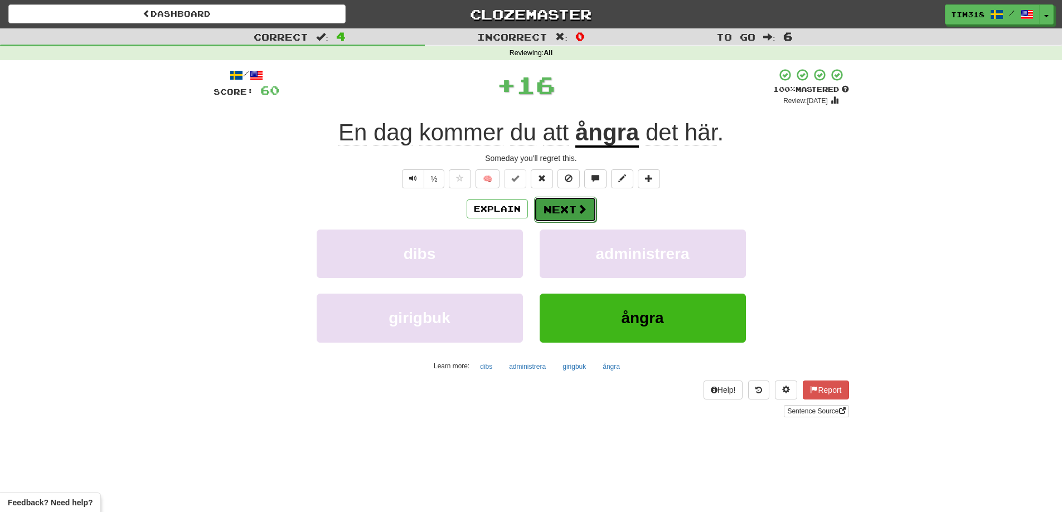
click at [566, 203] on button "Next" at bounding box center [565, 210] width 62 height 26
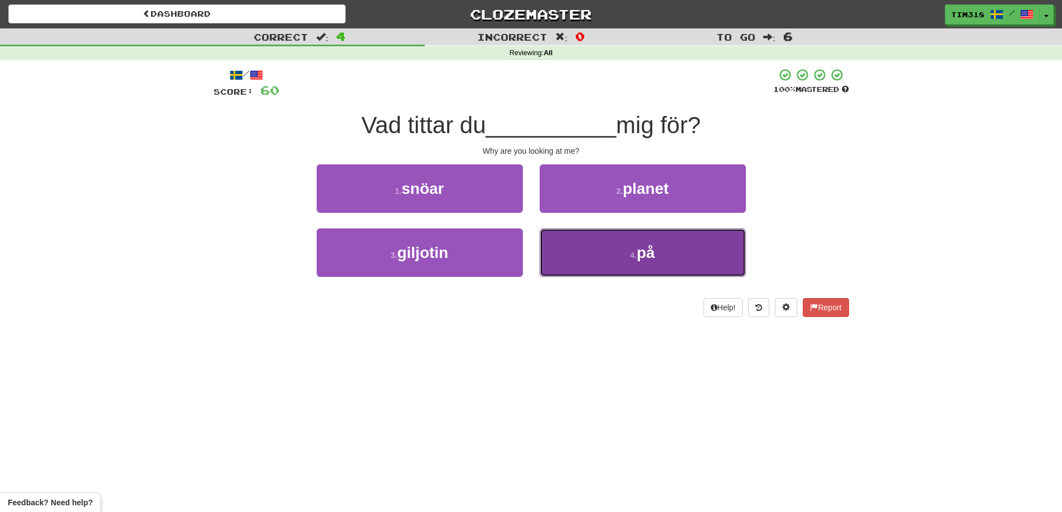
click at [633, 269] on button "4 . på" at bounding box center [643, 253] width 206 height 48
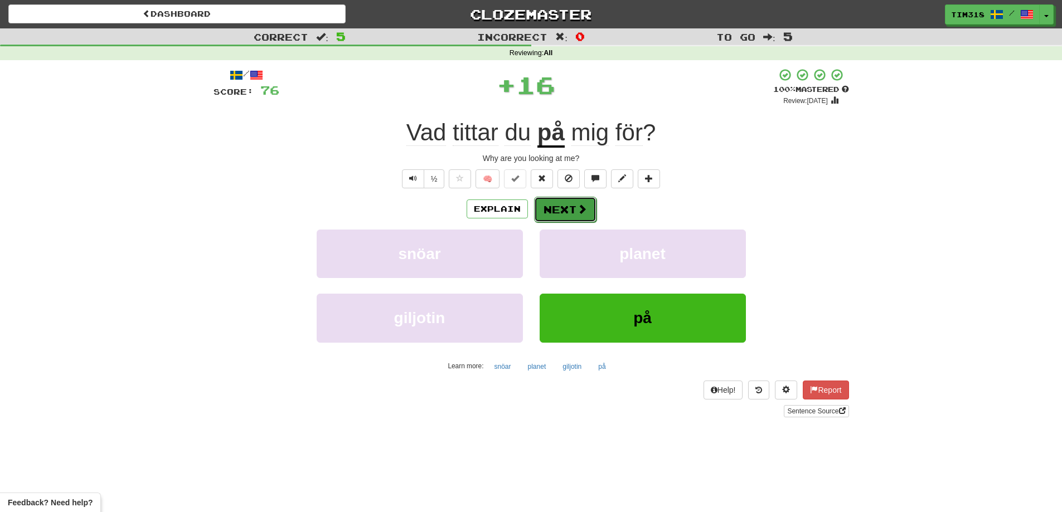
click at [567, 207] on button "Next" at bounding box center [565, 210] width 62 height 26
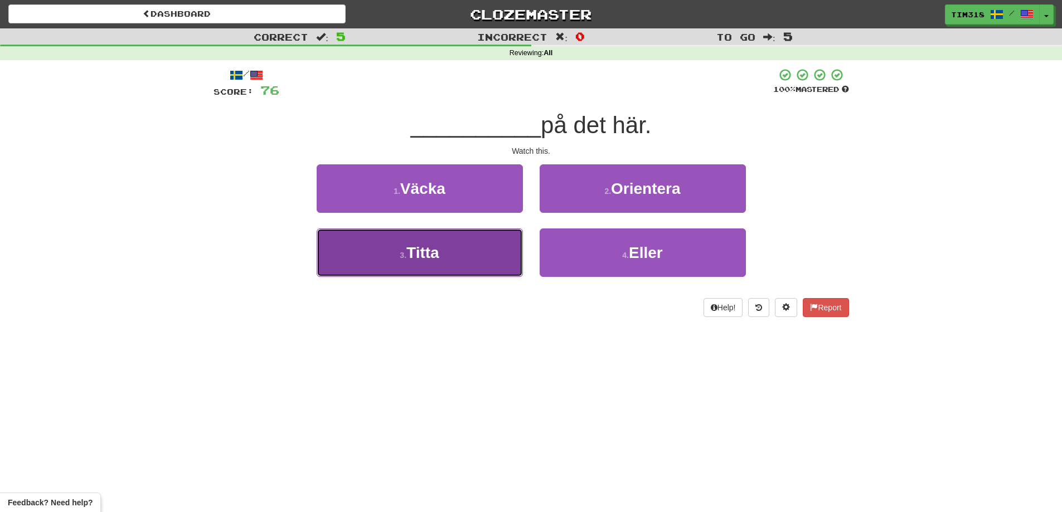
click at [465, 255] on button "3 . Titta" at bounding box center [420, 253] width 206 height 48
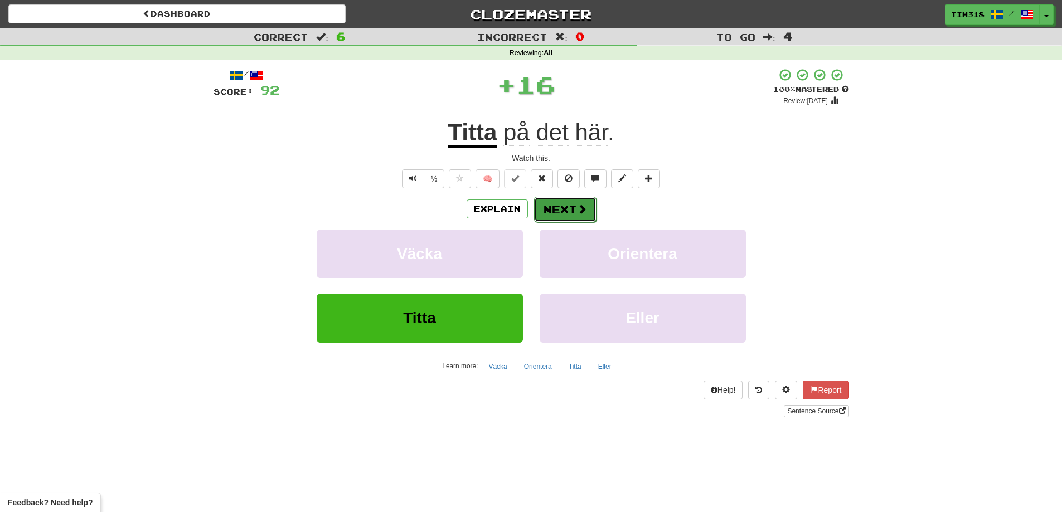
click at [558, 211] on button "Next" at bounding box center [565, 210] width 62 height 26
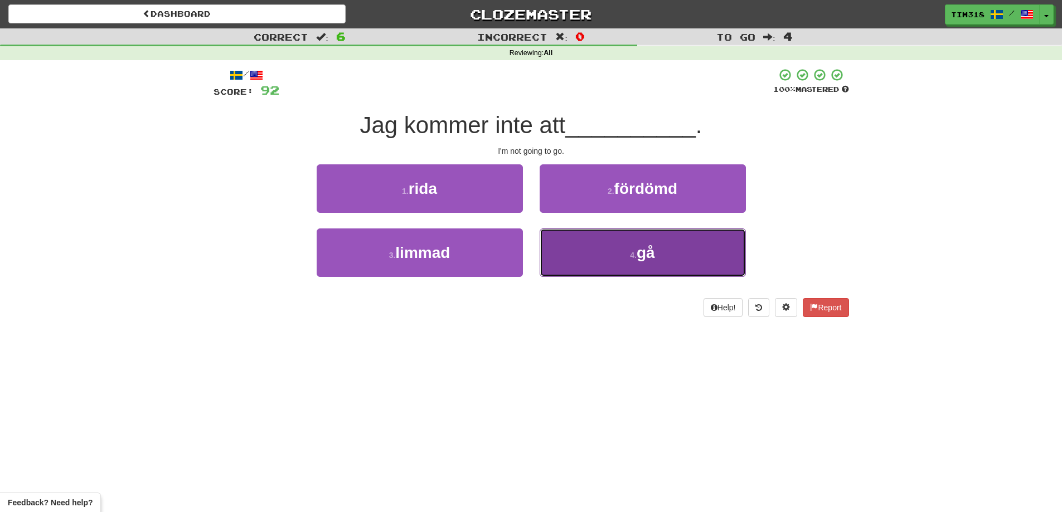
click at [578, 254] on button "4 . gå" at bounding box center [643, 253] width 206 height 48
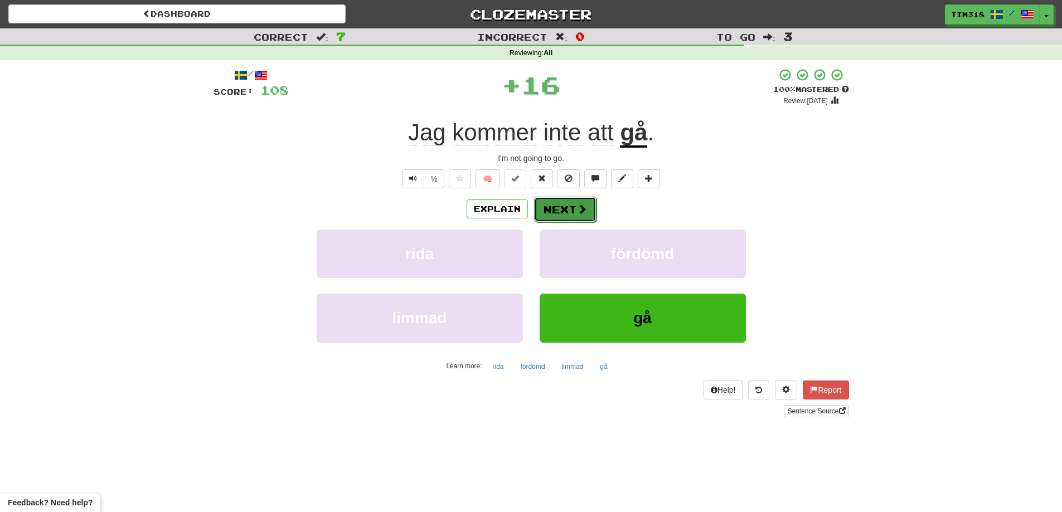
click at [546, 210] on button "Next" at bounding box center [565, 210] width 62 height 26
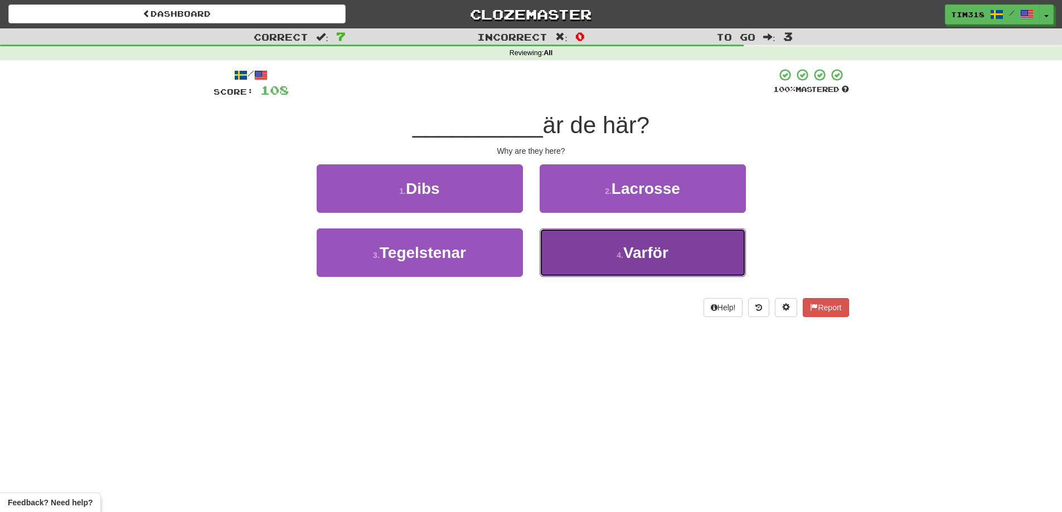
click at [601, 251] on button "4 . Varför" at bounding box center [643, 253] width 206 height 48
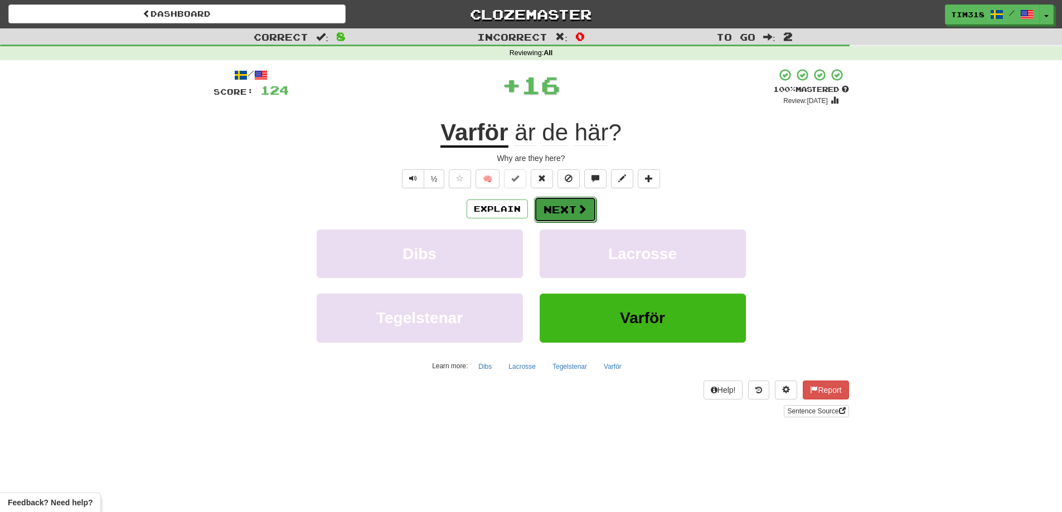
click at [569, 207] on button "Next" at bounding box center [565, 210] width 62 height 26
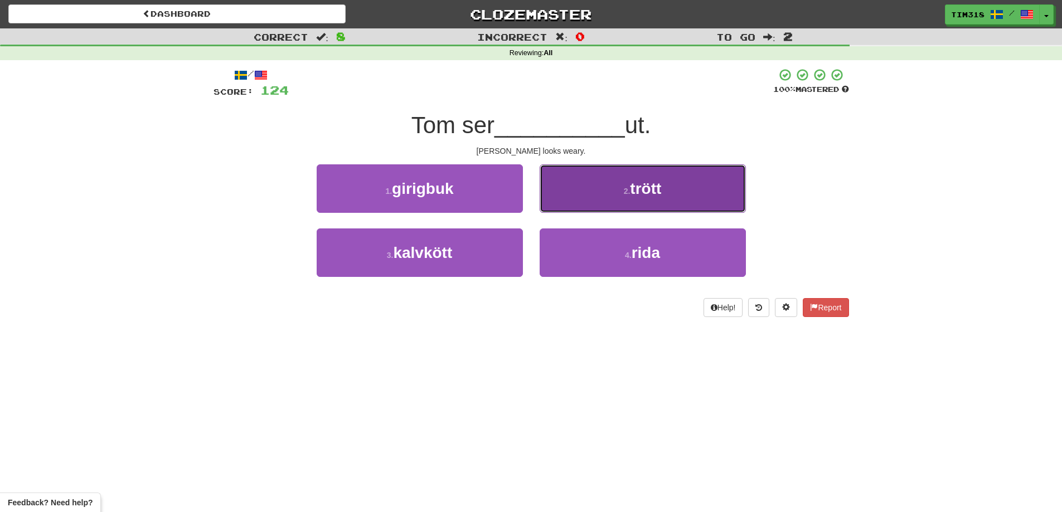
click at [595, 201] on button "2 . trött" at bounding box center [643, 188] width 206 height 48
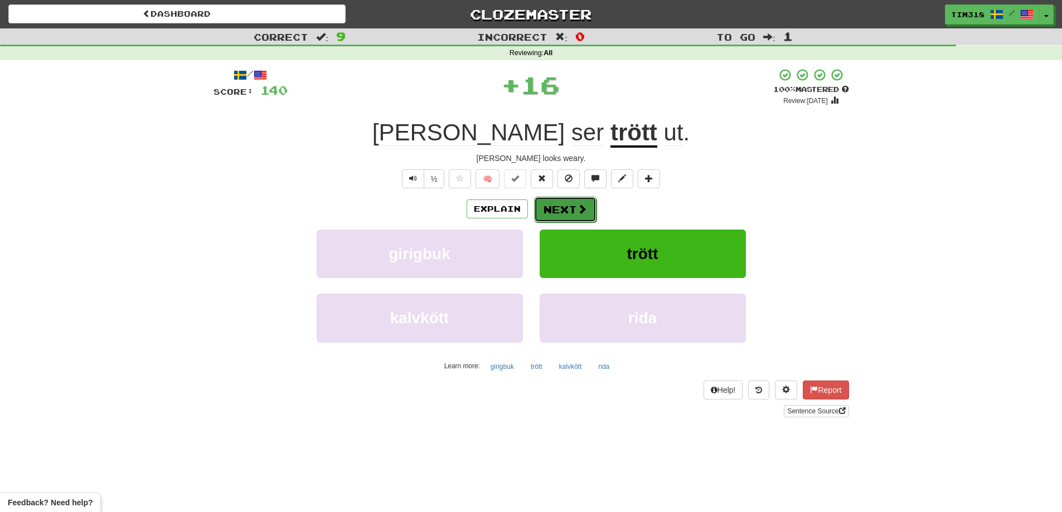
click at [566, 220] on button "Next" at bounding box center [565, 210] width 62 height 26
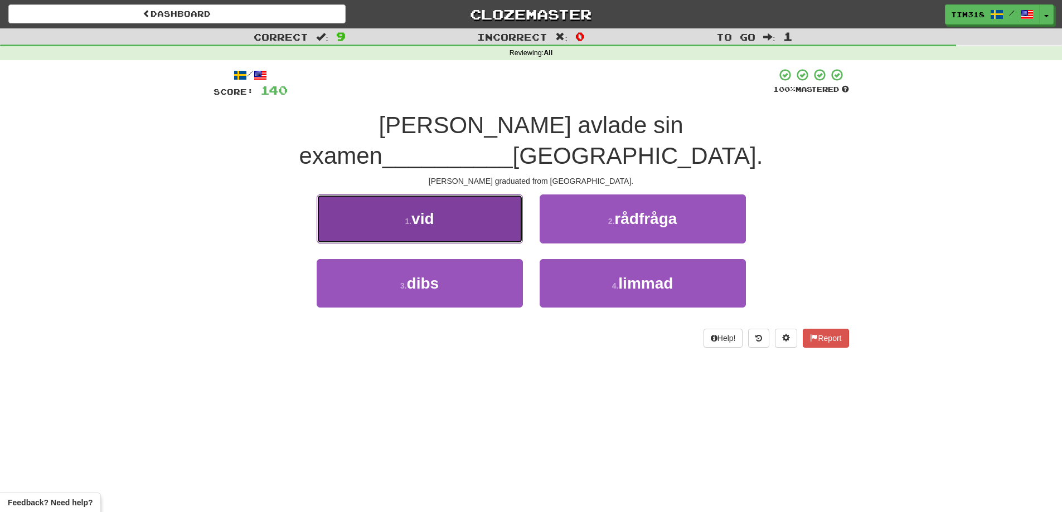
click at [482, 195] on button "1 . vid" at bounding box center [420, 219] width 206 height 48
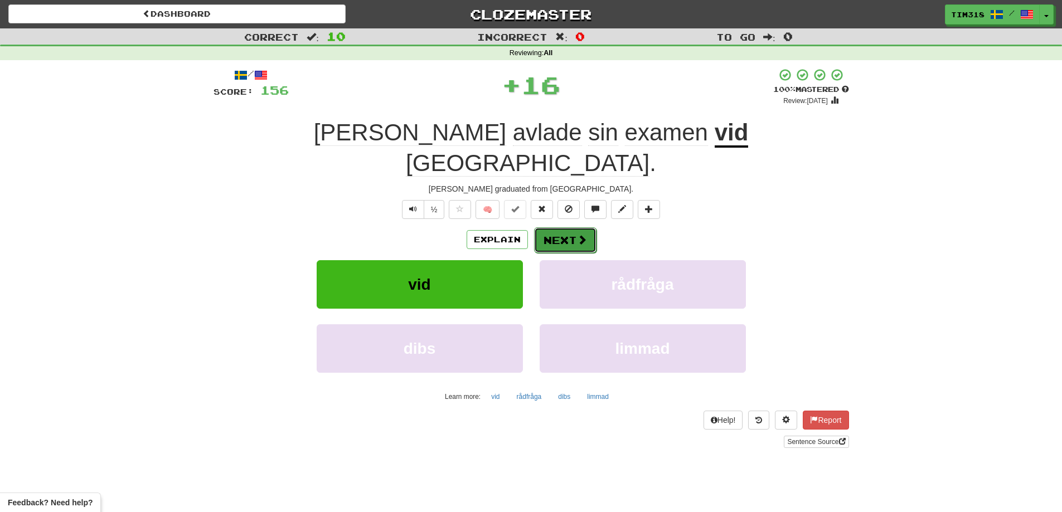
click at [559, 227] on button "Next" at bounding box center [565, 240] width 62 height 26
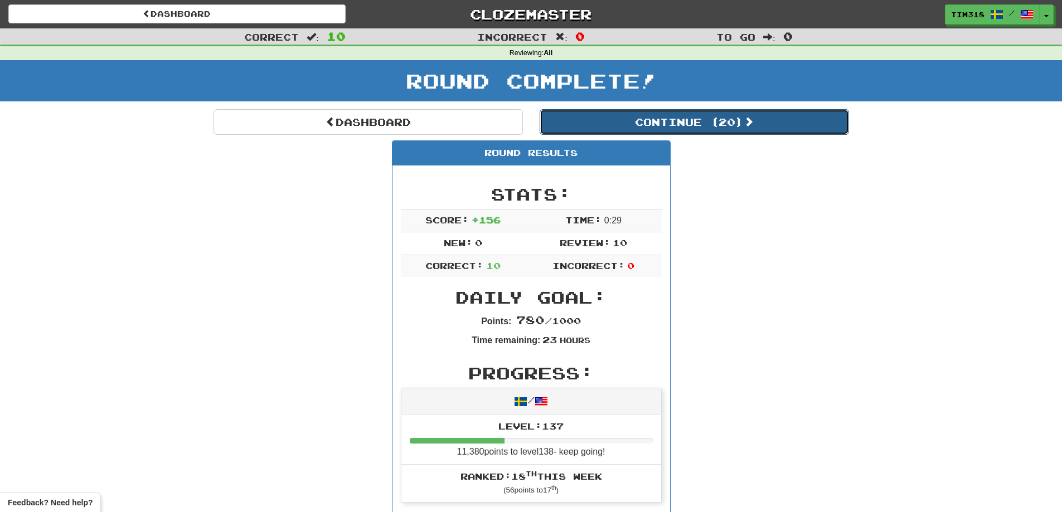
click at [668, 127] on button "Continue ( 20 )" at bounding box center [694, 122] width 309 height 26
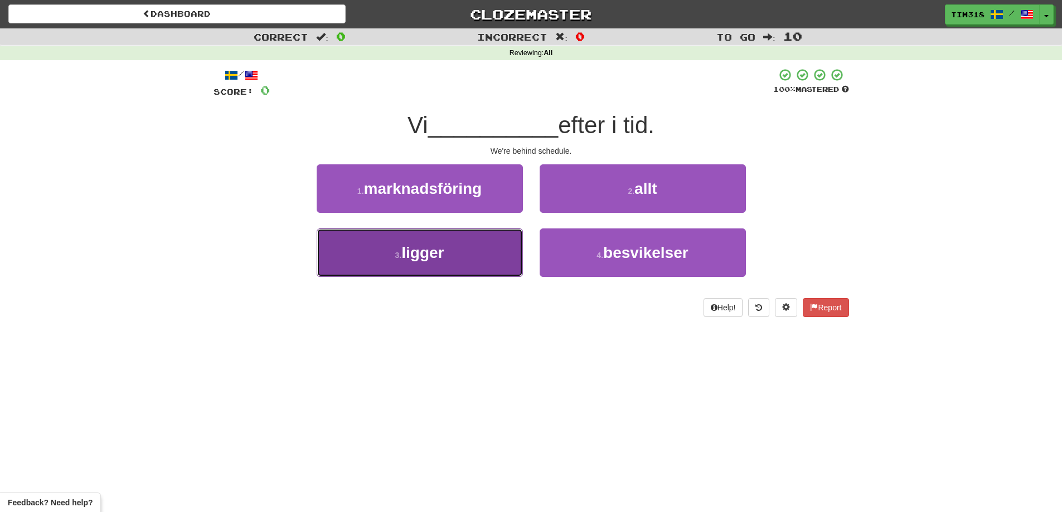
click at [450, 259] on button "3 . ligger" at bounding box center [420, 253] width 206 height 48
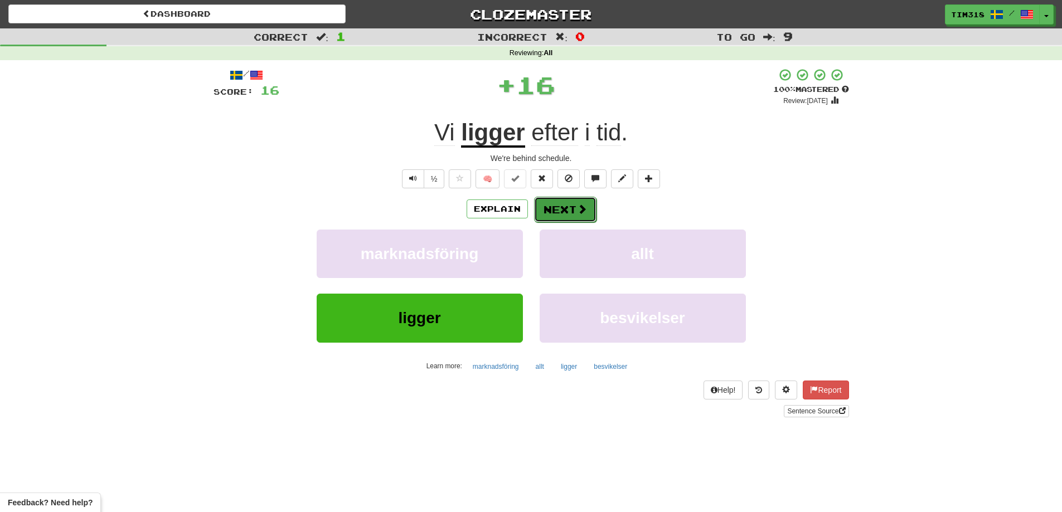
click at [570, 200] on button "Next" at bounding box center [565, 210] width 62 height 26
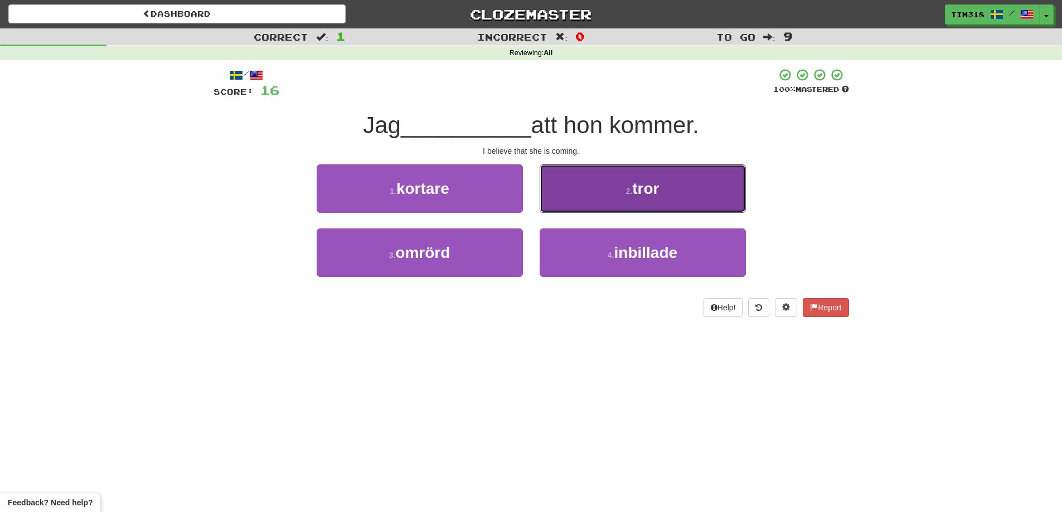
click at [642, 196] on span "tror" at bounding box center [645, 188] width 27 height 17
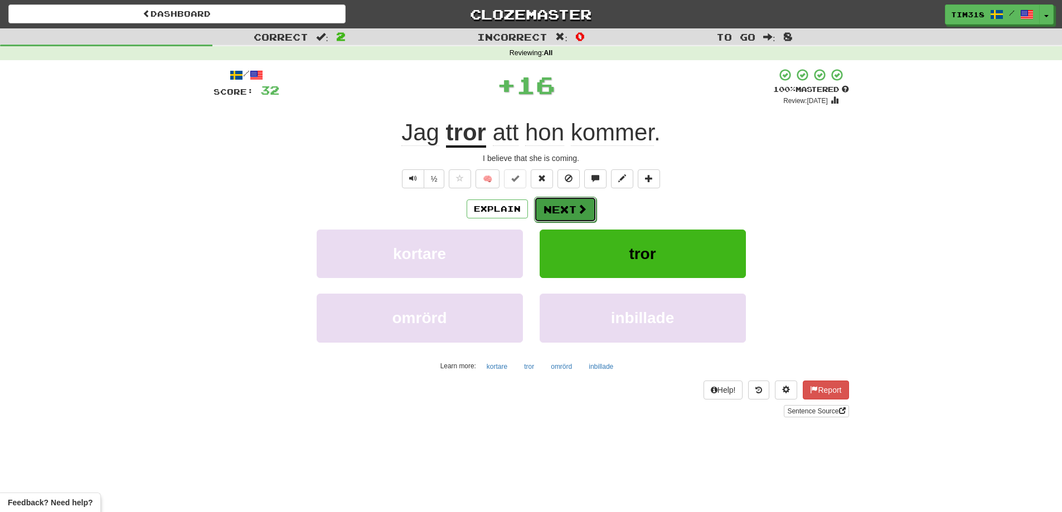
click at [581, 201] on button "Next" at bounding box center [565, 210] width 62 height 26
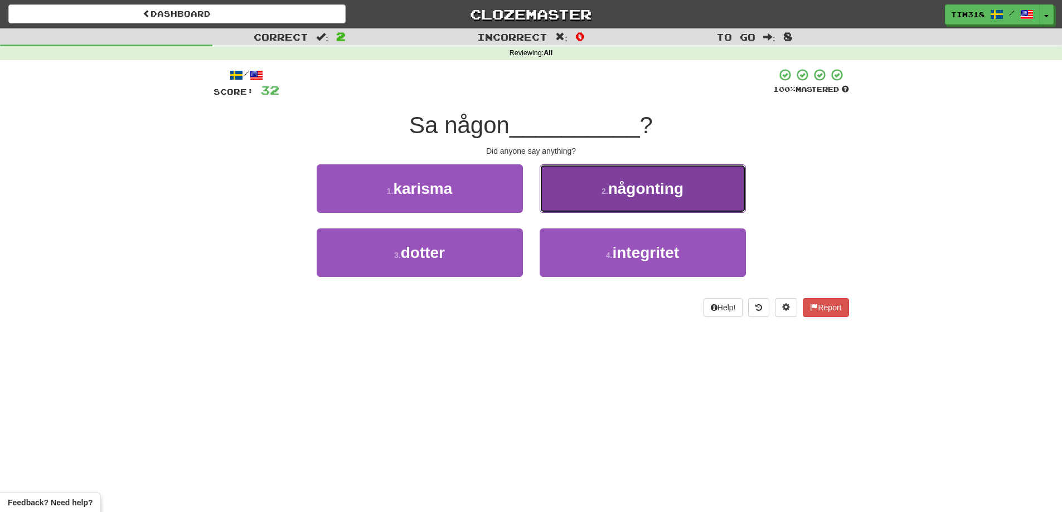
click at [609, 201] on button "2 . någonting" at bounding box center [643, 188] width 206 height 48
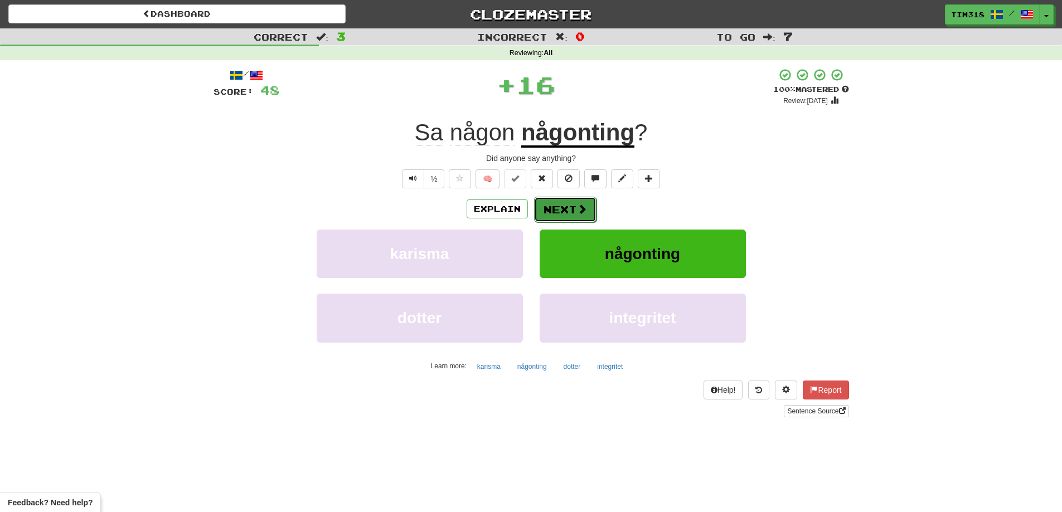
click at [547, 203] on button "Next" at bounding box center [565, 210] width 62 height 26
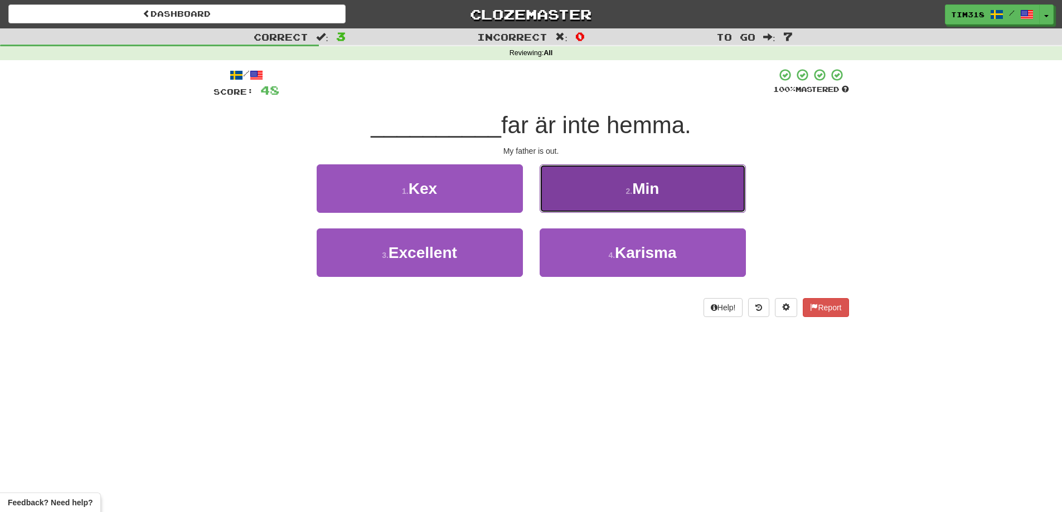
click at [610, 195] on button "2 . Min" at bounding box center [643, 188] width 206 height 48
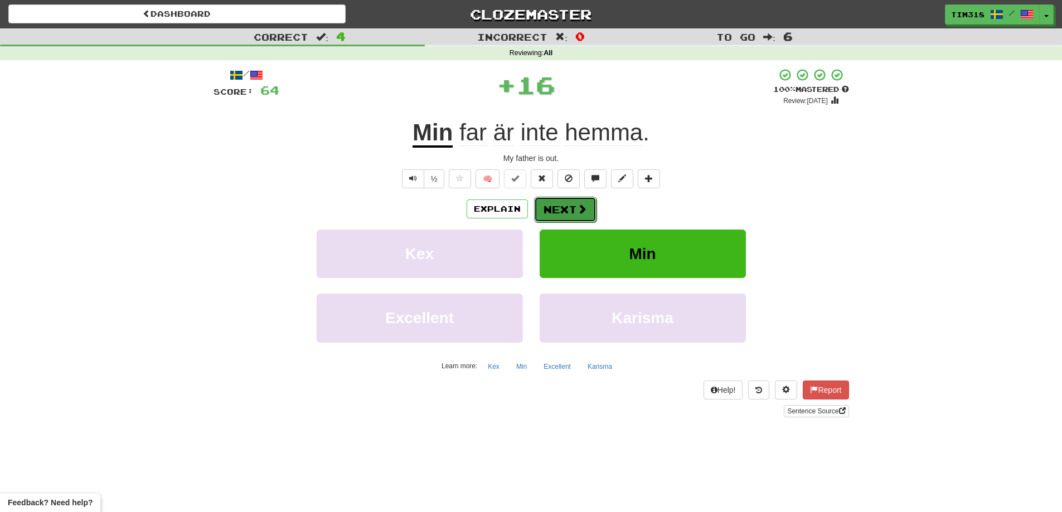
click at [559, 203] on button "Next" at bounding box center [565, 210] width 62 height 26
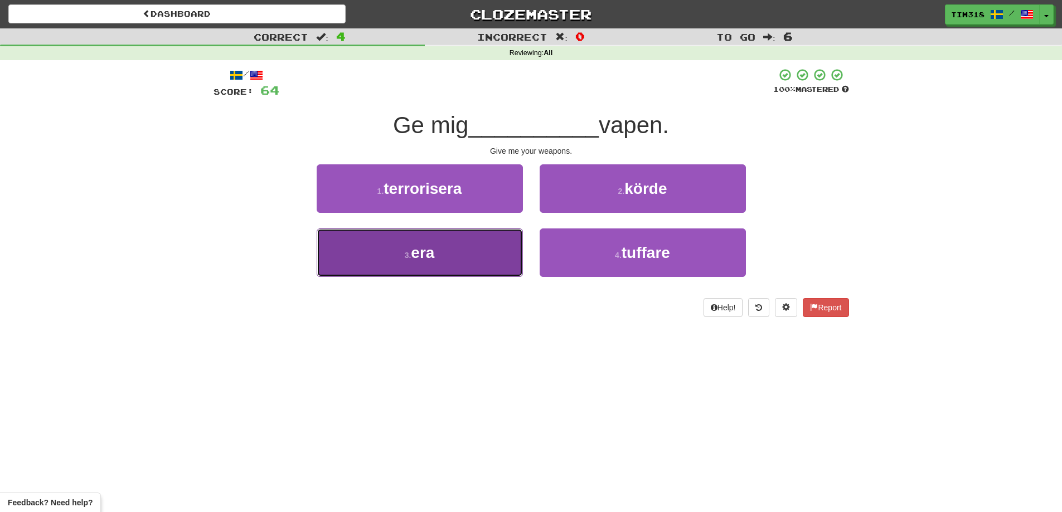
click at [458, 244] on button "3 . era" at bounding box center [420, 253] width 206 height 48
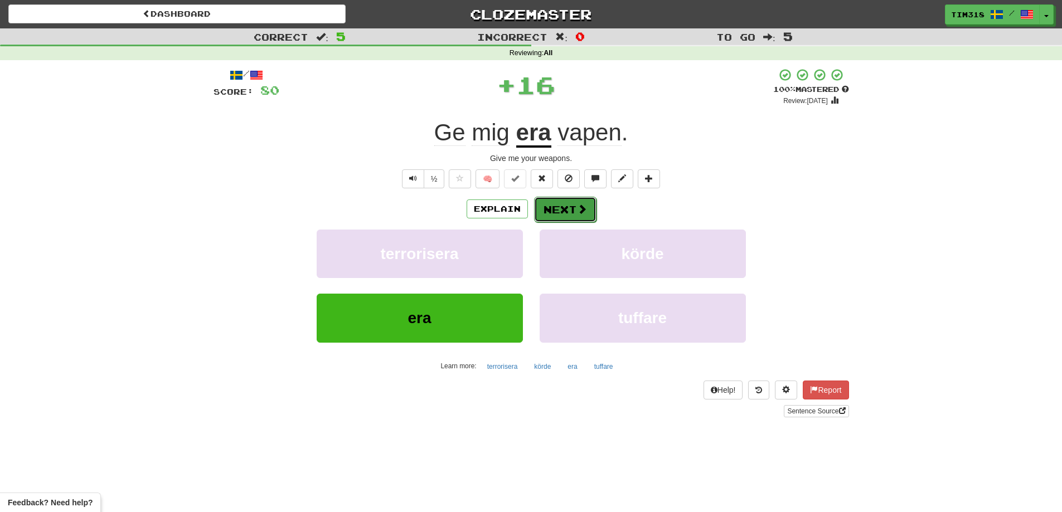
click at [582, 205] on span at bounding box center [582, 209] width 10 height 10
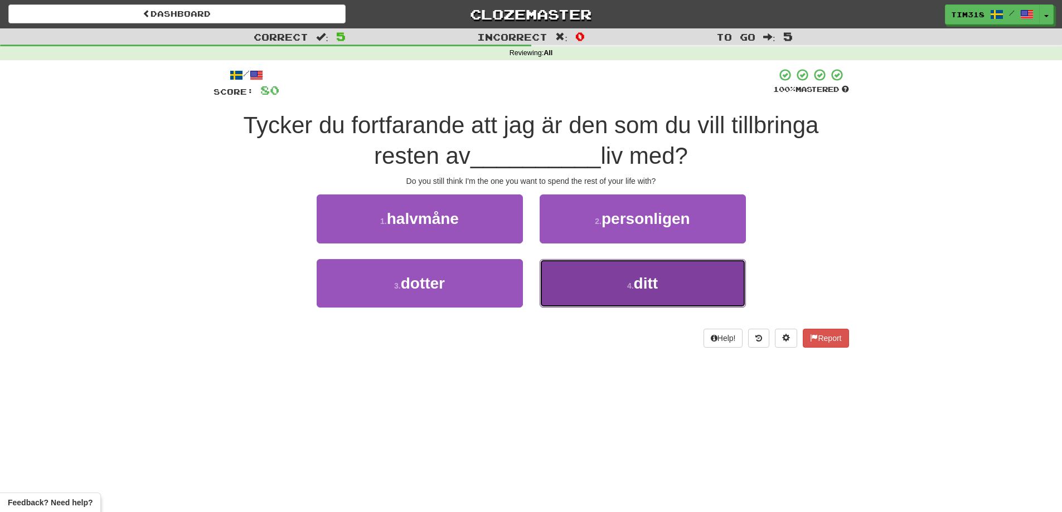
click at [574, 293] on button "4 . ditt" at bounding box center [643, 283] width 206 height 48
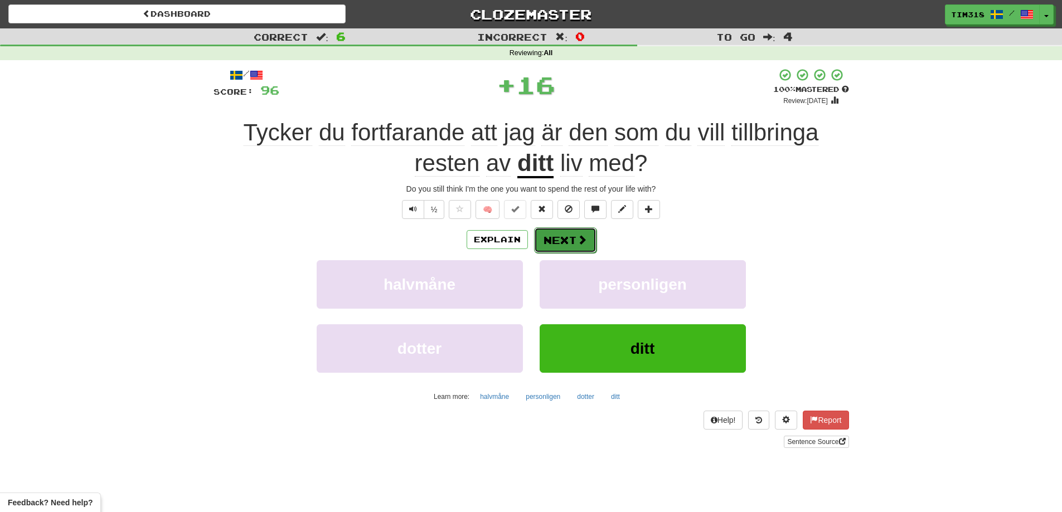
click at [560, 237] on button "Next" at bounding box center [565, 240] width 62 height 26
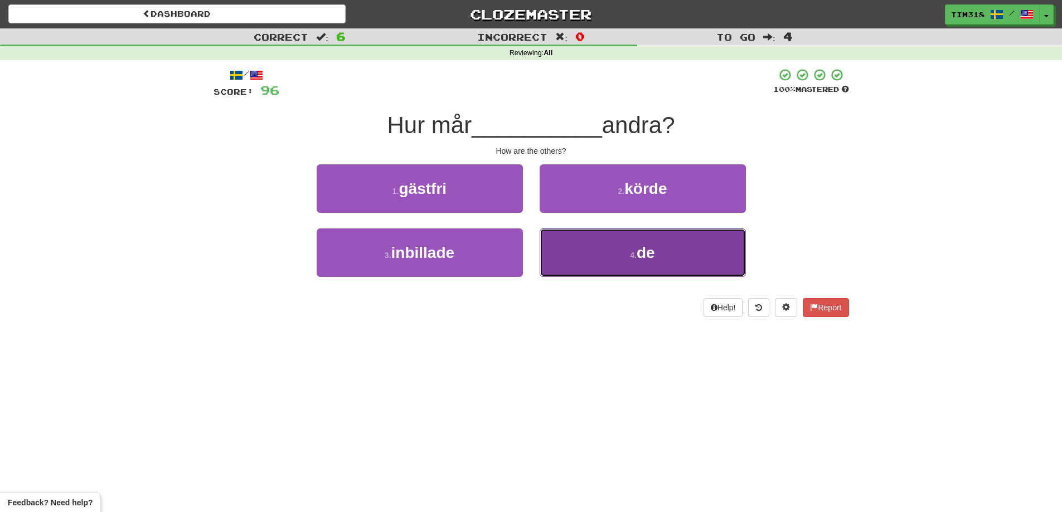
click at [606, 266] on button "4 . de" at bounding box center [643, 253] width 206 height 48
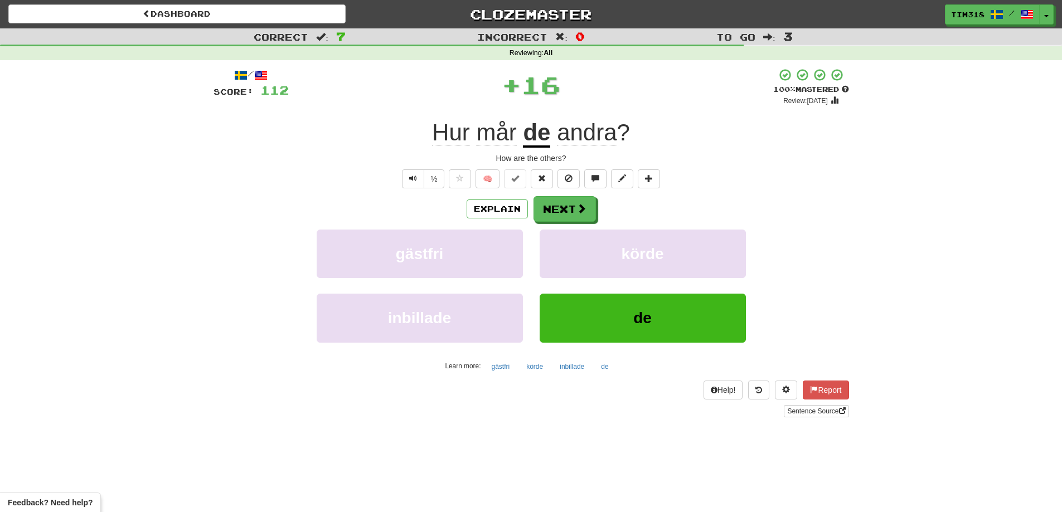
click at [583, 224] on div "Explain Next gästfri körde inbillade de Learn more: gästfri körde inbillade de" at bounding box center [531, 285] width 635 height 179
click at [581, 211] on span at bounding box center [582, 209] width 10 height 10
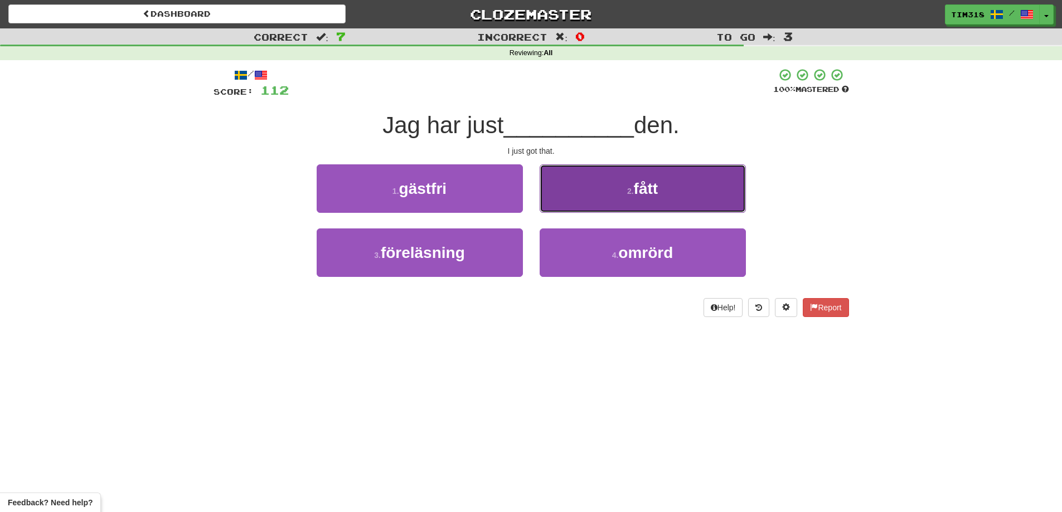
click at [605, 193] on button "2 . fått" at bounding box center [643, 188] width 206 height 48
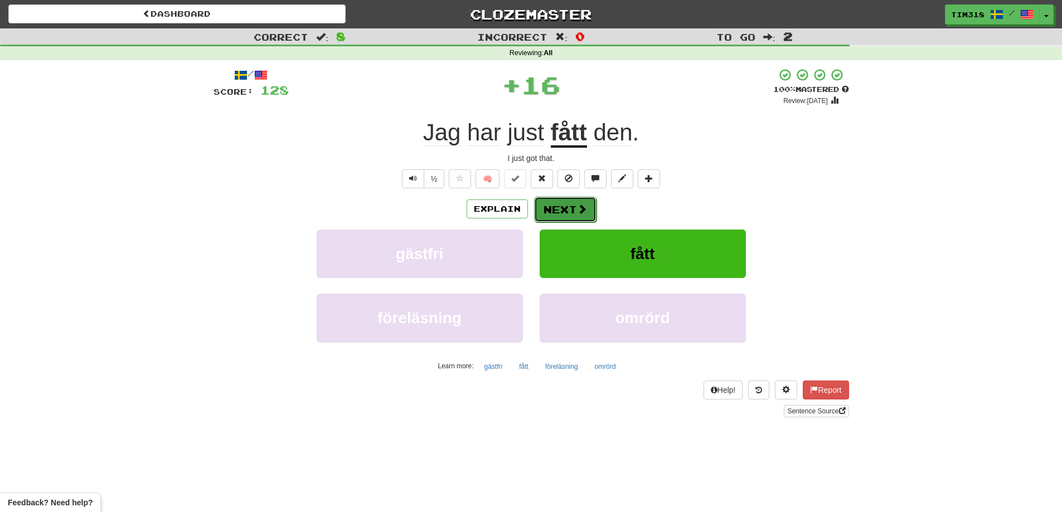
click at [579, 204] on span at bounding box center [582, 209] width 10 height 10
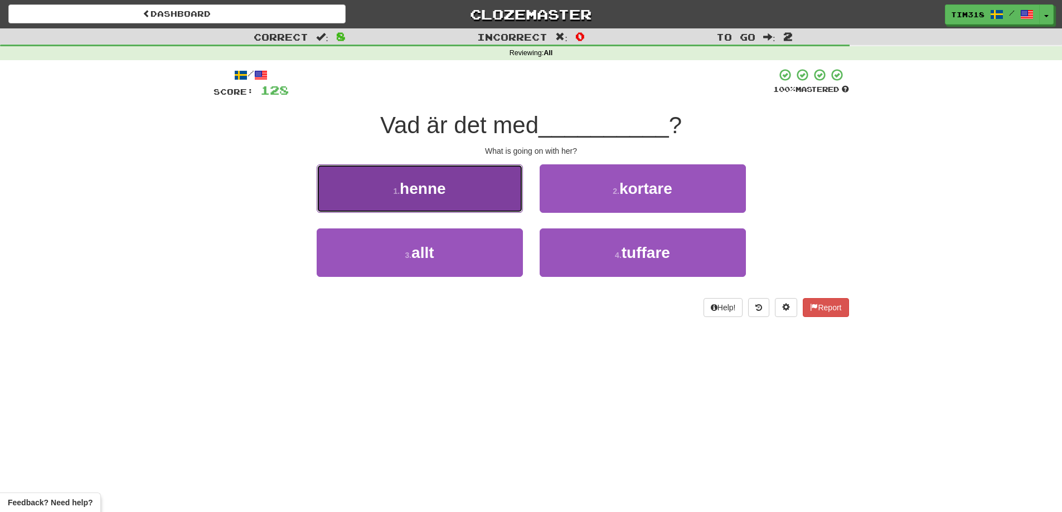
click at [455, 191] on button "1 . henne" at bounding box center [420, 188] width 206 height 48
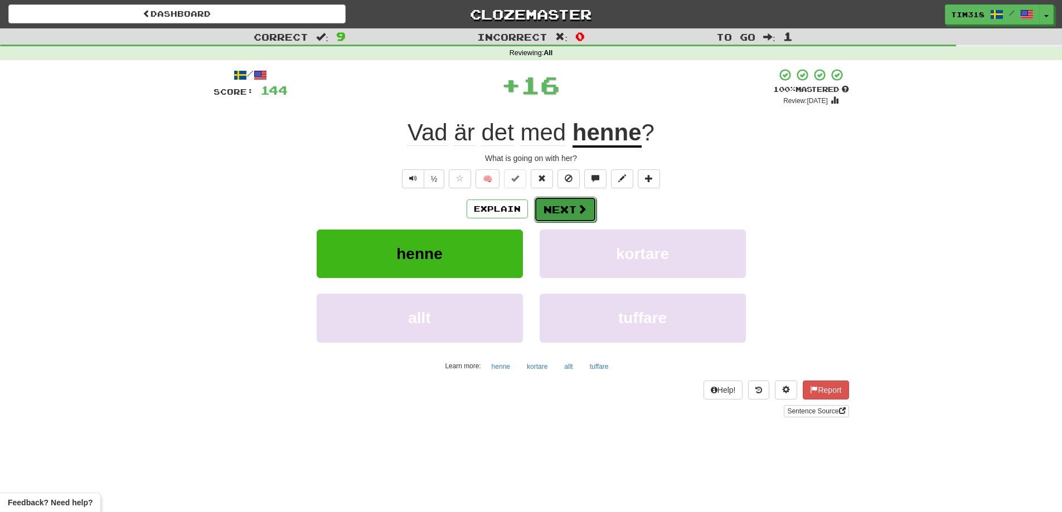
click at [573, 208] on button "Next" at bounding box center [565, 210] width 62 height 26
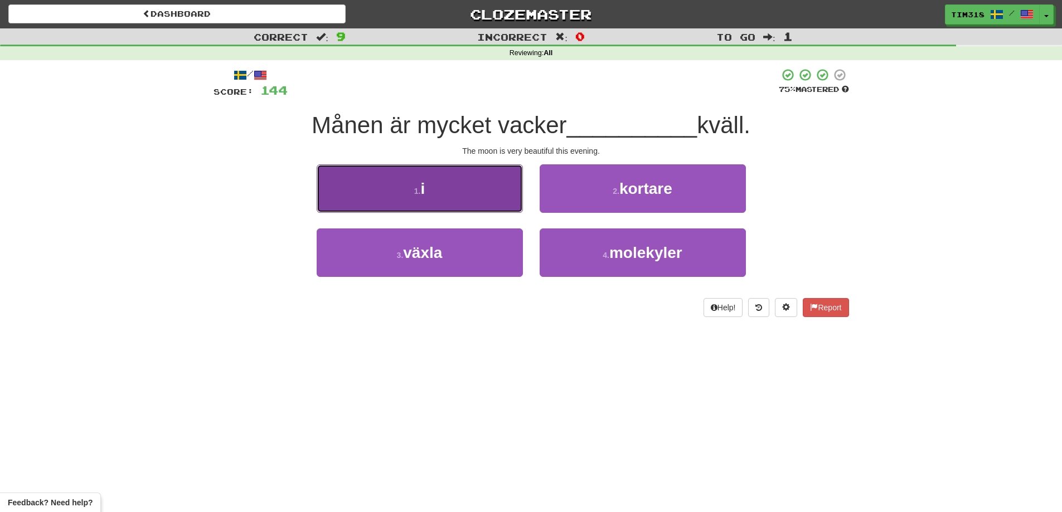
click at [465, 193] on button "1 . i" at bounding box center [420, 188] width 206 height 48
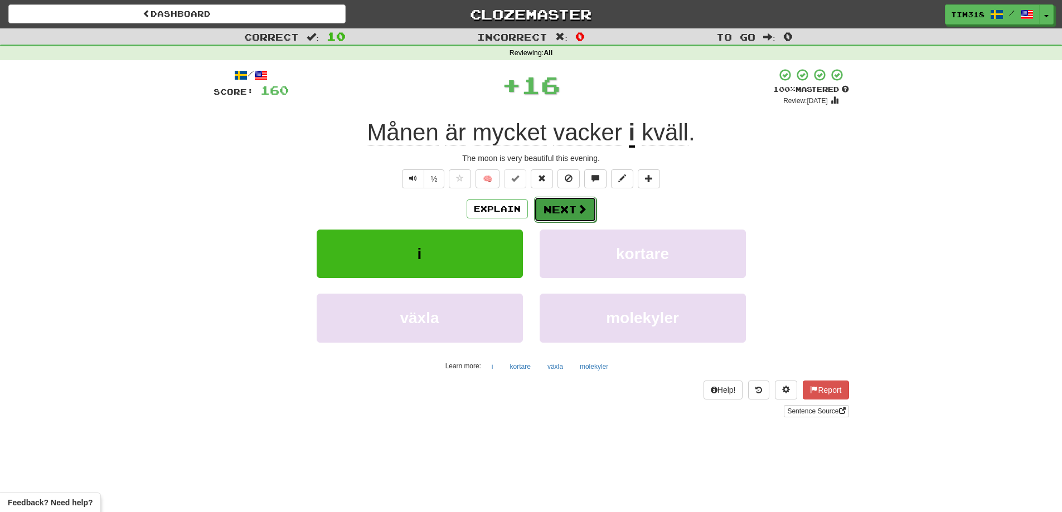
click at [585, 217] on button "Next" at bounding box center [565, 210] width 62 height 26
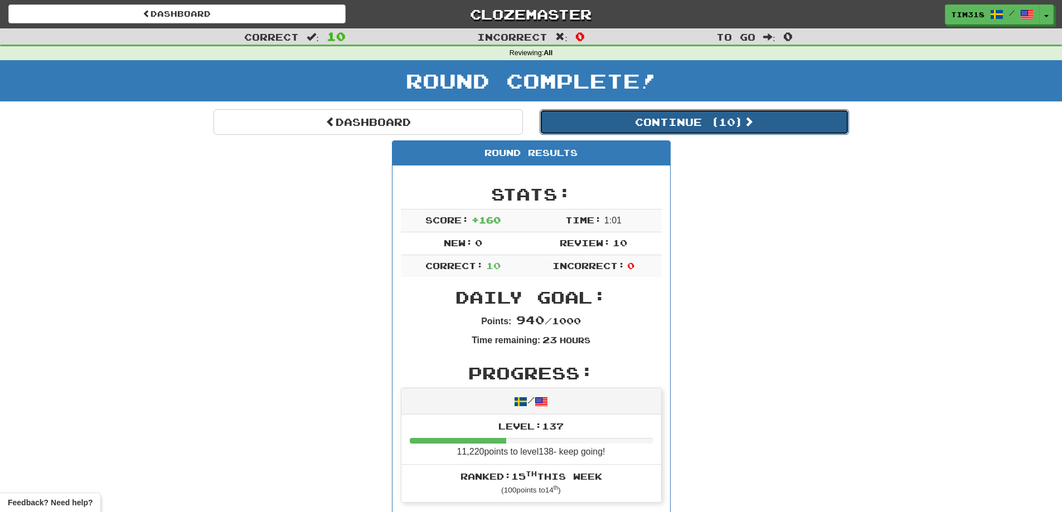
click at [726, 114] on button "Continue ( 10 )" at bounding box center [694, 122] width 309 height 26
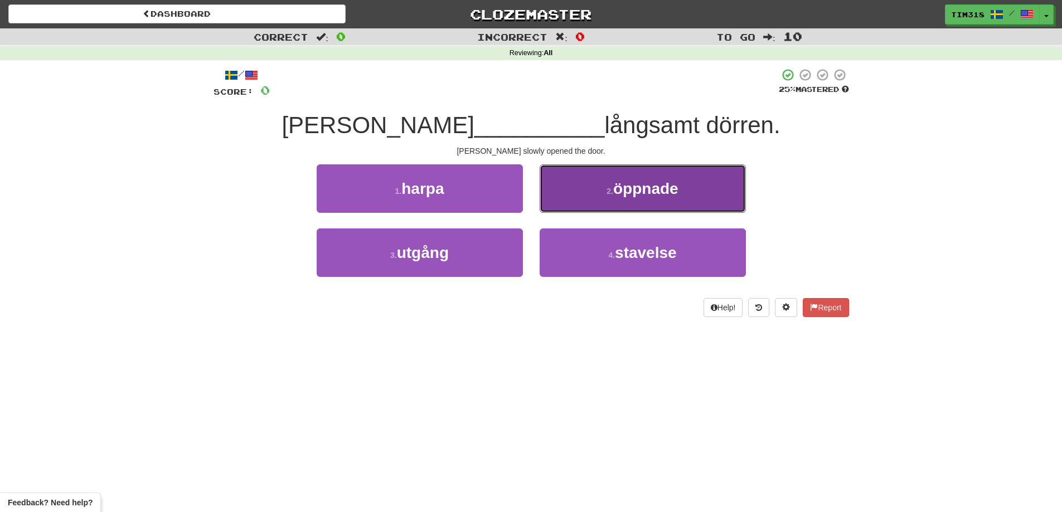
click at [588, 196] on button "2 . öppnade" at bounding box center [643, 188] width 206 height 48
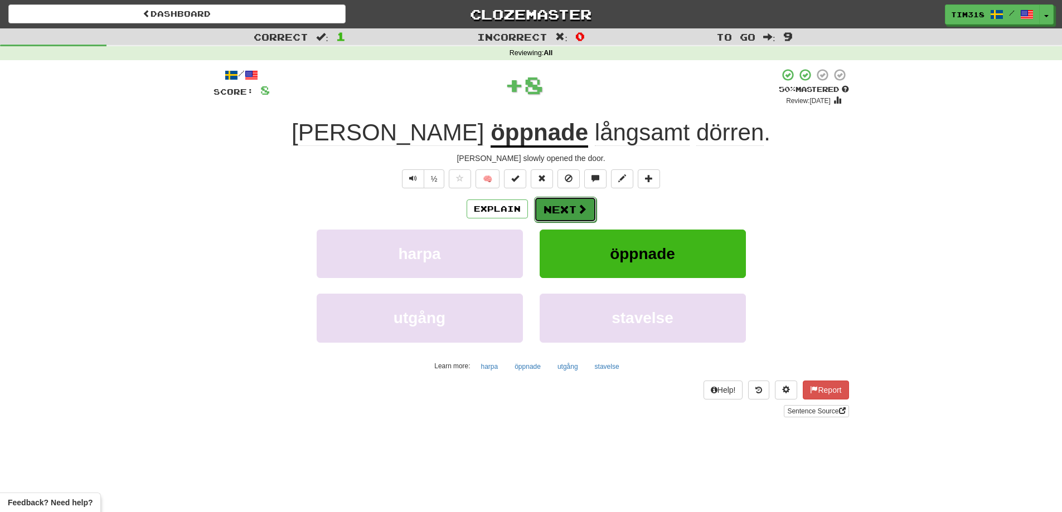
click at [570, 206] on button "Next" at bounding box center [565, 210] width 62 height 26
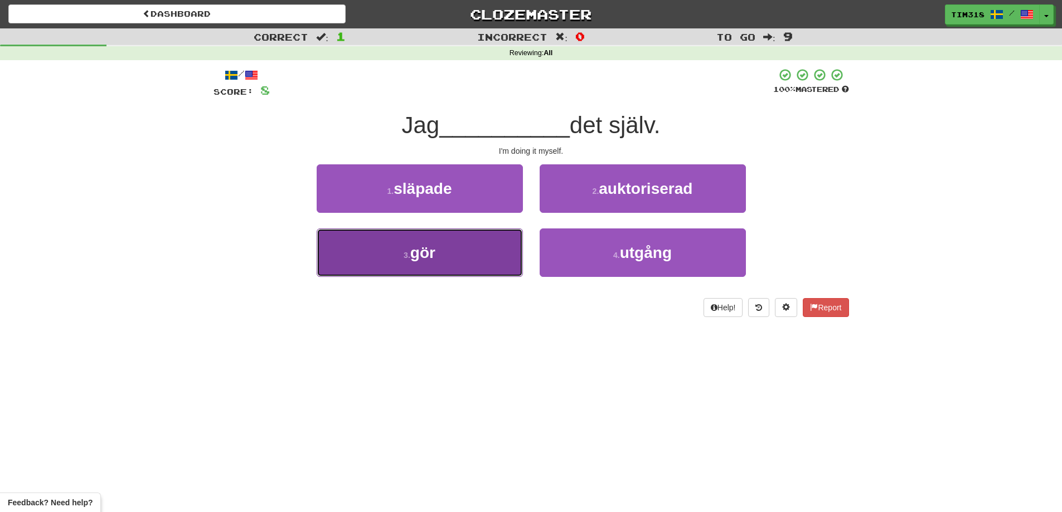
click at [472, 261] on button "3 . gör" at bounding box center [420, 253] width 206 height 48
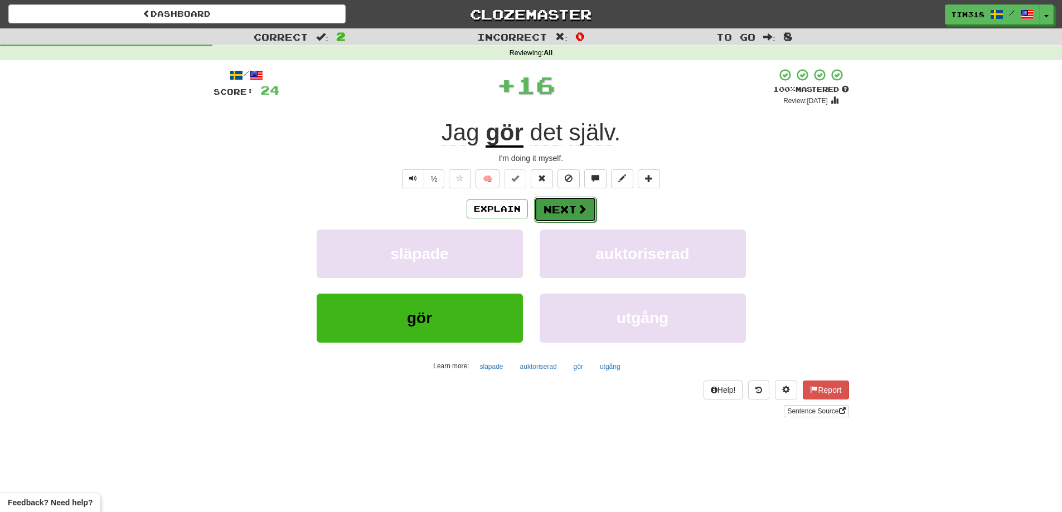
click at [556, 201] on button "Next" at bounding box center [565, 210] width 62 height 26
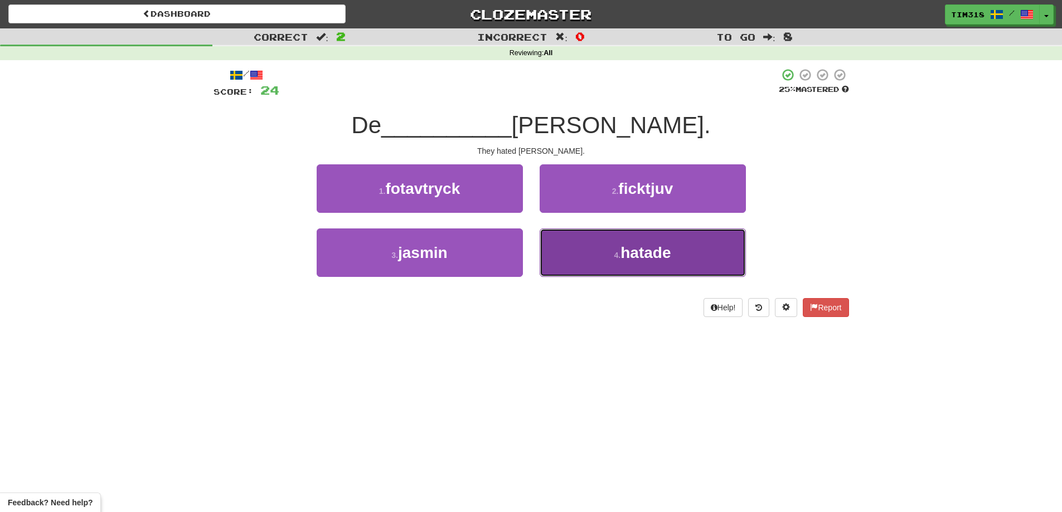
click at [615, 260] on button "4 . hatade" at bounding box center [643, 253] width 206 height 48
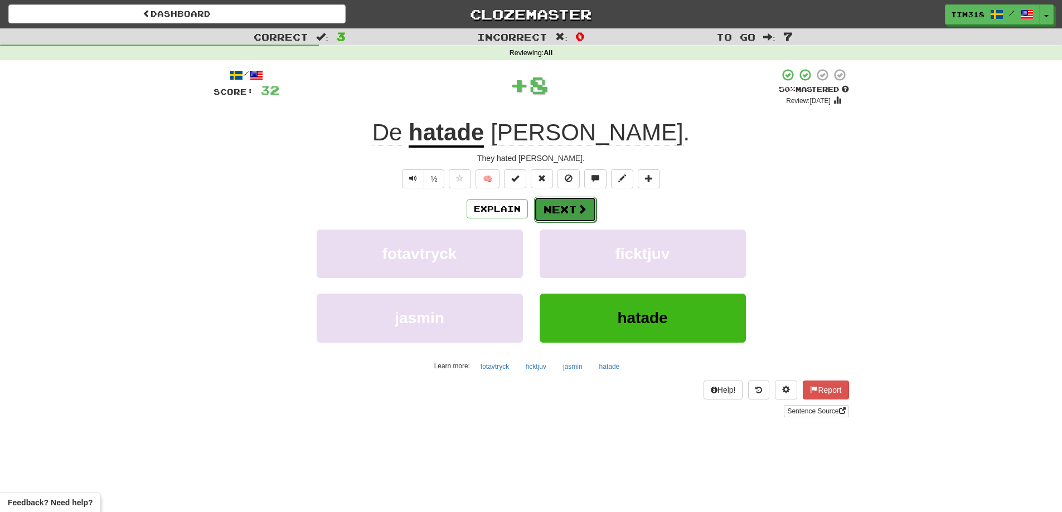
click at [570, 212] on button "Next" at bounding box center [565, 210] width 62 height 26
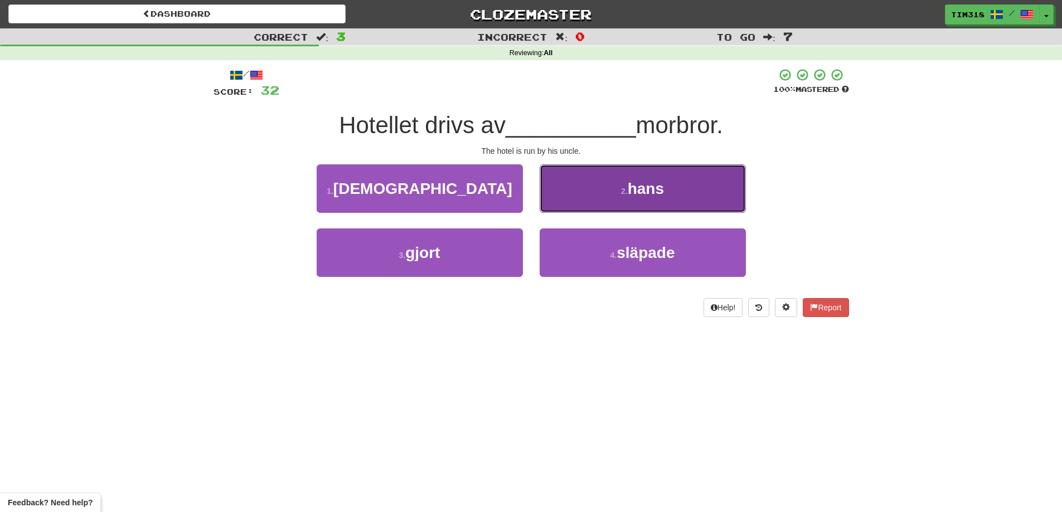
click at [612, 179] on button "2 . hans" at bounding box center [643, 188] width 206 height 48
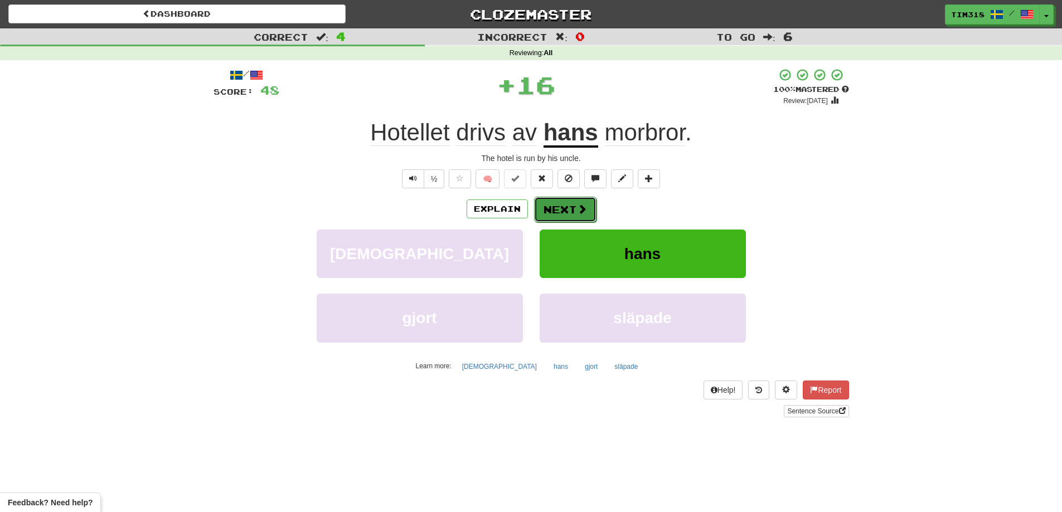
click at [578, 207] on span at bounding box center [582, 209] width 10 height 10
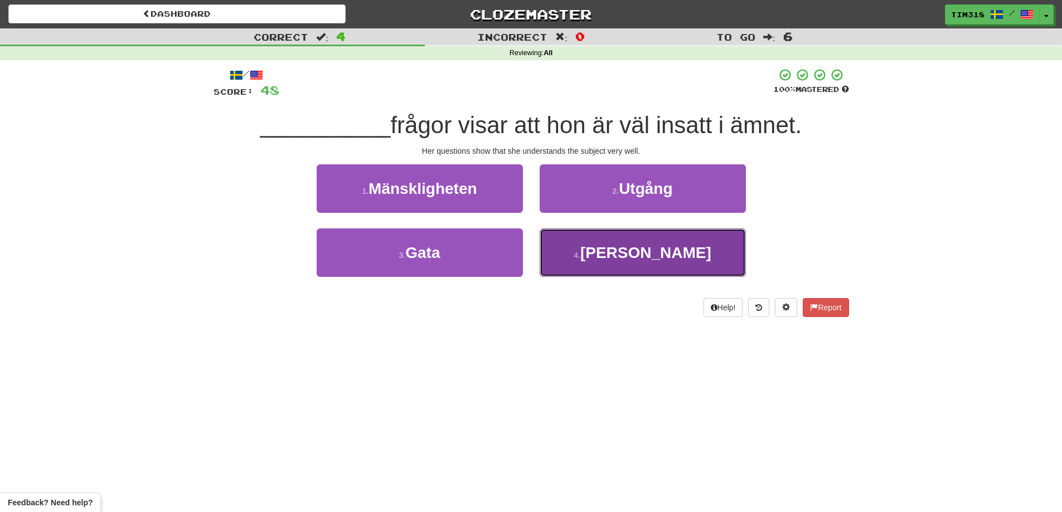
click at [634, 260] on span "Hennes" at bounding box center [645, 252] width 131 height 17
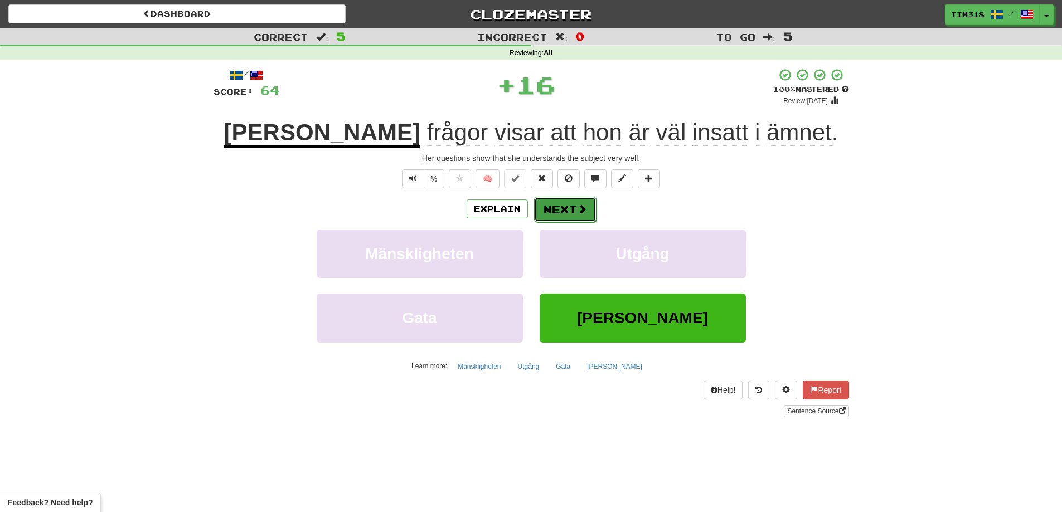
click at [577, 214] on span at bounding box center [582, 209] width 10 height 10
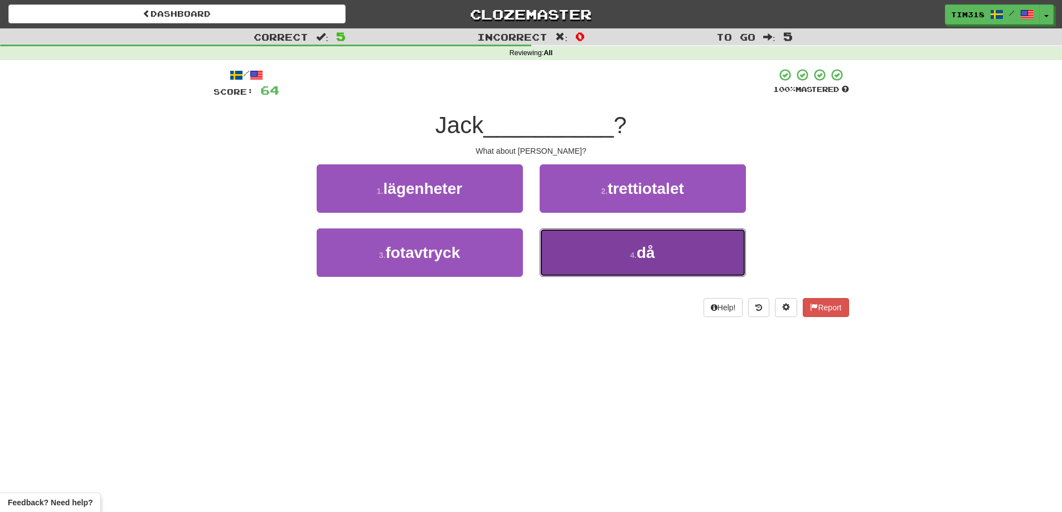
click at [608, 250] on button "4 . då" at bounding box center [643, 253] width 206 height 48
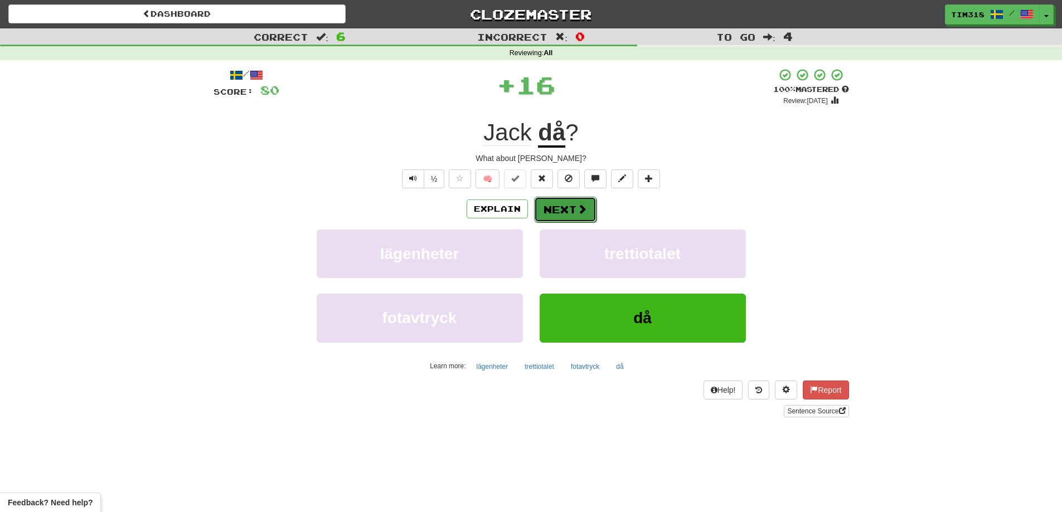
click at [561, 207] on button "Next" at bounding box center [565, 210] width 62 height 26
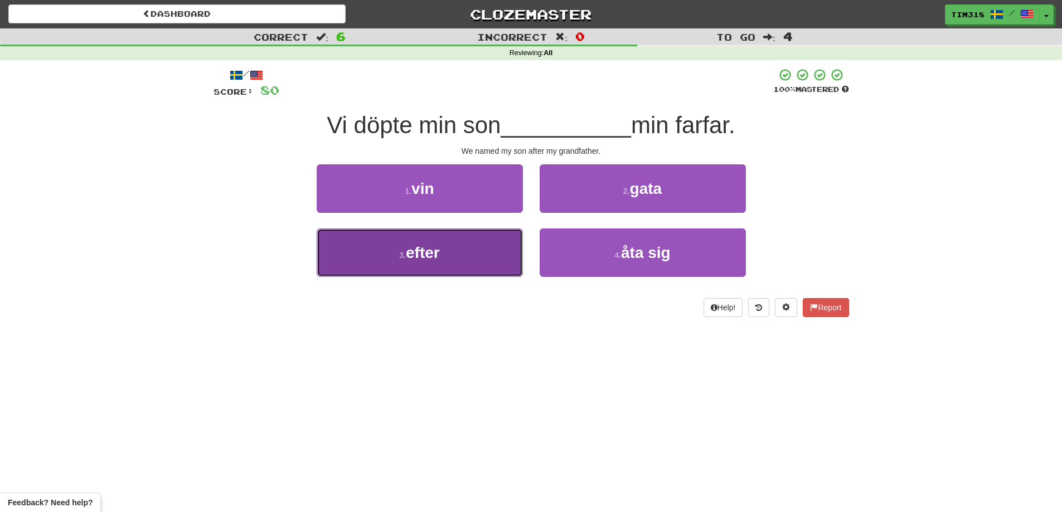
click at [491, 241] on button "3 . efter" at bounding box center [420, 253] width 206 height 48
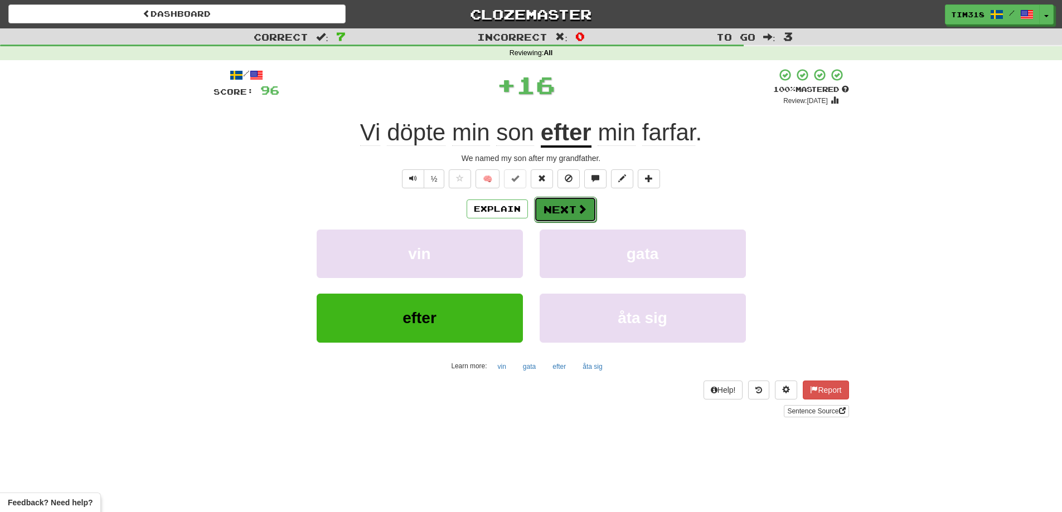
click at [563, 207] on button "Next" at bounding box center [565, 210] width 62 height 26
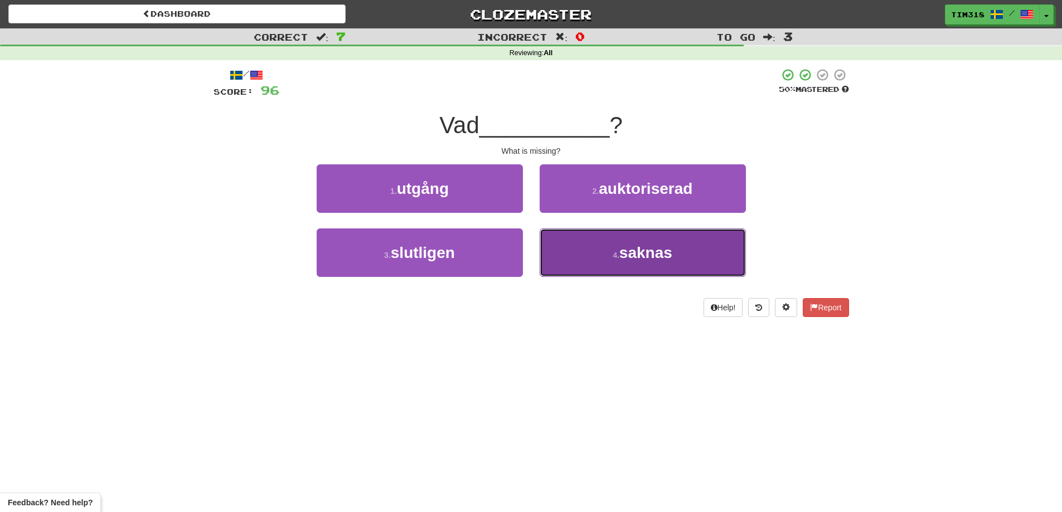
click at [635, 256] on span "saknas" at bounding box center [645, 252] width 53 height 17
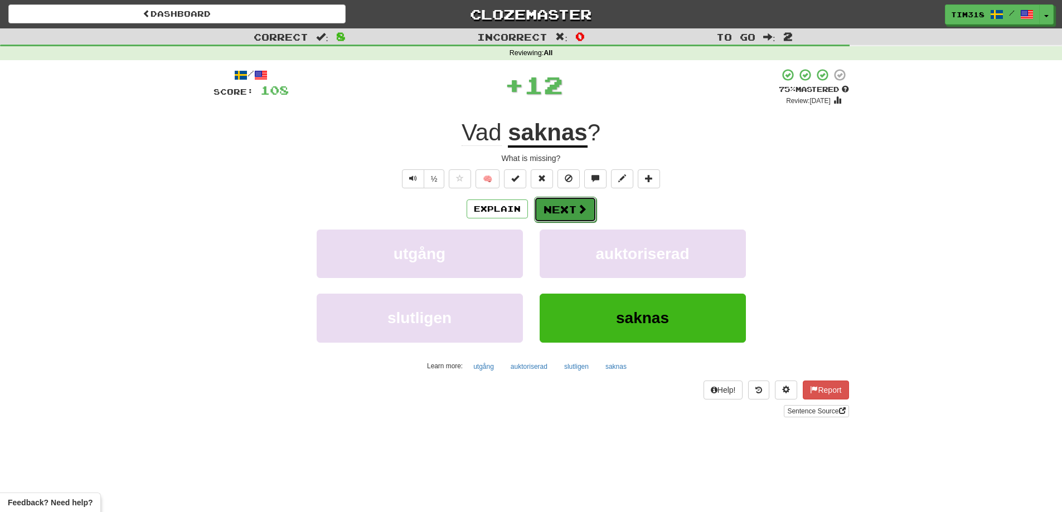
click at [558, 210] on button "Next" at bounding box center [565, 210] width 62 height 26
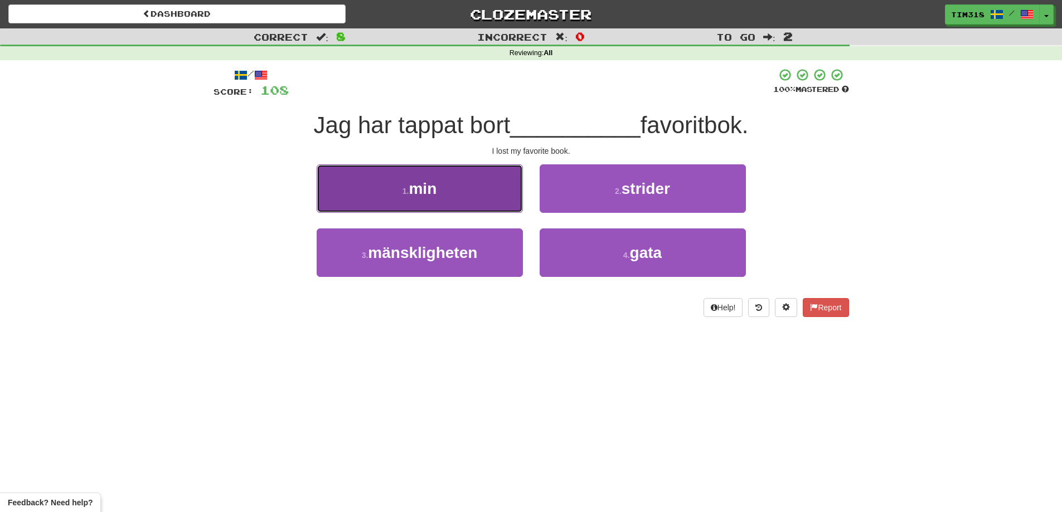
click at [492, 191] on button "1 . min" at bounding box center [420, 188] width 206 height 48
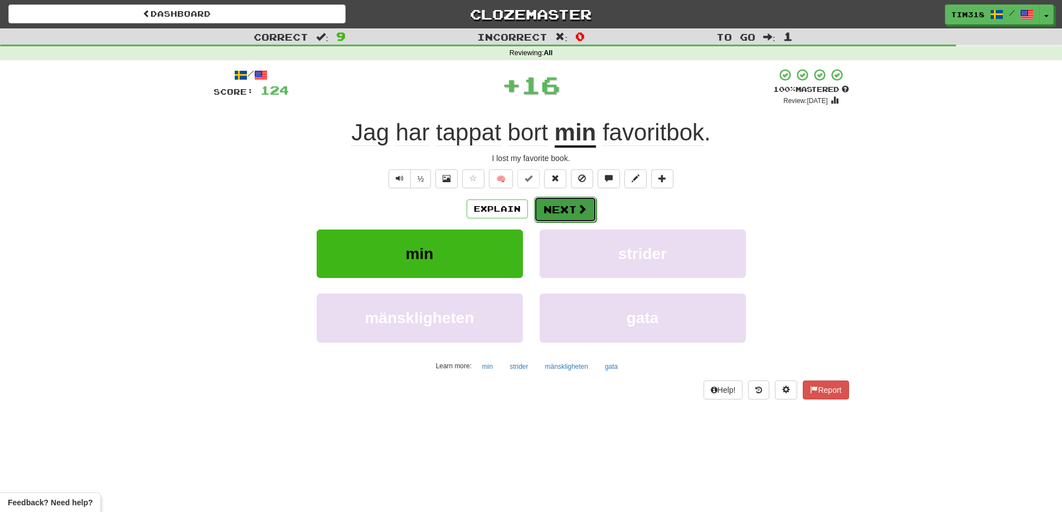
click at [571, 207] on button "Next" at bounding box center [565, 210] width 62 height 26
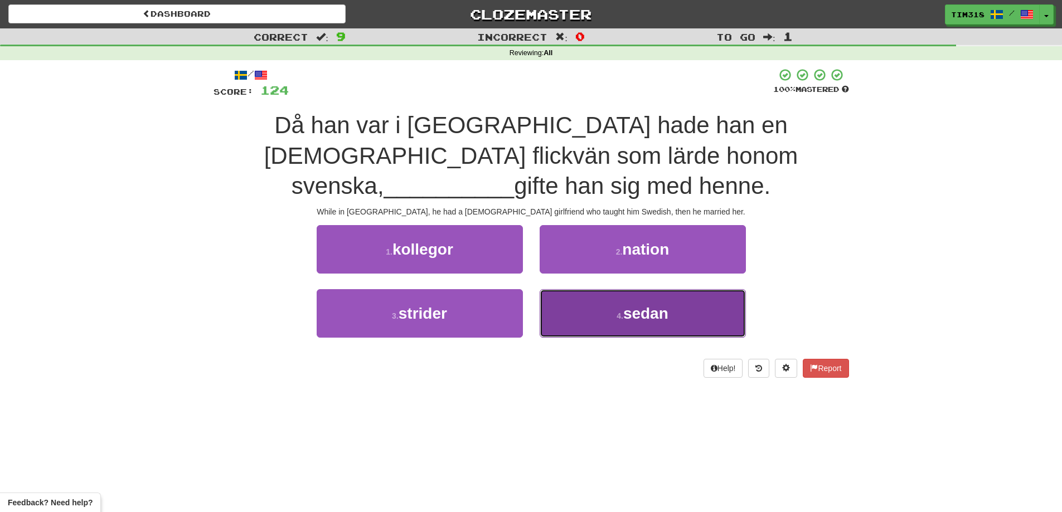
click at [615, 298] on button "4 . sedan" at bounding box center [643, 313] width 206 height 48
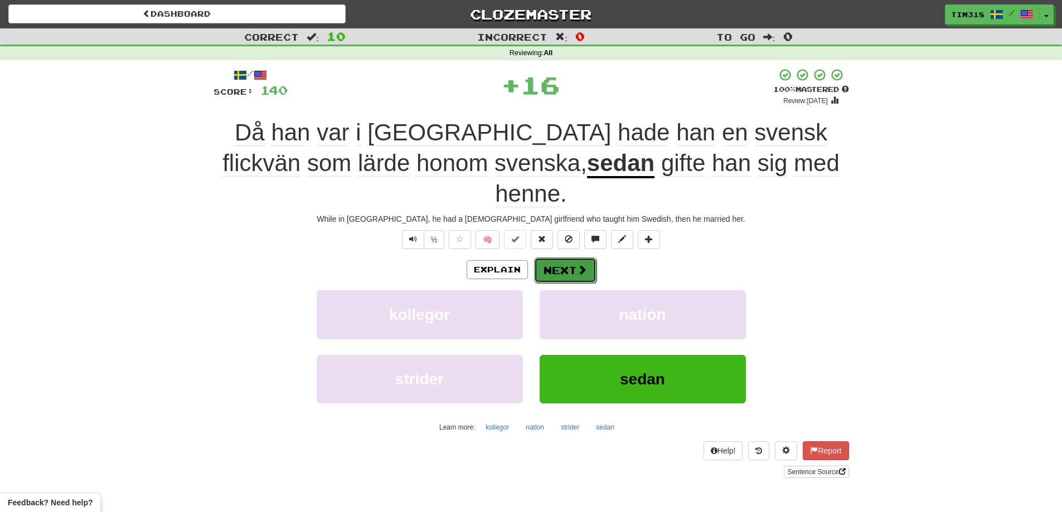
click at [561, 258] on button "Next" at bounding box center [565, 271] width 62 height 26
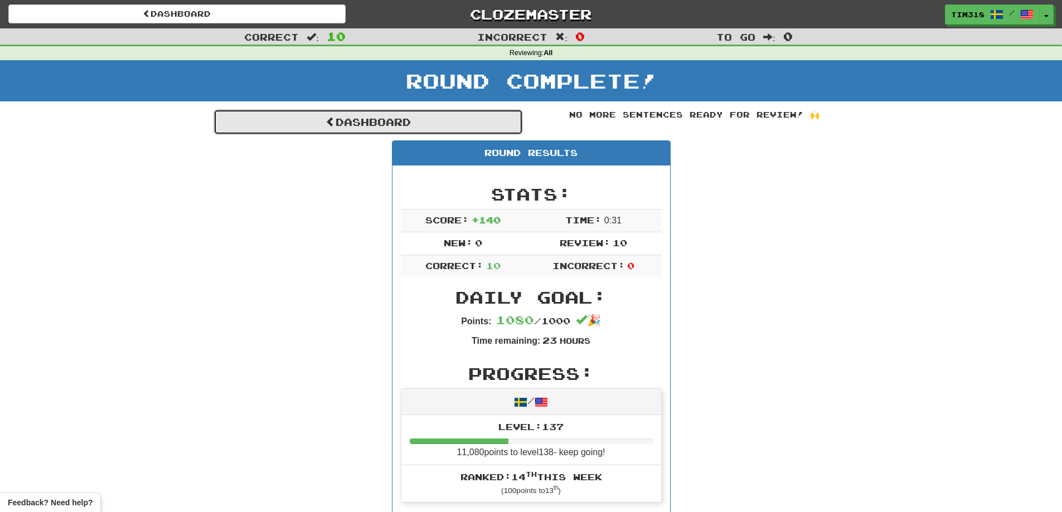
click at [453, 116] on link "Dashboard" at bounding box center [368, 122] width 309 height 26
